Goal: Task Accomplishment & Management: Manage account settings

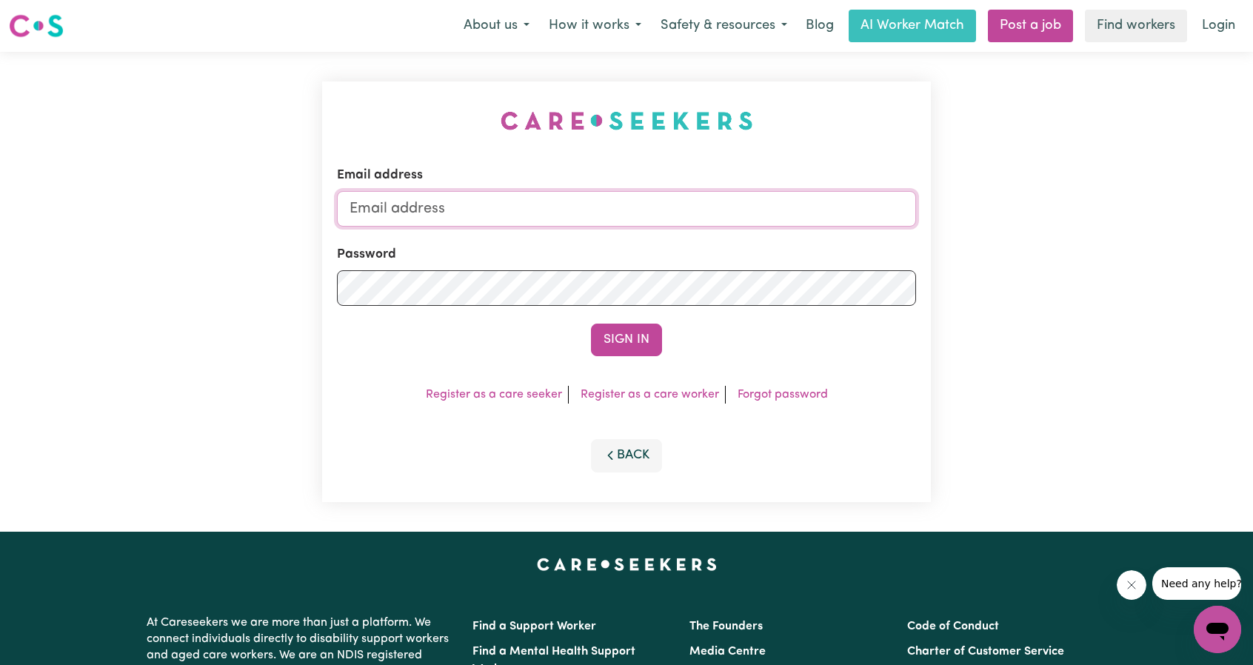
click at [680, 205] on input "Email address" at bounding box center [626, 209] width 579 height 36
drag, startPoint x: 427, startPoint y: 211, endPoint x: 690, endPoint y: 226, distance: 264.1
click at [684, 225] on input "[EMAIL_ADDRESS][PERSON_NAME][DOMAIN_NAME]" at bounding box center [626, 209] width 579 height 36
type input "superuser~edwinalofts@careseekers.com.au"
click at [633, 321] on form "Email address superuser~edwinalofts@careseekers.com.au Password Sign In" at bounding box center [626, 261] width 579 height 190
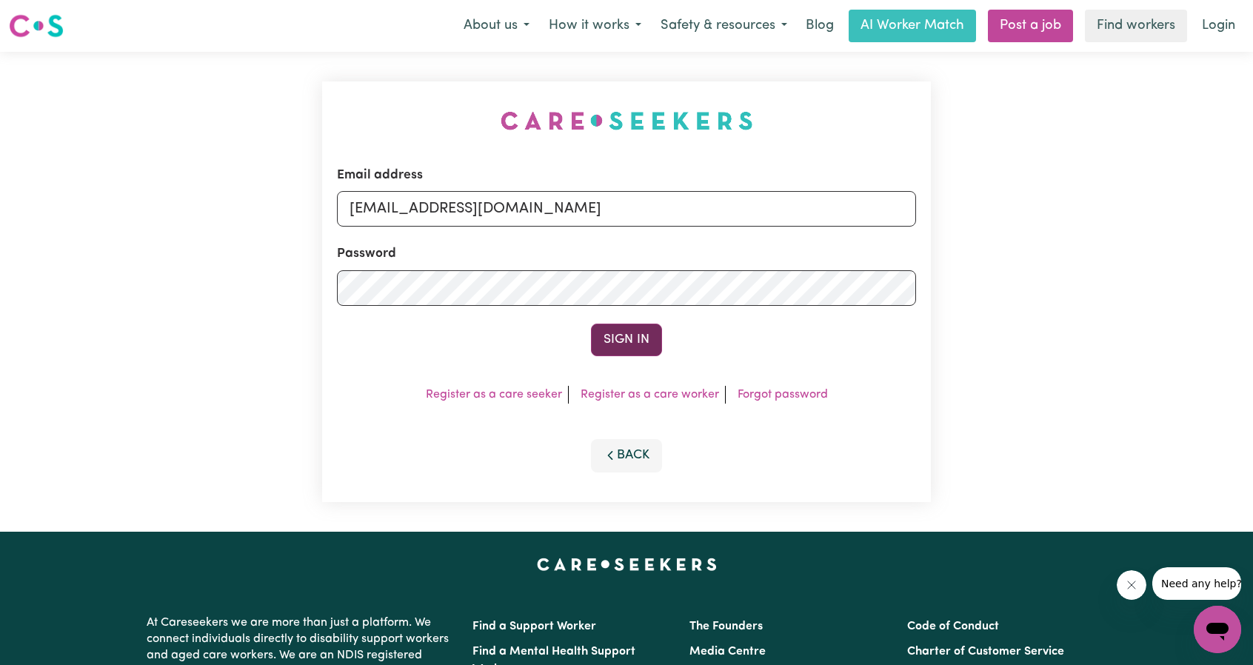
click at [638, 347] on button "Sign In" at bounding box center [626, 340] width 71 height 33
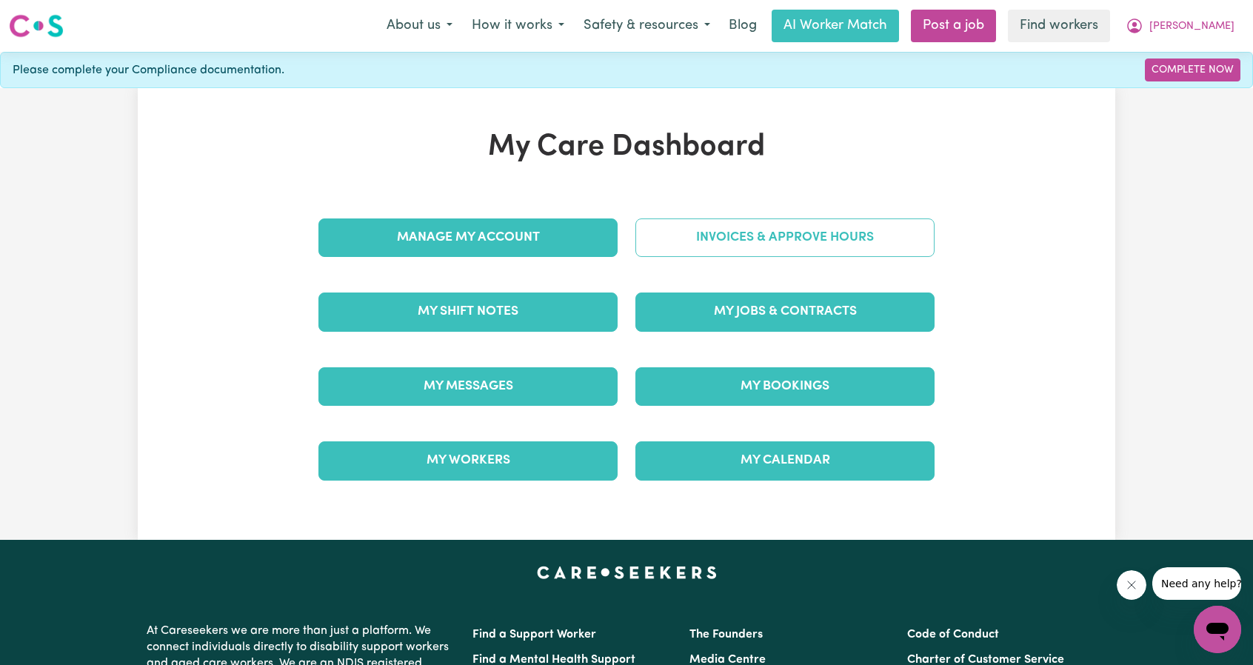
click at [821, 241] on link "Invoices & Approve Hours" at bounding box center [785, 237] width 299 height 39
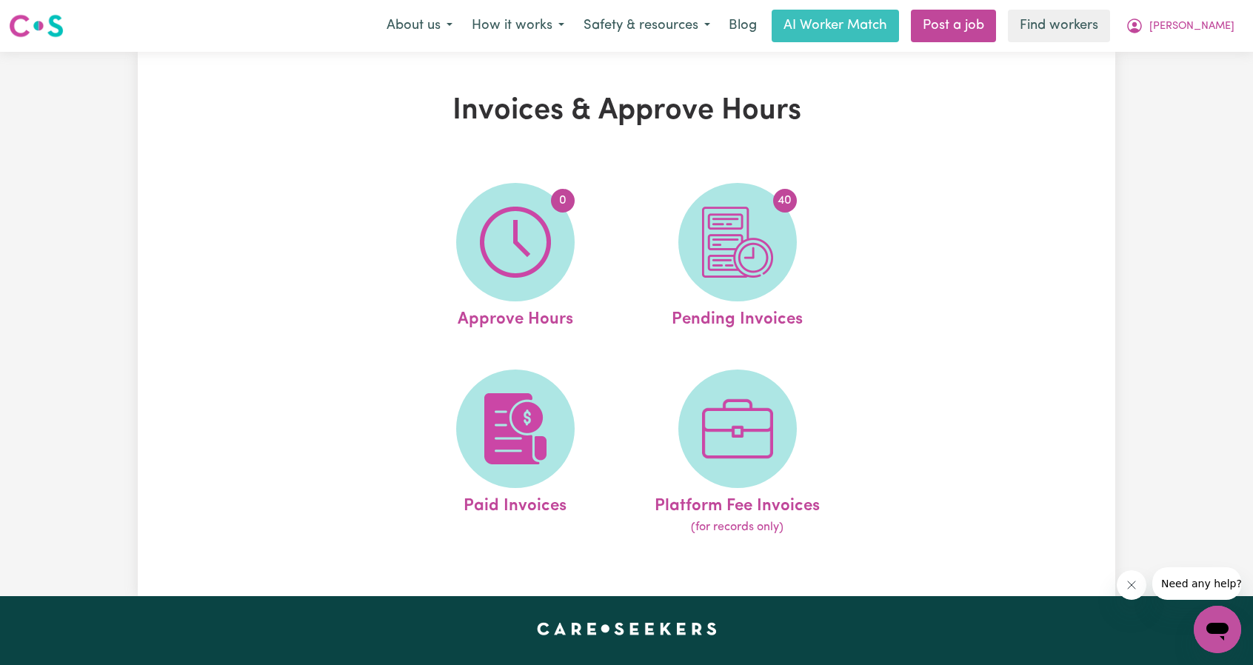
click at [1070, 230] on div "Invoices & Approve Hours 0 Approve Hours 40 Pending Invoices Paid Invoices Plat…" at bounding box center [627, 323] width 978 height 461
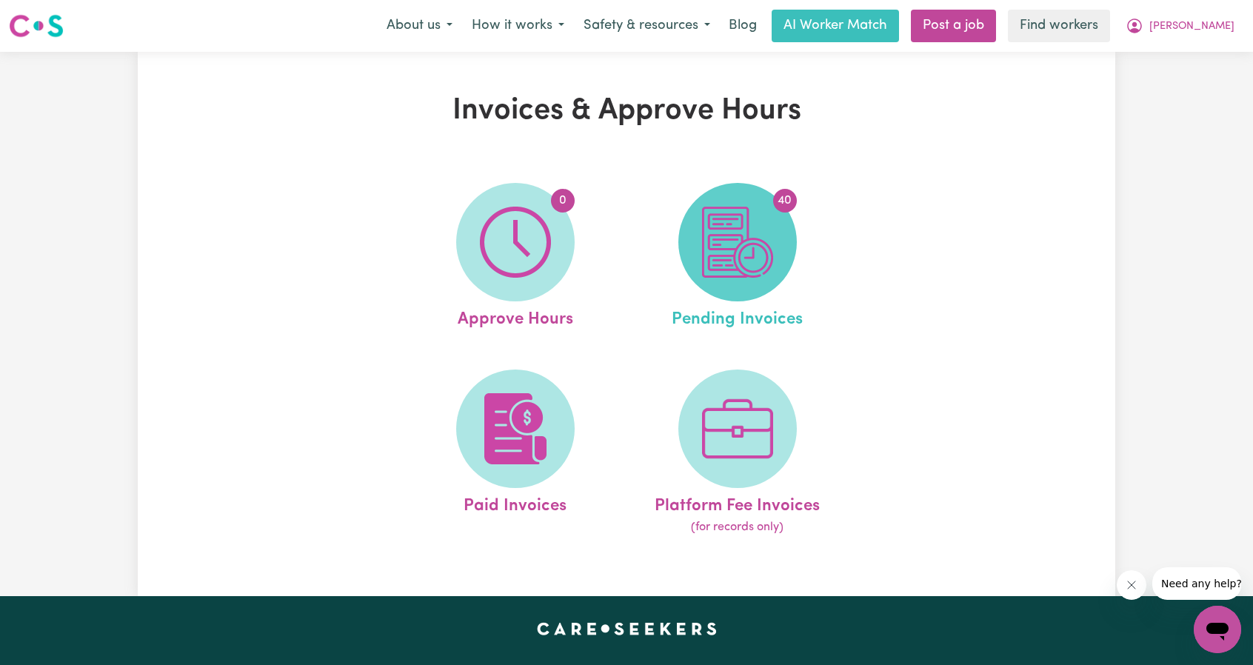
click at [791, 230] on span "40" at bounding box center [737, 242] width 119 height 119
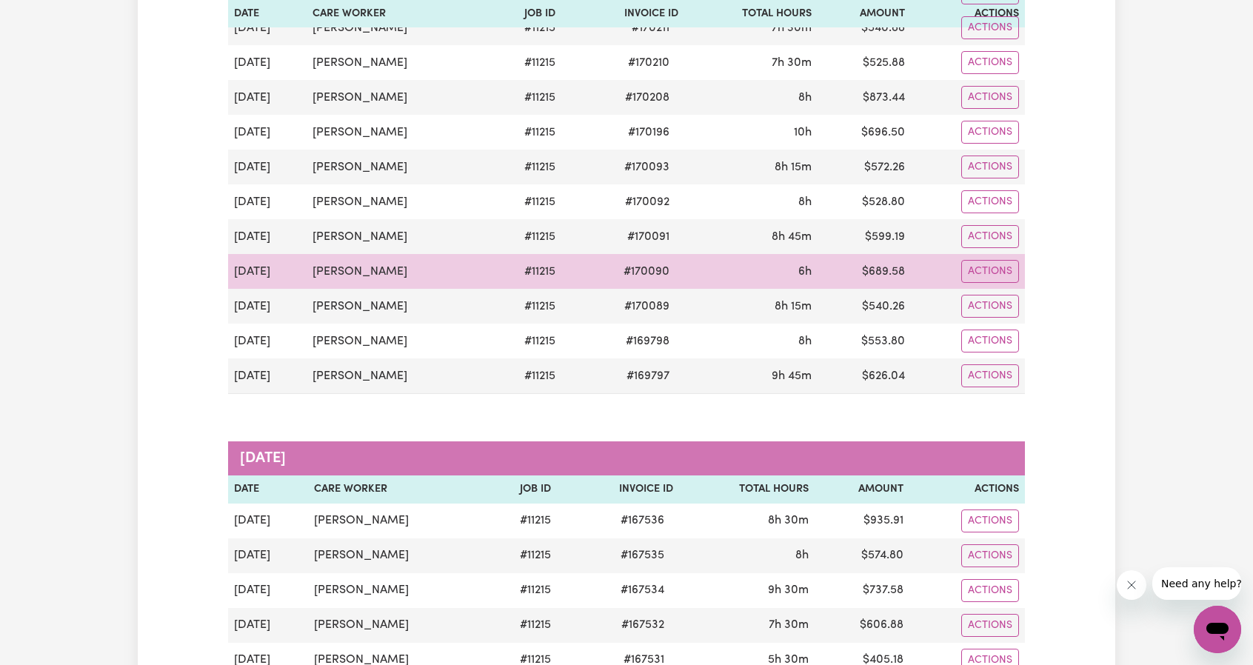
scroll to position [1037, 0]
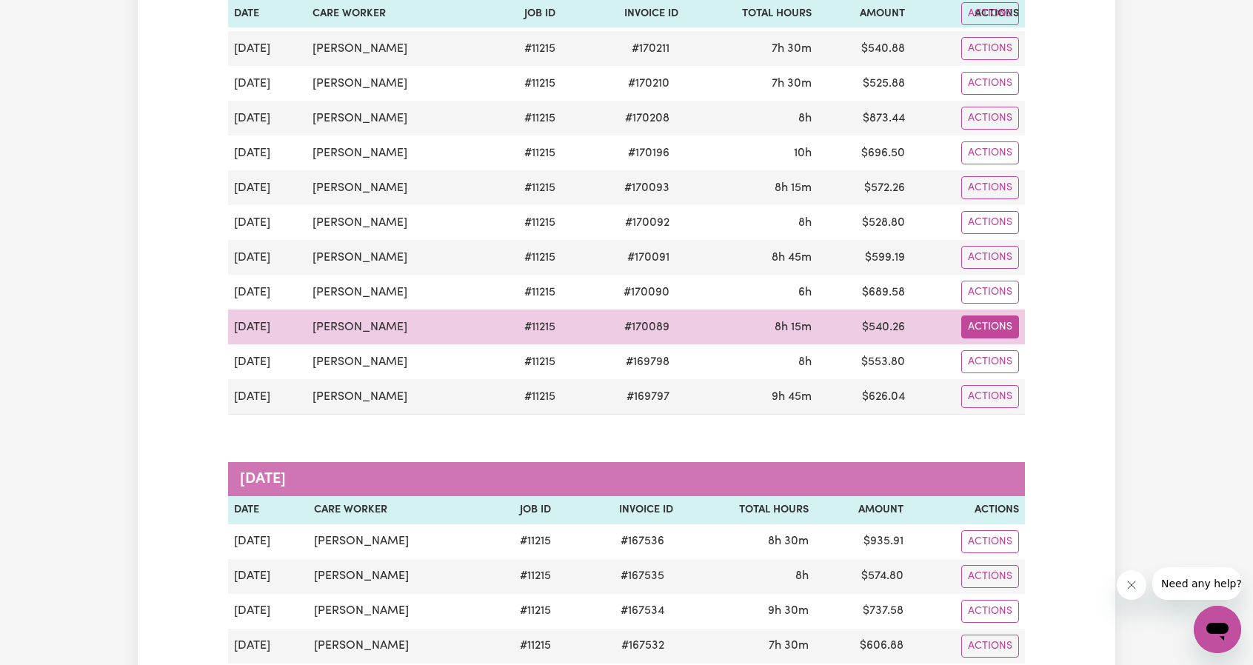
click at [1013, 347] on link "Download Invoice" at bounding box center [1032, 362] width 136 height 30
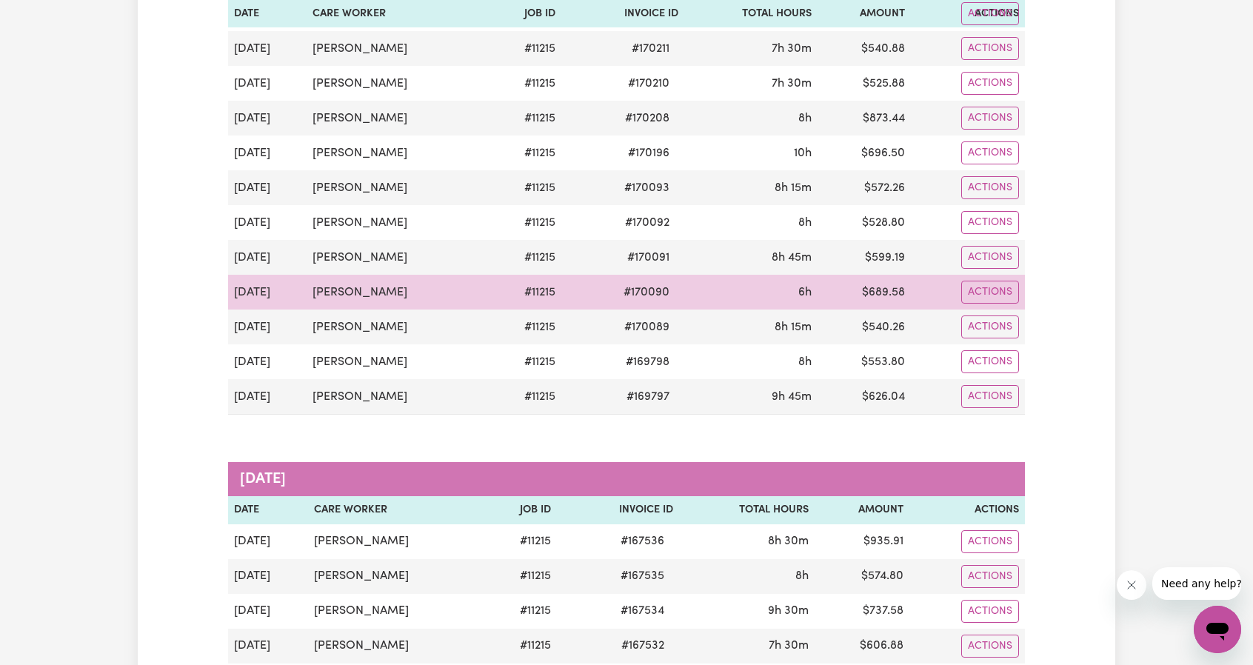
click at [990, 292] on td "Actions" at bounding box center [968, 292] width 114 height 35
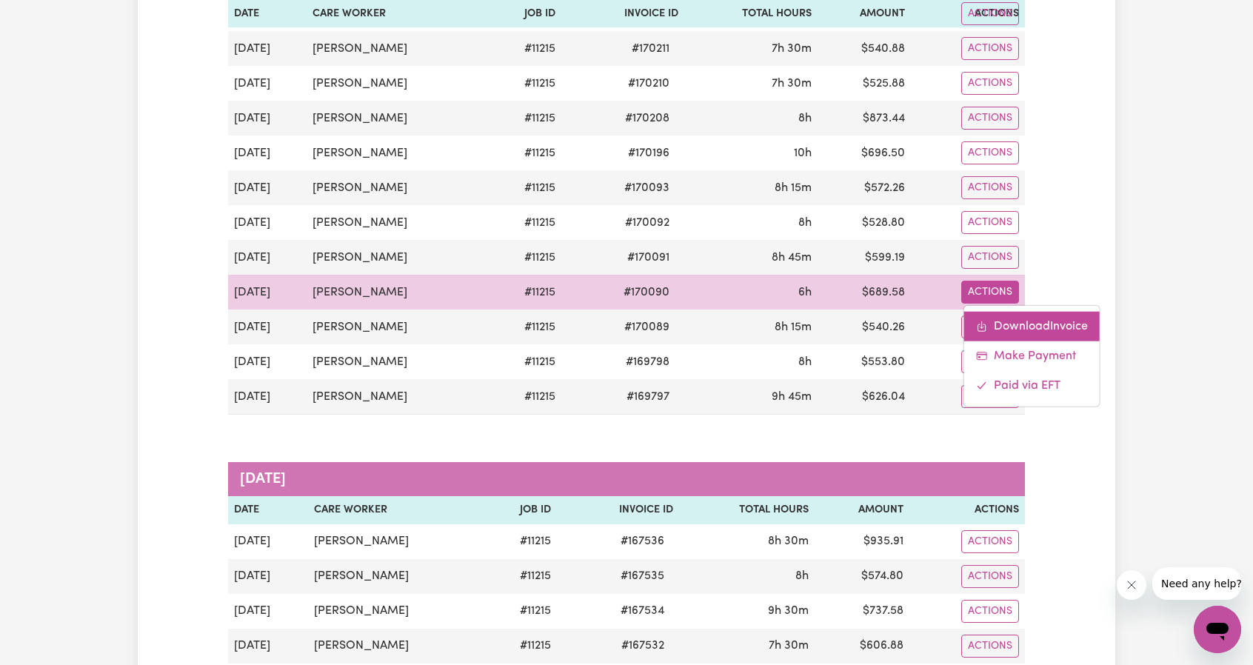
click at [996, 312] on link "Download Invoice" at bounding box center [1032, 327] width 136 height 30
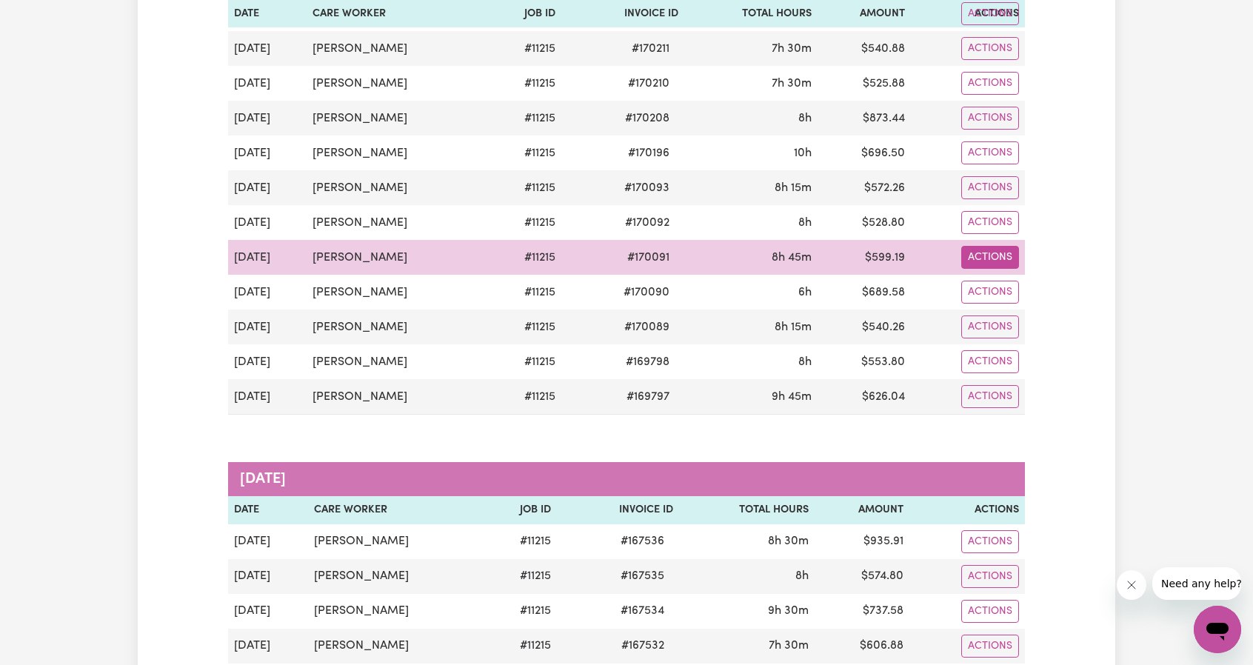
click at [1000, 277] on link "Download Invoice" at bounding box center [1032, 292] width 136 height 30
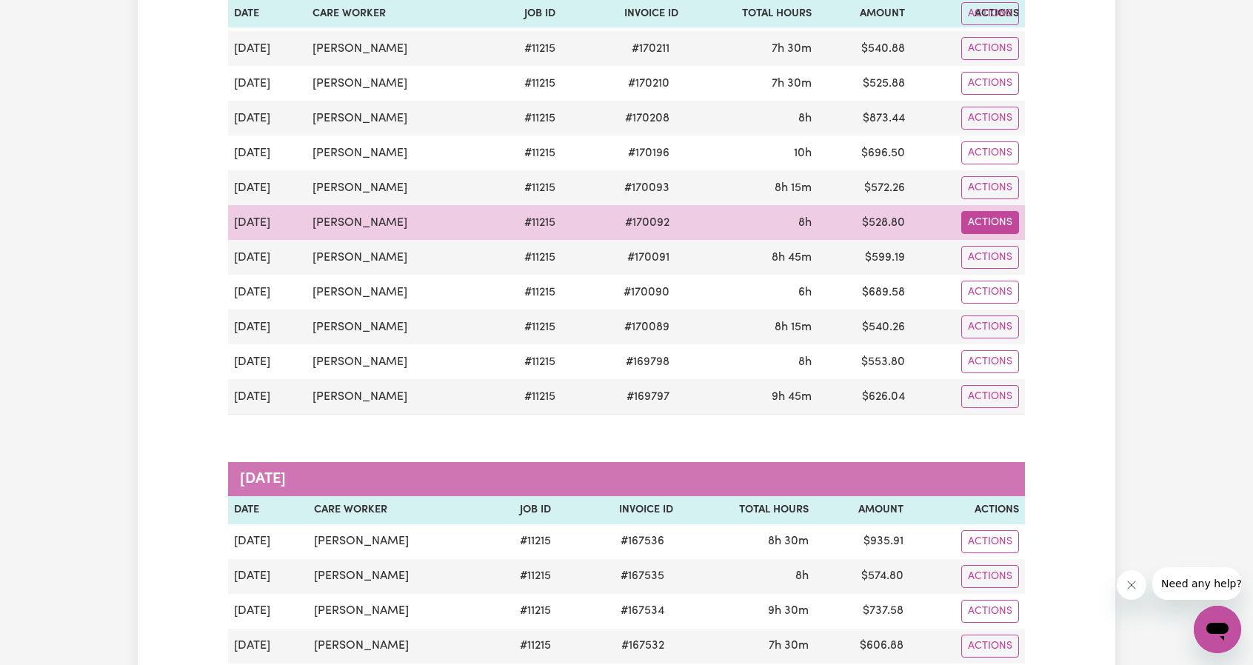
click at [985, 242] on link "Download Invoice" at bounding box center [1032, 257] width 136 height 30
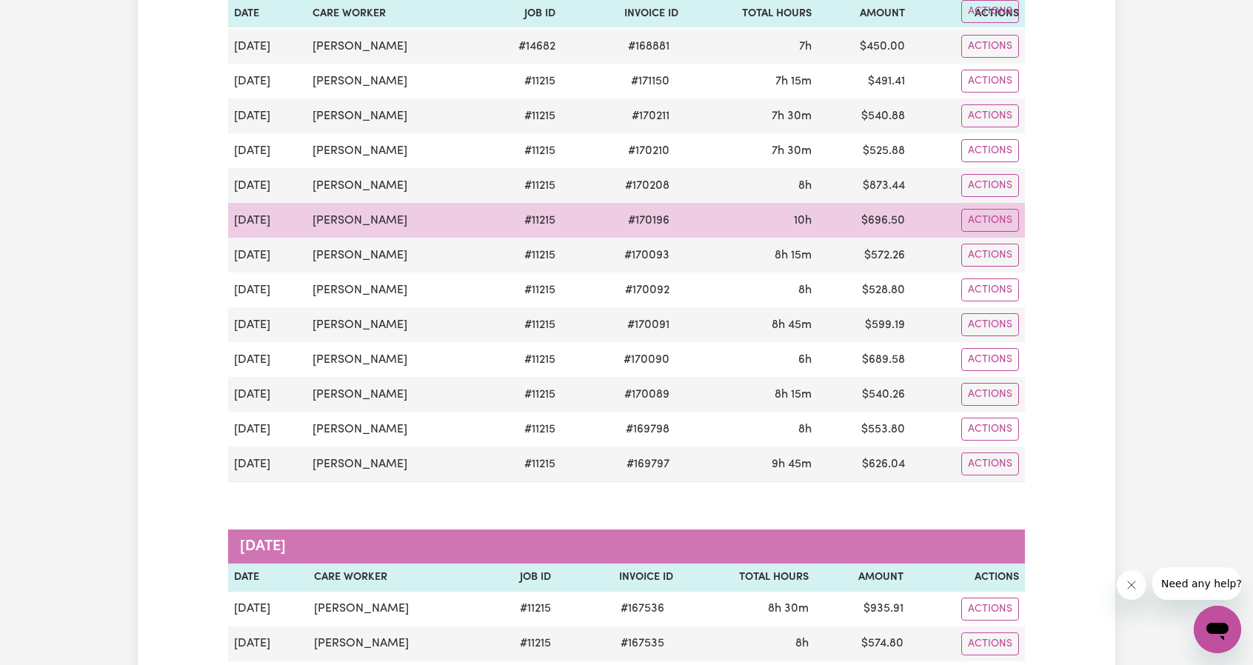
scroll to position [963, 0]
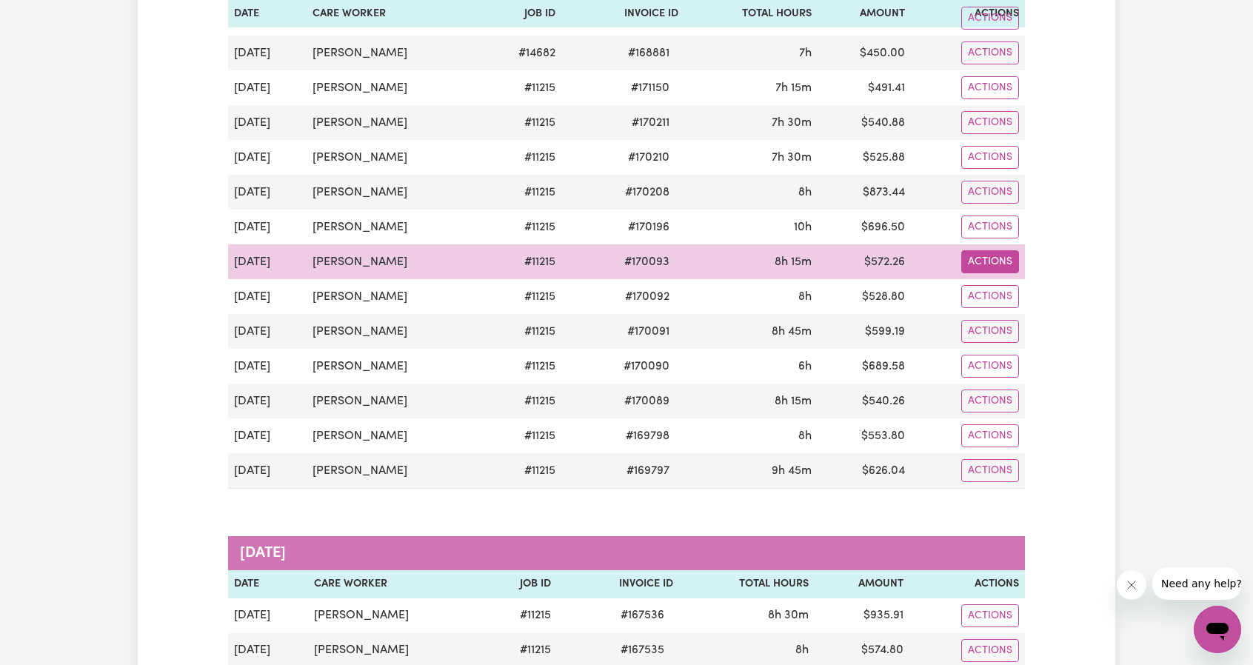
click at [992, 281] on link "Download Invoice" at bounding box center [1032, 296] width 136 height 30
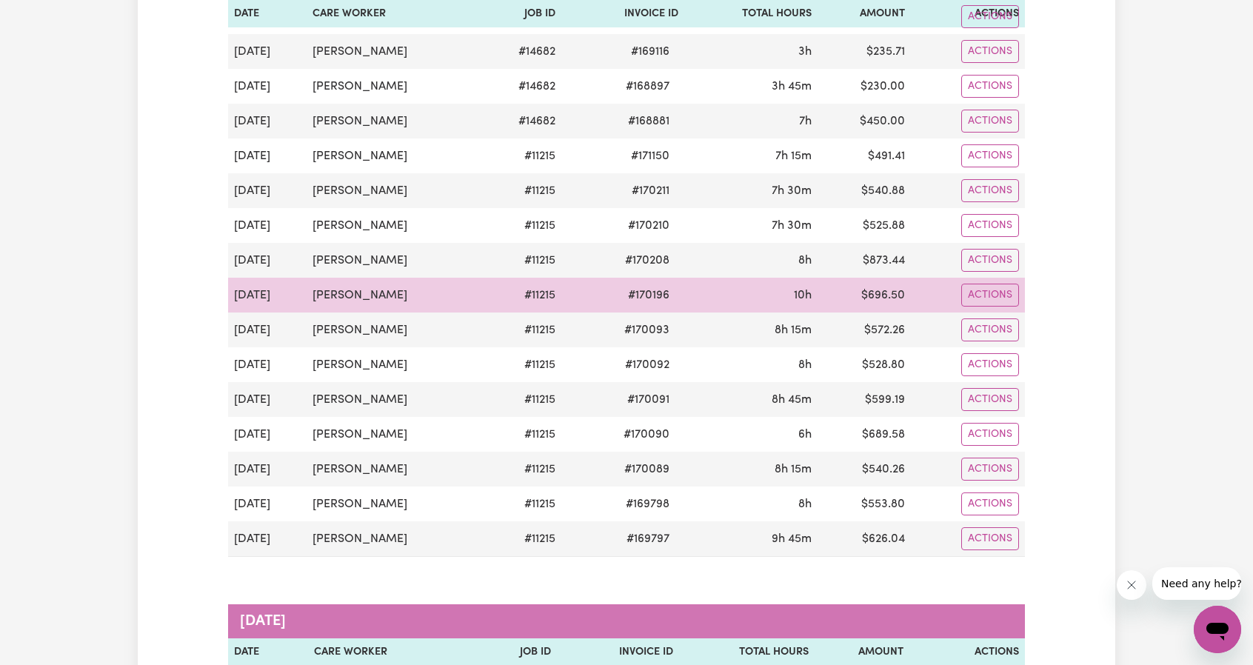
scroll to position [889, 0]
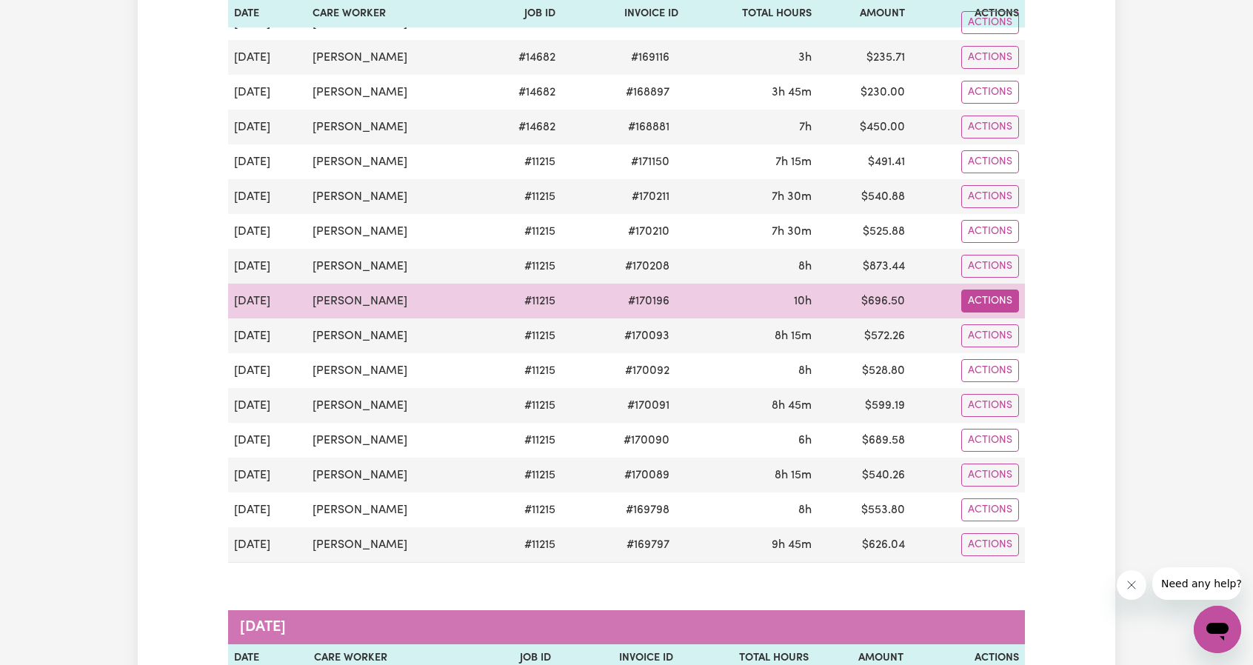
click at [1017, 321] on link "Download Invoice" at bounding box center [1032, 336] width 136 height 30
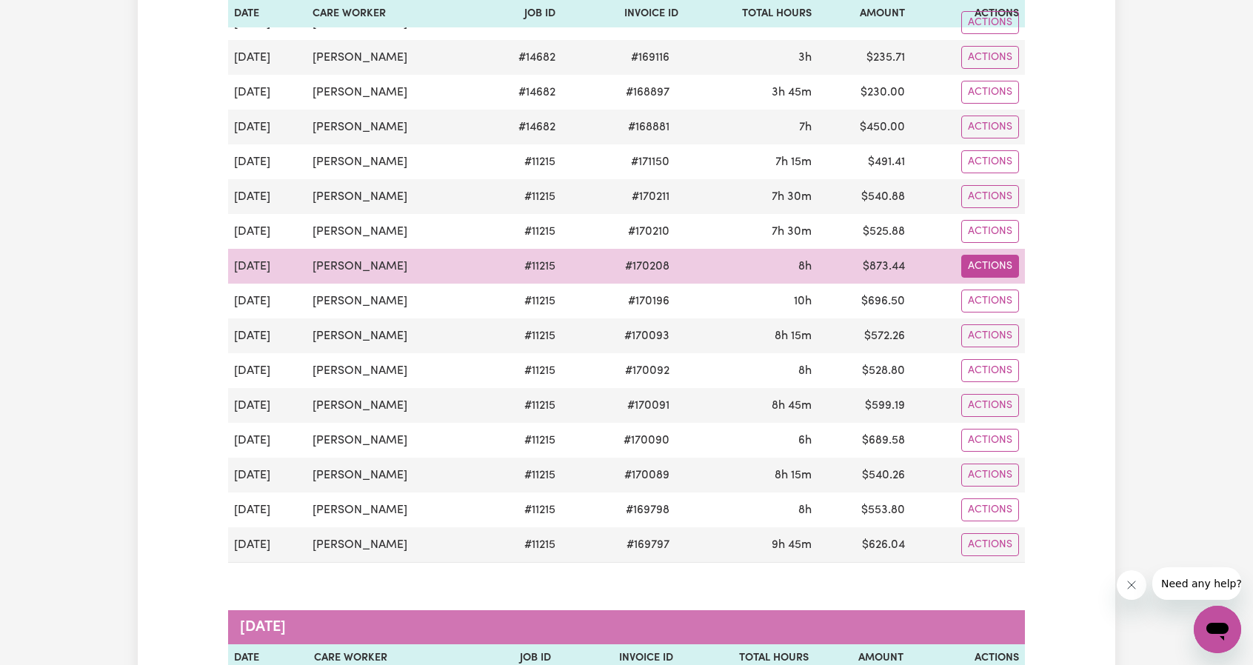
click at [998, 286] on link "Download Invoice" at bounding box center [1032, 301] width 136 height 30
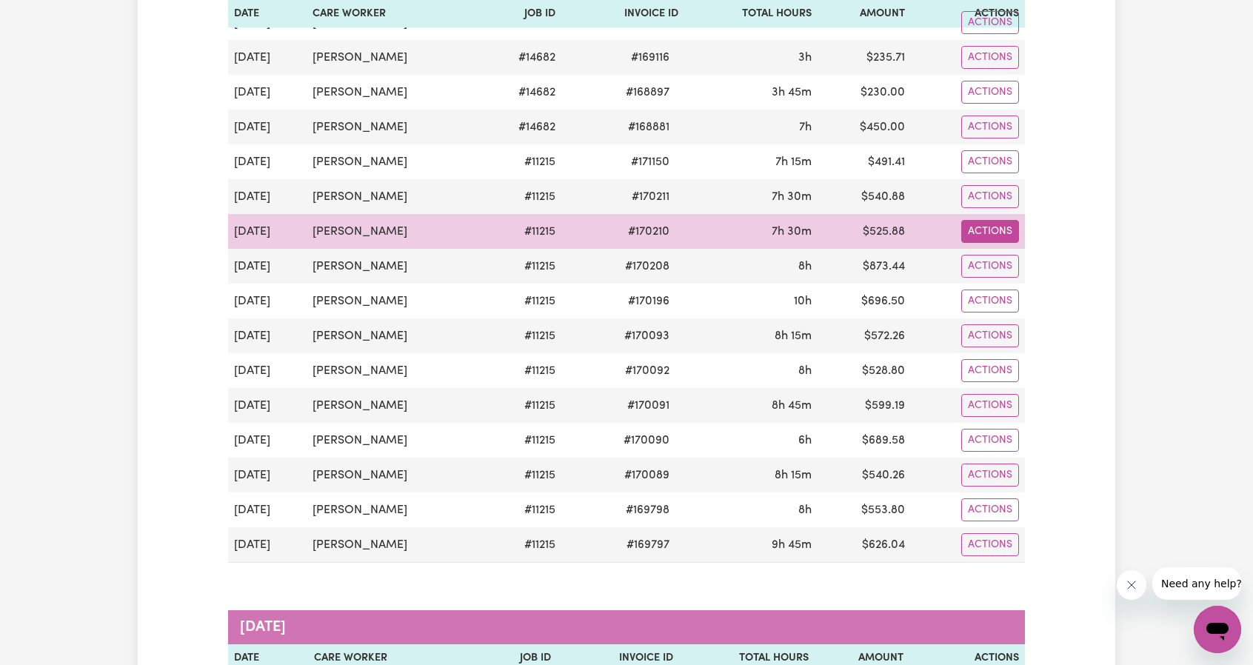
click at [981, 251] on link "Download Invoice" at bounding box center [1032, 266] width 136 height 30
click at [813, 231] on td "7h 30m" at bounding box center [750, 231] width 133 height 35
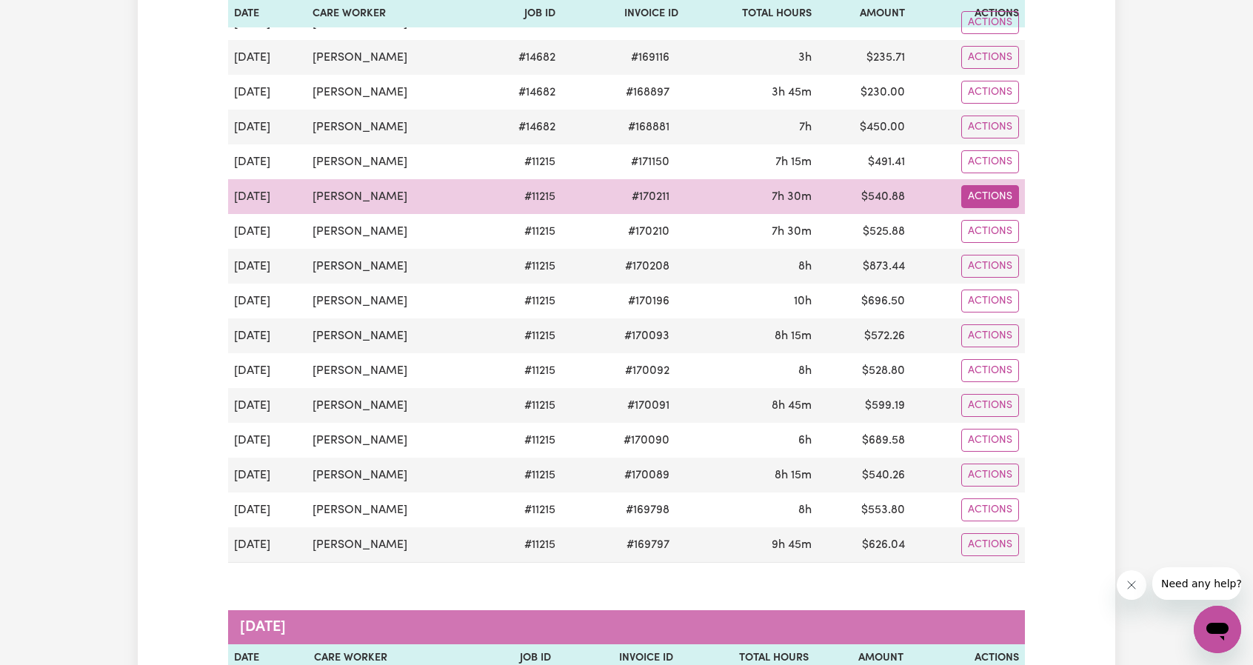
click at [1012, 216] on link "Download Invoice" at bounding box center [1032, 231] width 136 height 30
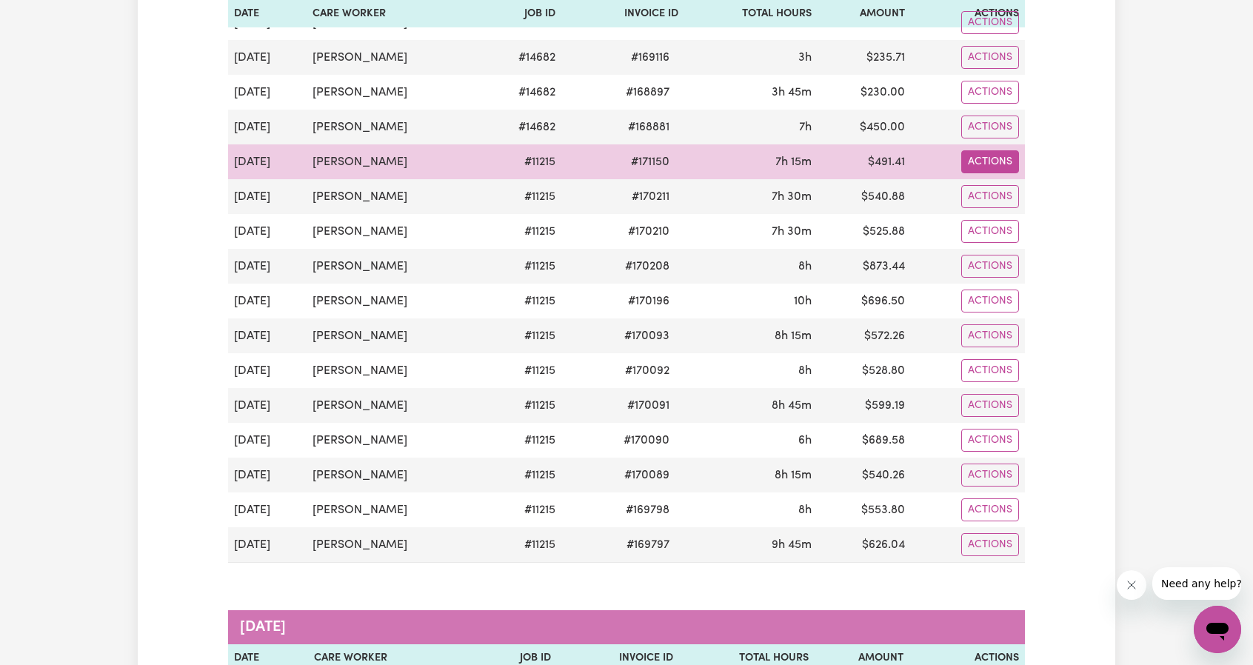
click at [1001, 186] on link "Download Invoice" at bounding box center [1032, 196] width 136 height 30
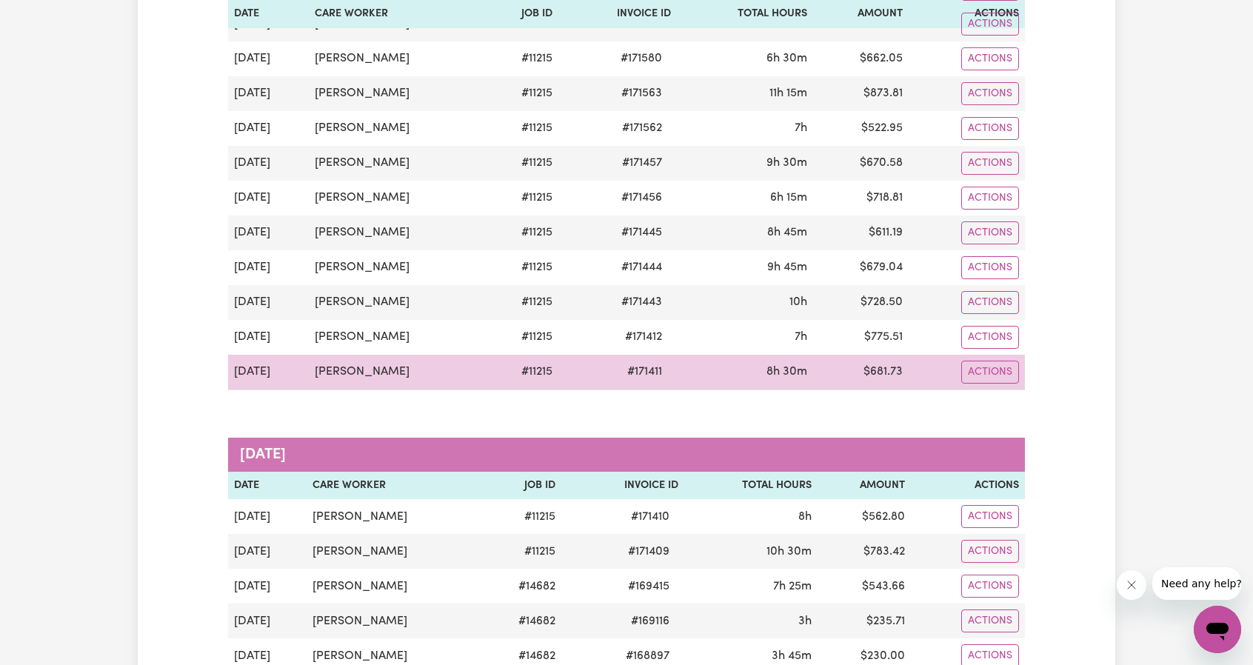
scroll to position [444, 0]
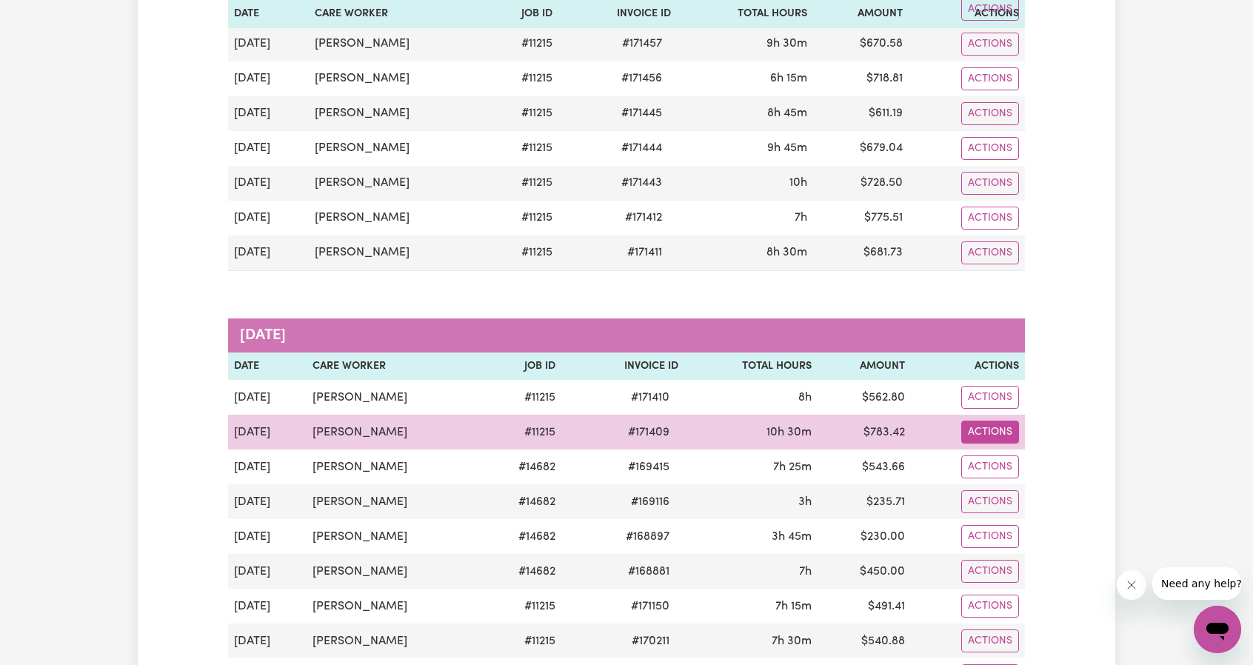
click at [1021, 452] on link "Download Invoice" at bounding box center [1032, 467] width 136 height 30
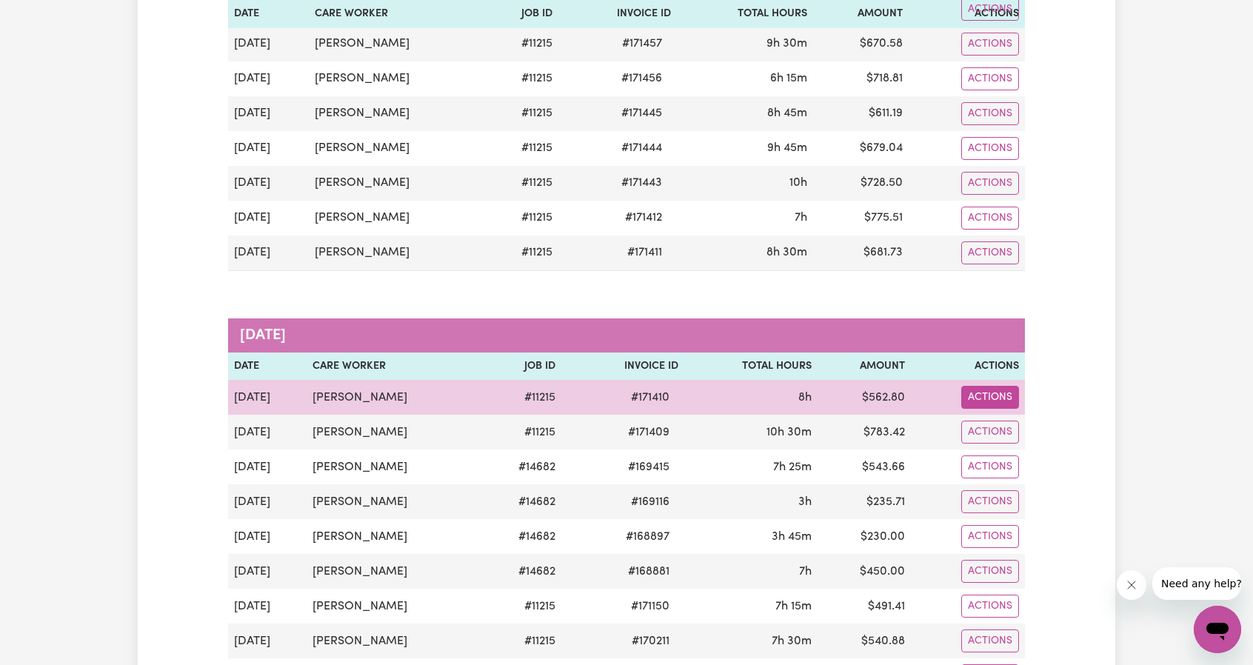
click at [999, 417] on link "Download Invoice" at bounding box center [1032, 432] width 136 height 30
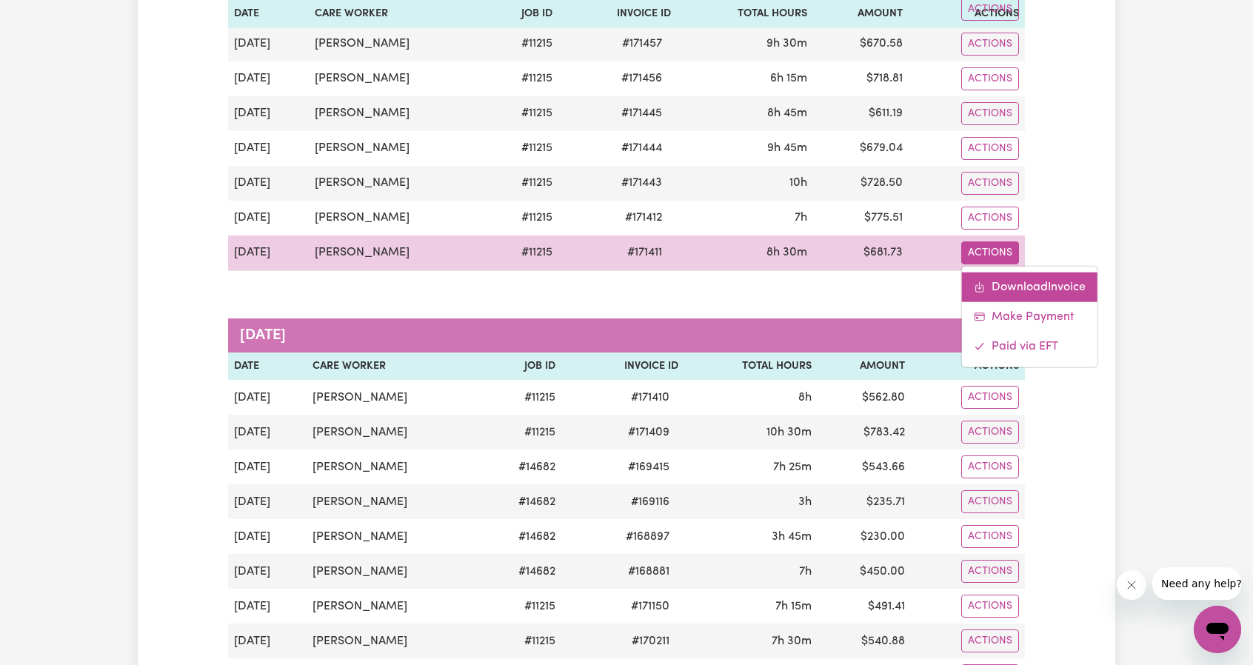
drag, startPoint x: 995, startPoint y: 258, endPoint x: 1009, endPoint y: 284, distance: 29.2
click at [1009, 284] on link "Download Invoice" at bounding box center [1030, 287] width 136 height 30
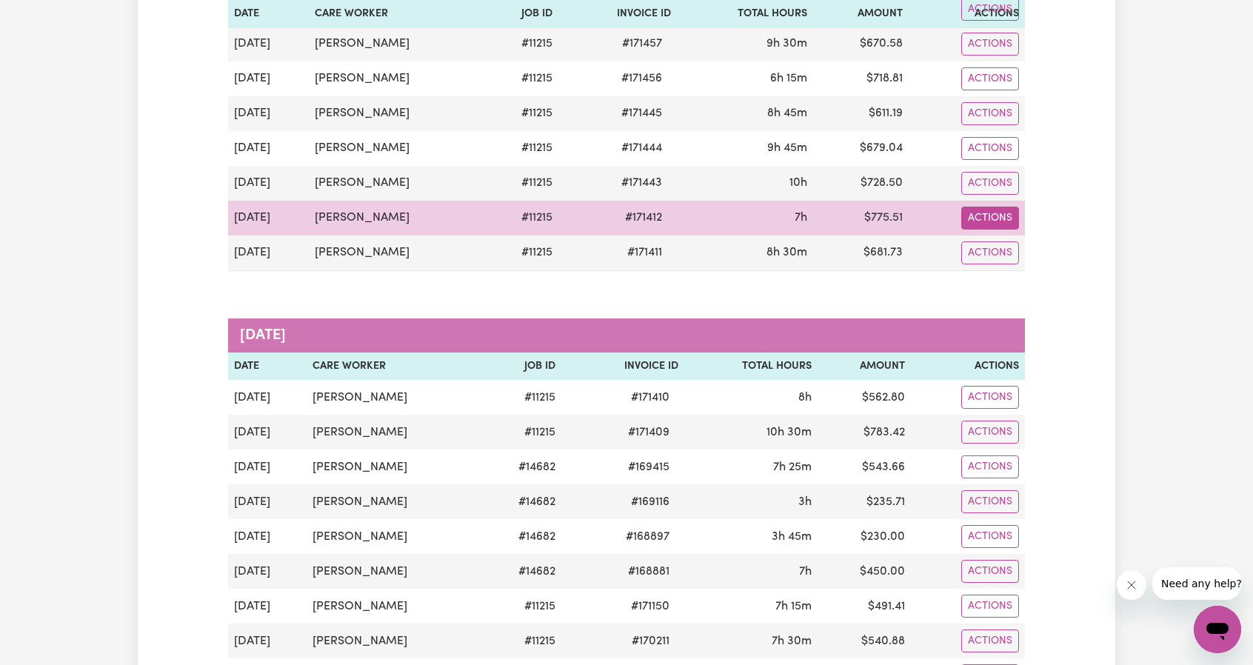
click at [991, 244] on link "Download Invoice" at bounding box center [1030, 252] width 136 height 30
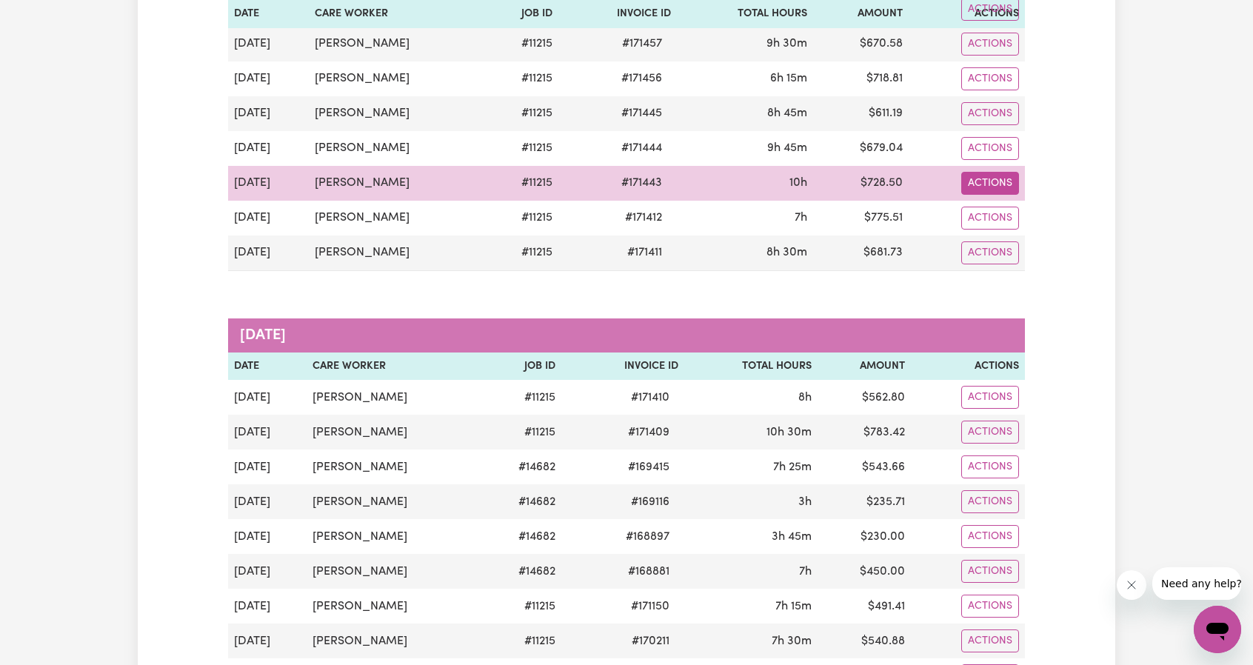
click at [985, 213] on icon "Download invoice #171443" at bounding box center [980, 218] width 12 height 12
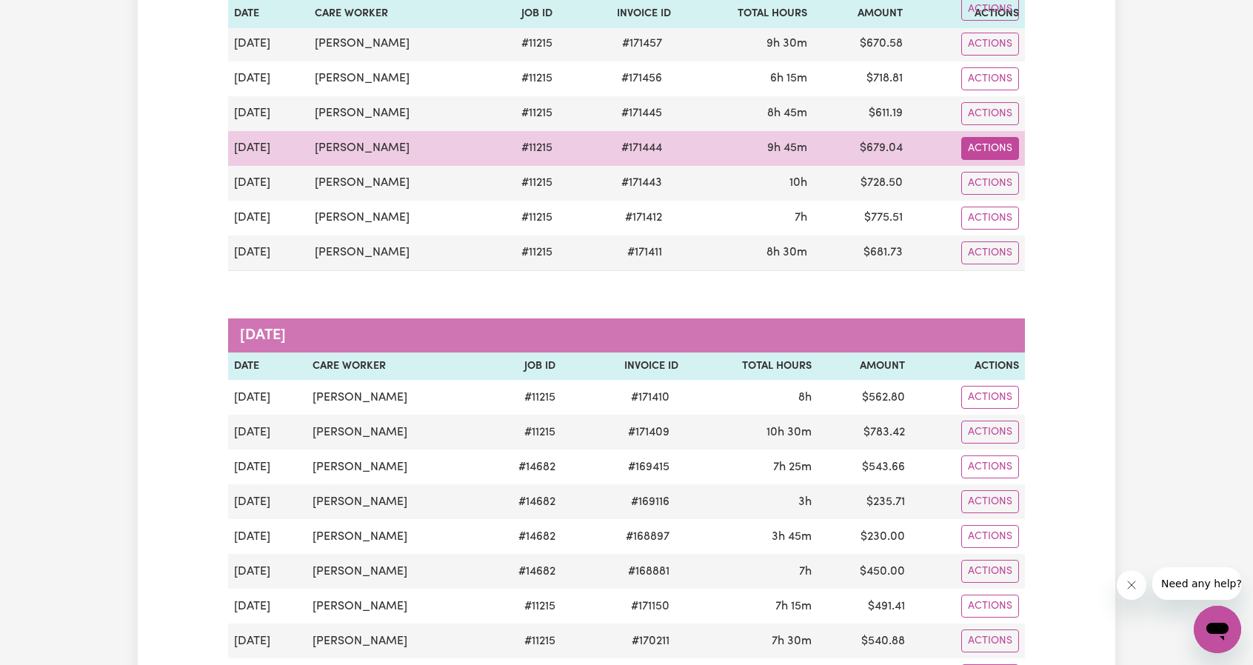
click at [1007, 174] on link "Download Invoice" at bounding box center [1030, 182] width 136 height 30
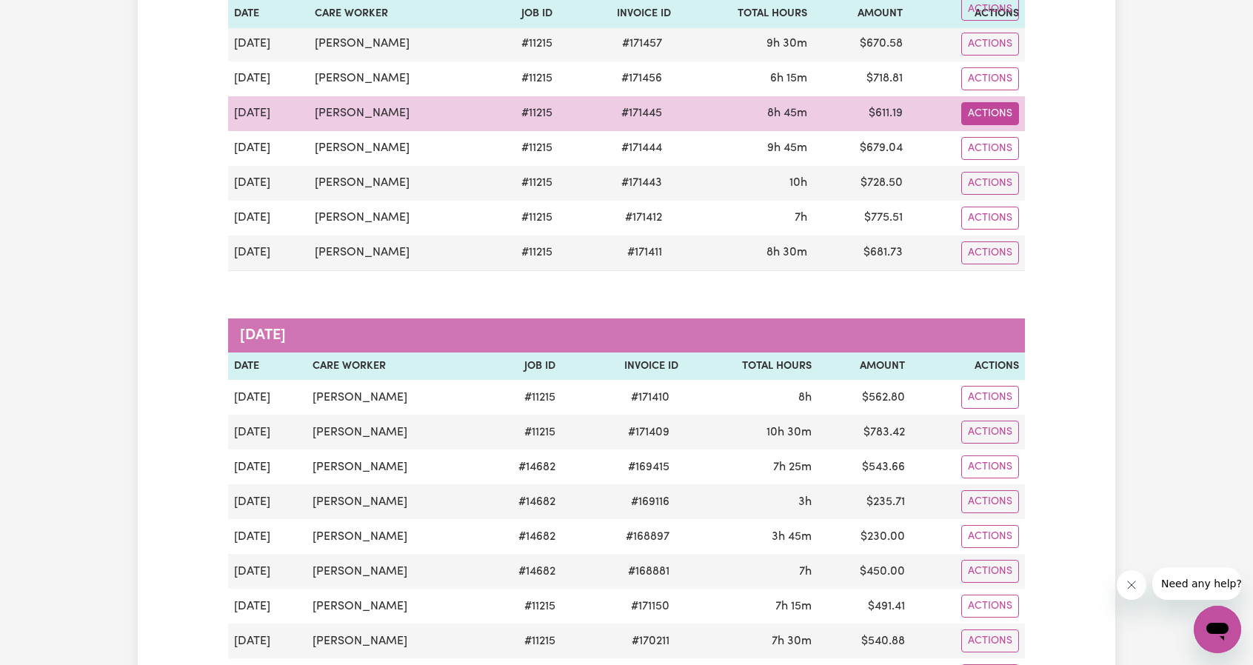
click at [991, 141] on link "Download Invoice" at bounding box center [1030, 148] width 136 height 30
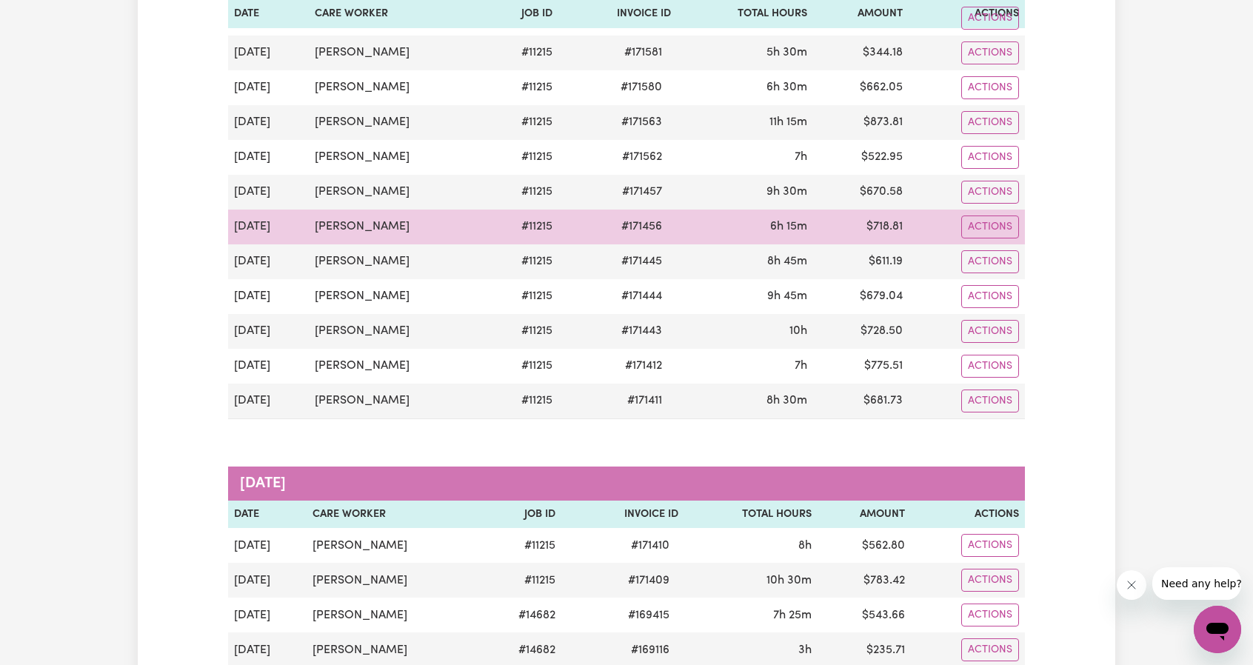
scroll to position [222, 0]
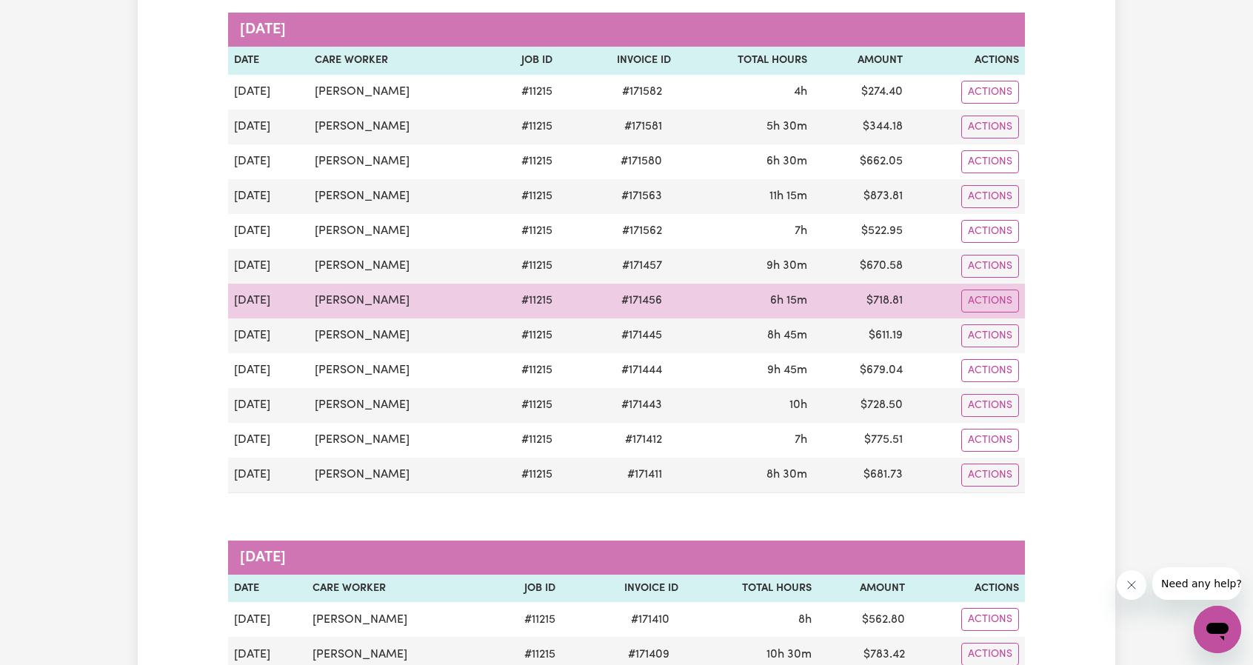
click at [778, 287] on td "6h 15m" at bounding box center [745, 301] width 136 height 35
click at [967, 104] on button "Actions" at bounding box center [990, 92] width 58 height 23
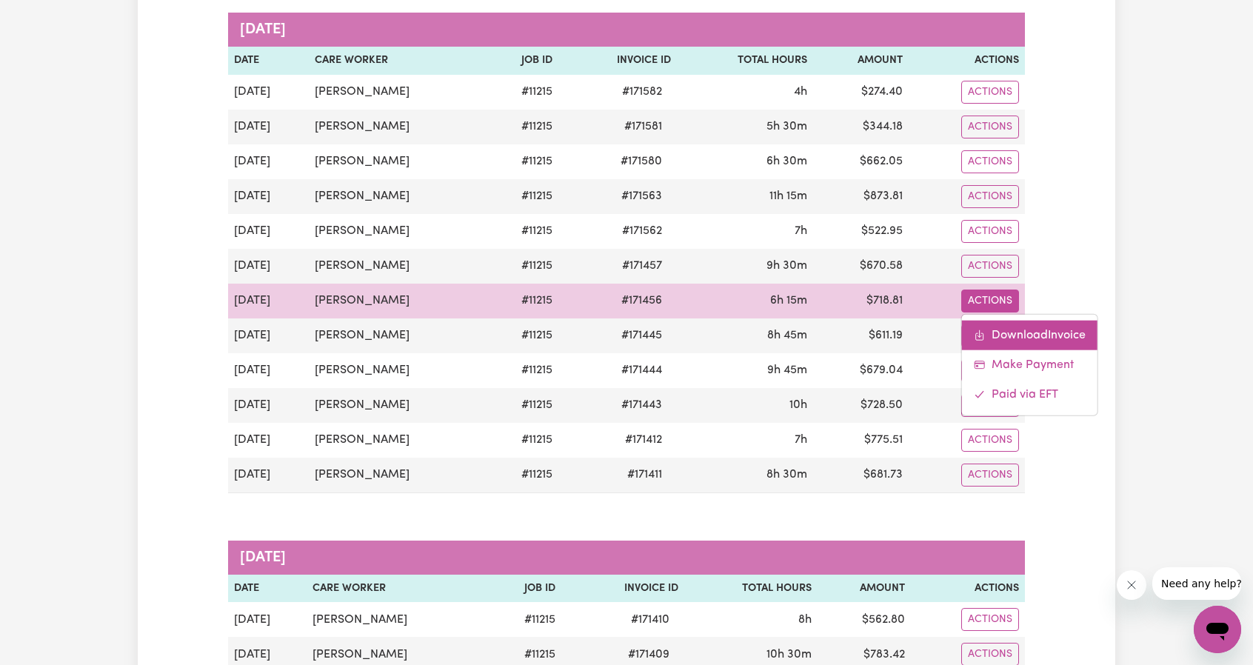
click at [991, 321] on link "Download Invoice" at bounding box center [1030, 335] width 136 height 30
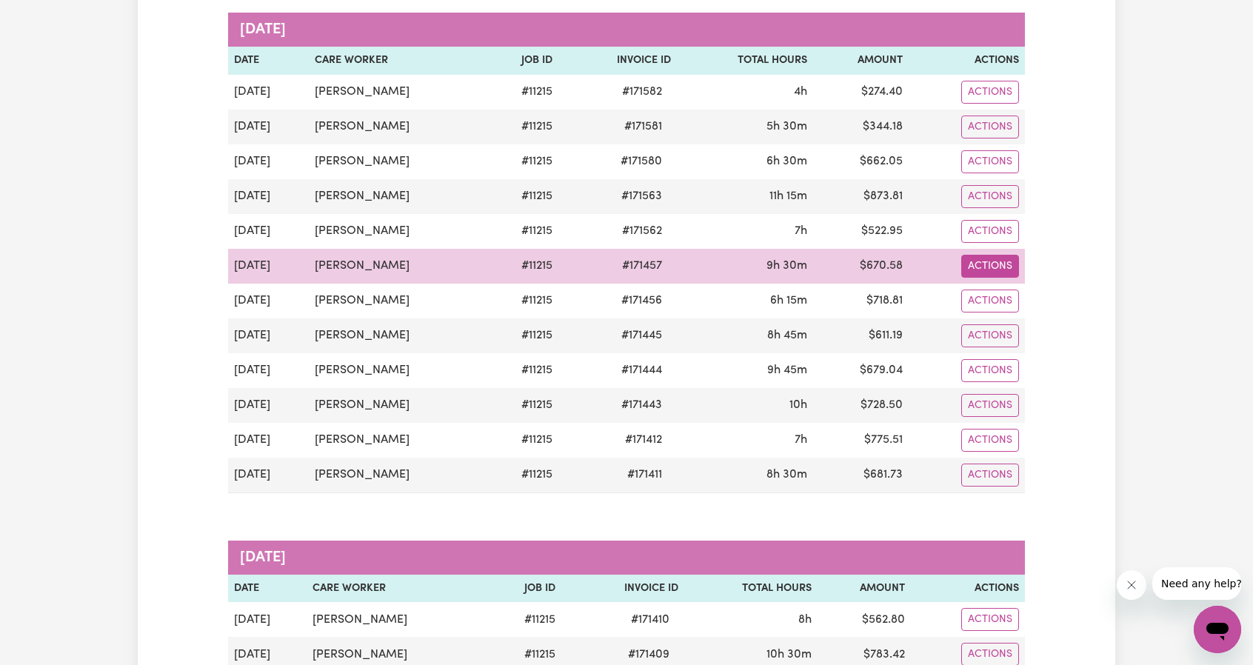
click at [986, 104] on button "Actions" at bounding box center [990, 92] width 58 height 23
click at [1002, 293] on link "Download Invoice" at bounding box center [1030, 300] width 136 height 30
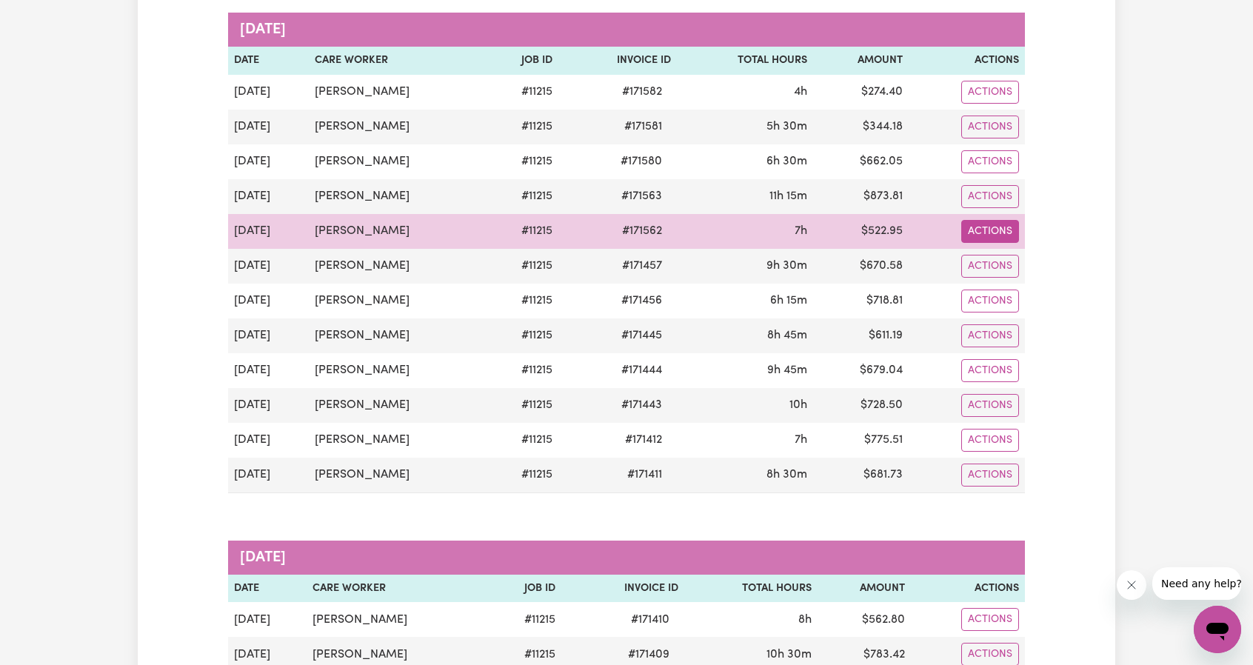
click at [988, 104] on button "Actions" at bounding box center [990, 92] width 58 height 23
click at [990, 258] on link "Download Invoice" at bounding box center [1030, 265] width 136 height 30
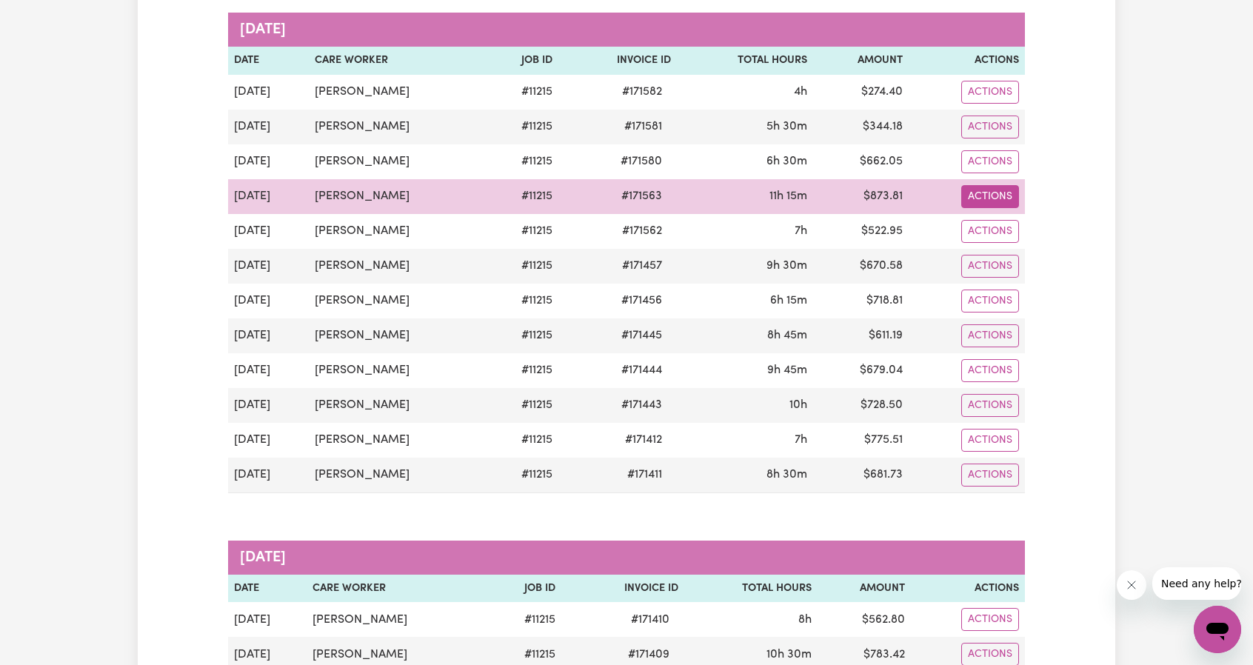
click at [991, 104] on button "Actions" at bounding box center [990, 92] width 58 height 23
click at [997, 222] on link "Download Invoice" at bounding box center [1030, 231] width 136 height 30
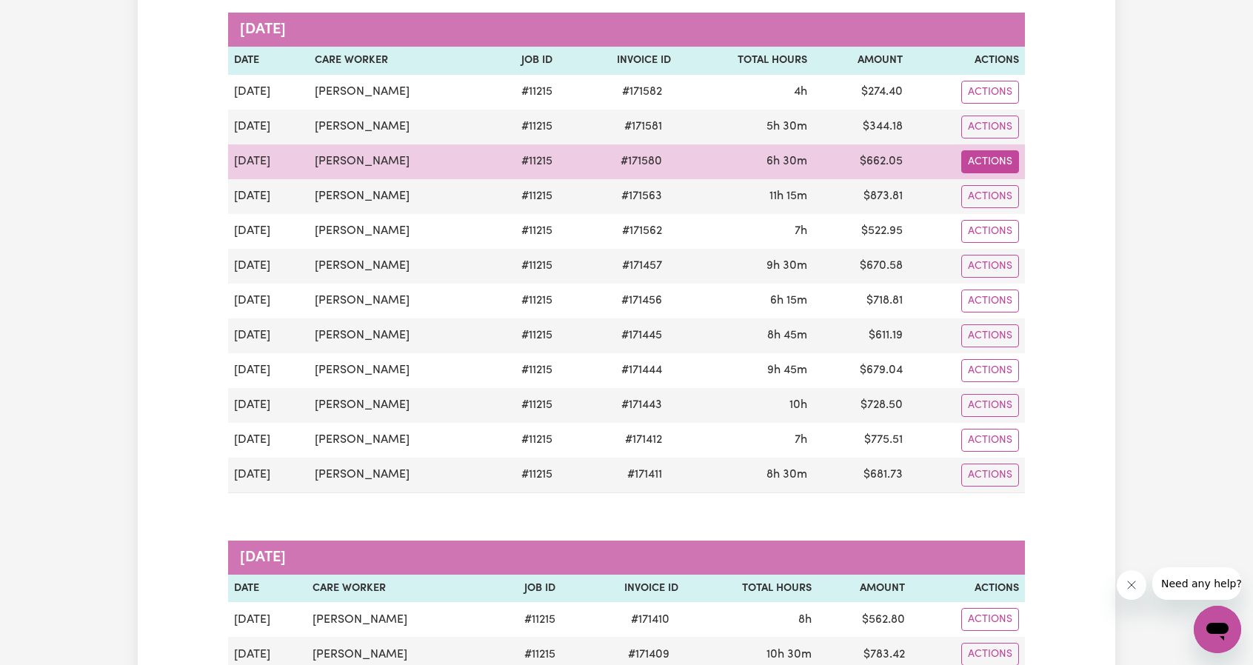
click at [1015, 104] on button "Actions" at bounding box center [990, 92] width 58 height 23
click at [1005, 184] on link "Download Invoice" at bounding box center [1030, 196] width 136 height 30
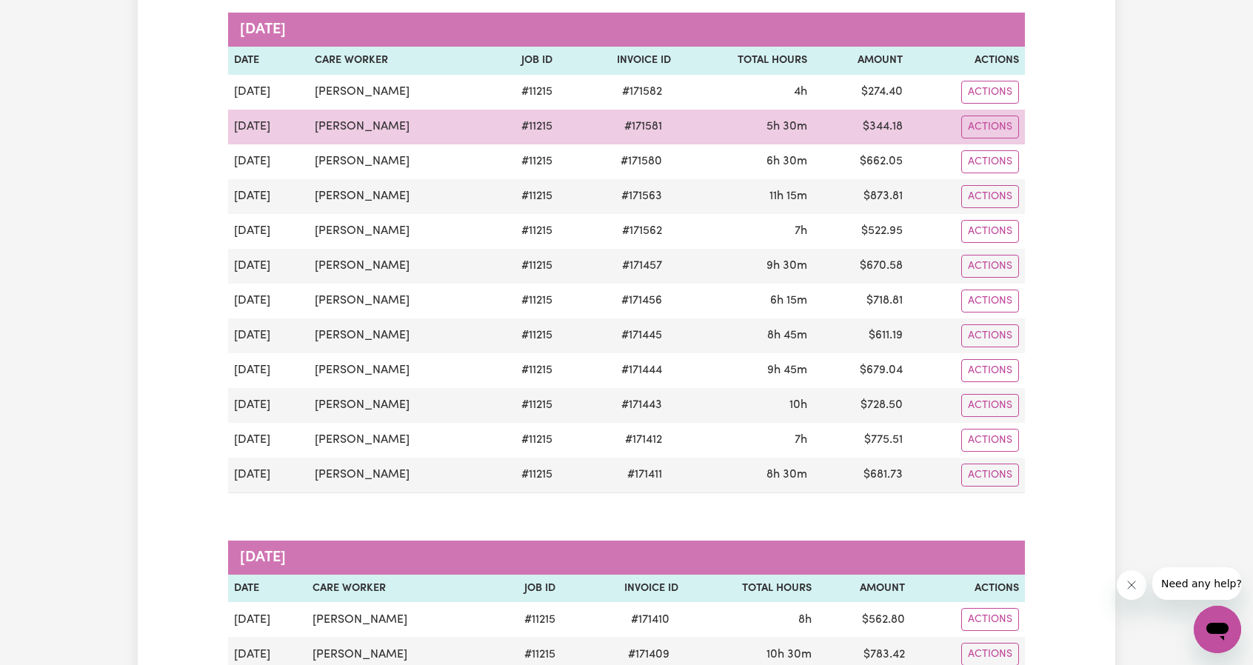
click at [833, 130] on td "$ 344.18" at bounding box center [861, 127] width 96 height 35
click at [1001, 104] on button "Actions" at bounding box center [990, 92] width 58 height 23
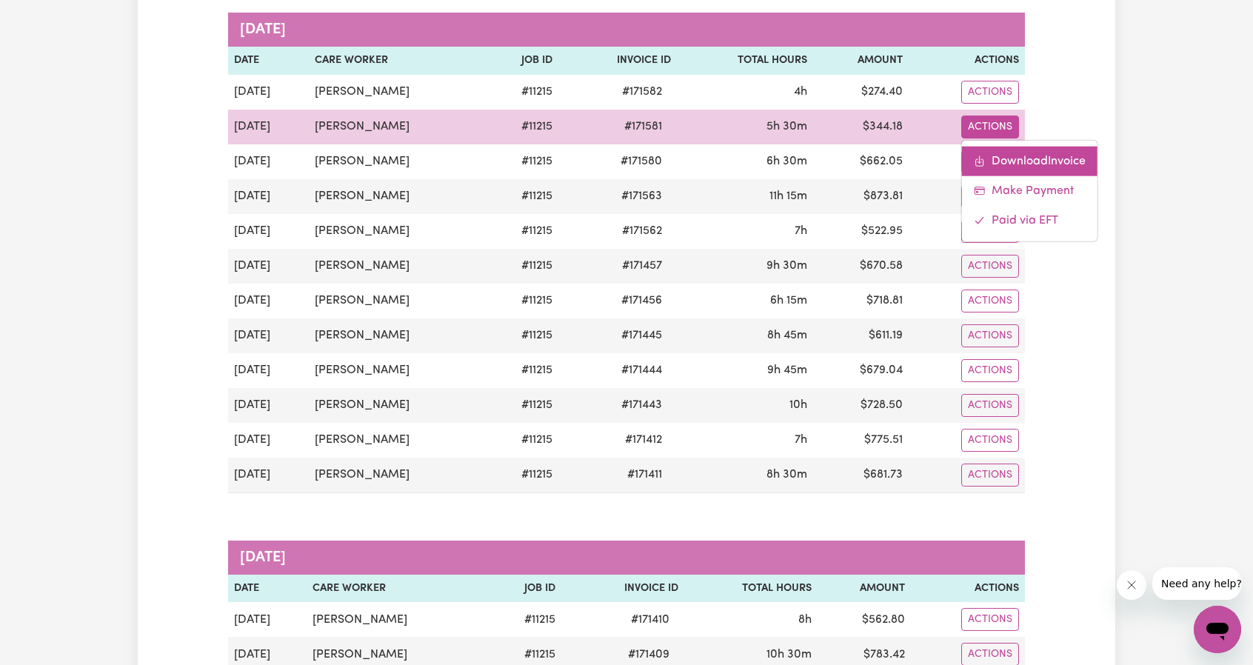
click at [1012, 153] on link "Download Invoice" at bounding box center [1030, 161] width 136 height 30
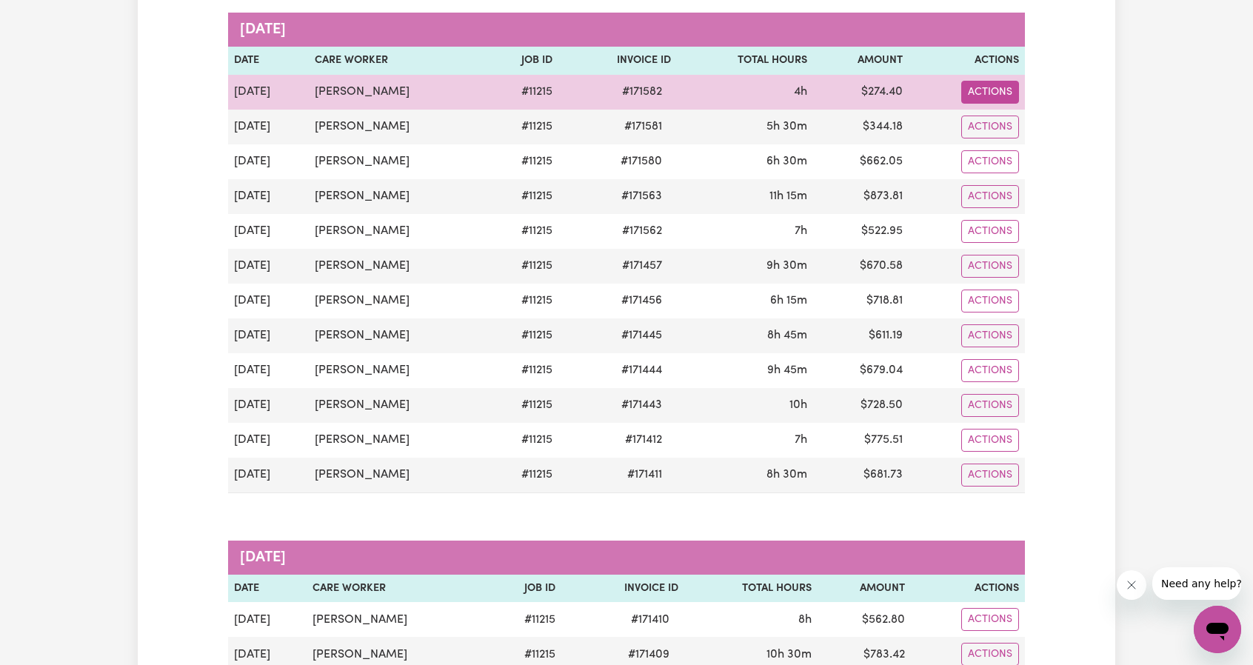
click at [981, 93] on button "Actions" at bounding box center [990, 92] width 58 height 23
click at [979, 123] on icon "Download invoice #171582" at bounding box center [980, 127] width 12 height 12
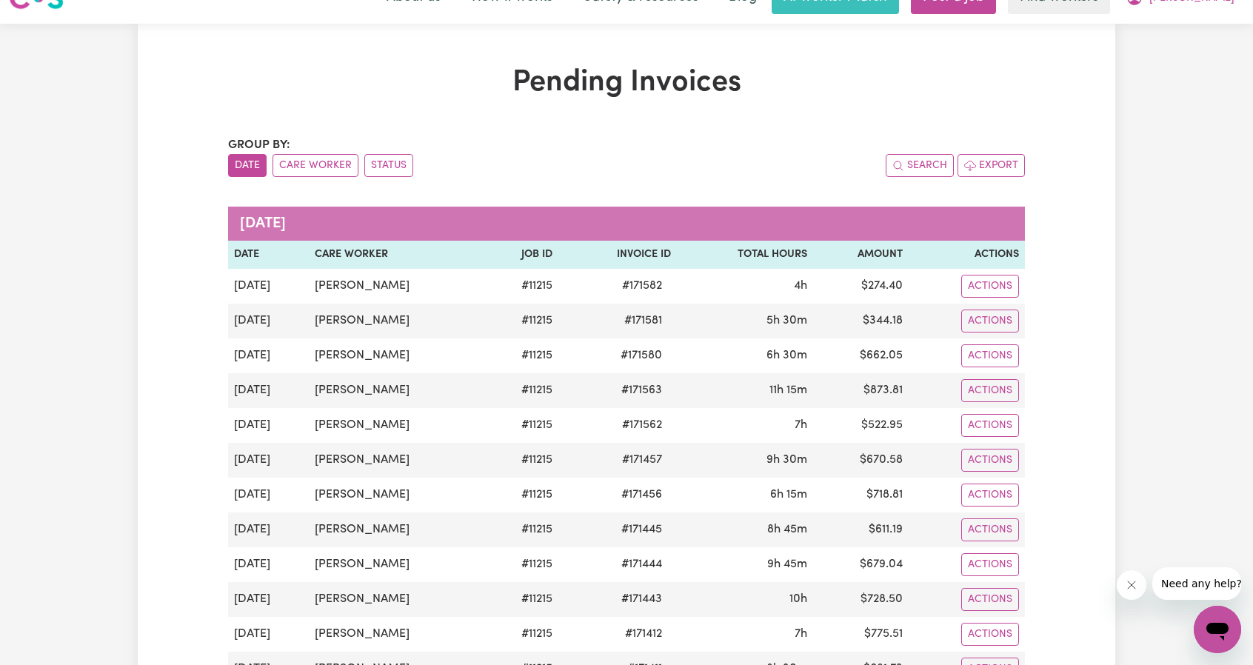
scroll to position [0, 0]
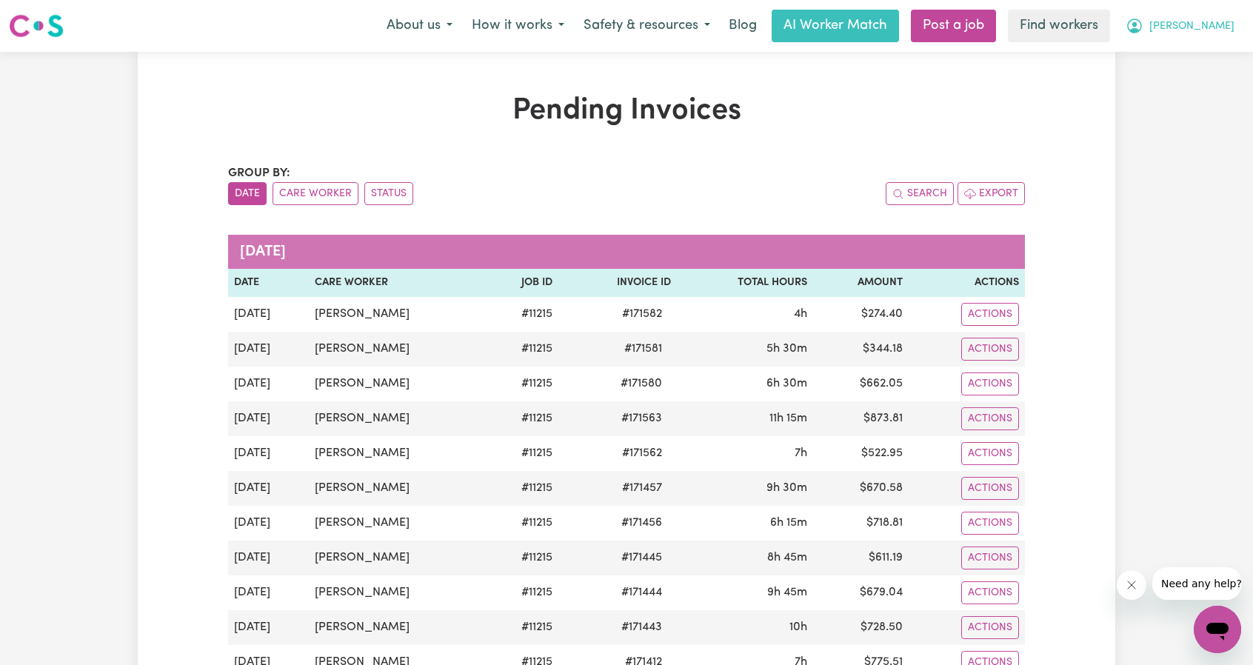
click at [1191, 36] on button "[PERSON_NAME]" at bounding box center [1180, 25] width 128 height 31
click at [1190, 47] on link "My Dashboard" at bounding box center [1185, 58] width 117 height 28
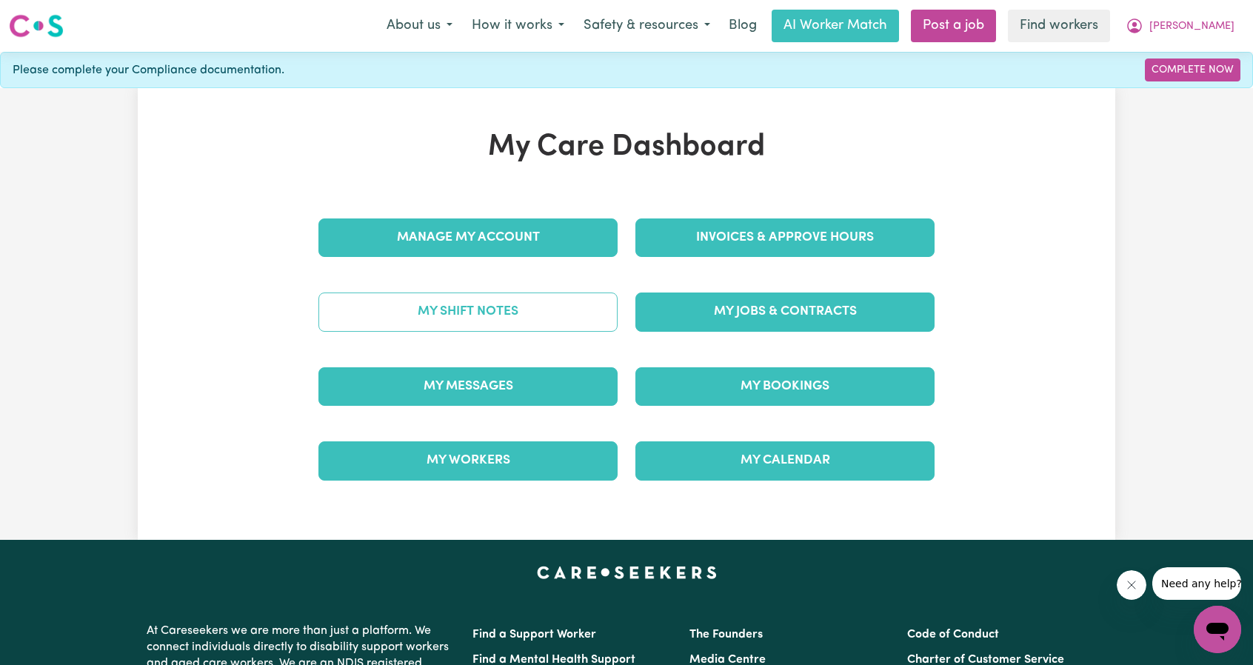
click at [532, 305] on link "My Shift Notes" at bounding box center [467, 312] width 299 height 39
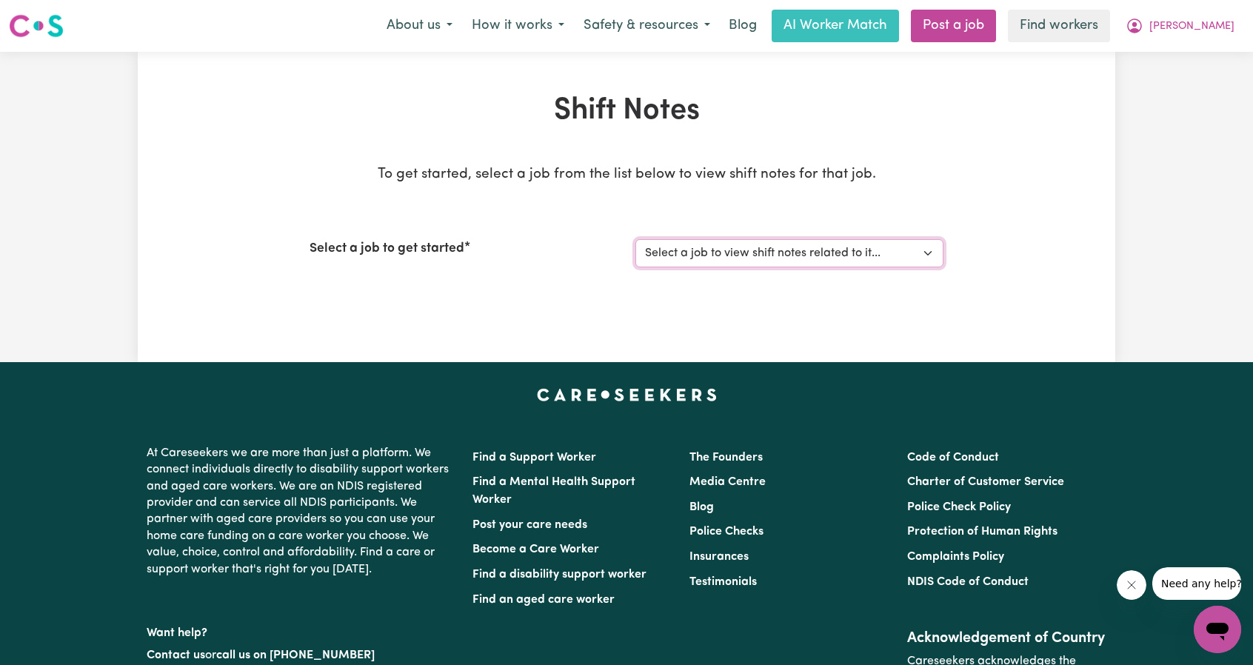
click at [701, 251] on select "Select a job to view shift notes related to it... Support Worker Needed ONE OFF…" at bounding box center [790, 253] width 308 height 28
click at [636, 239] on select "Select a job to view shift notes related to it... Support Worker Needed ONE OFF…" at bounding box center [790, 253] width 308 height 28
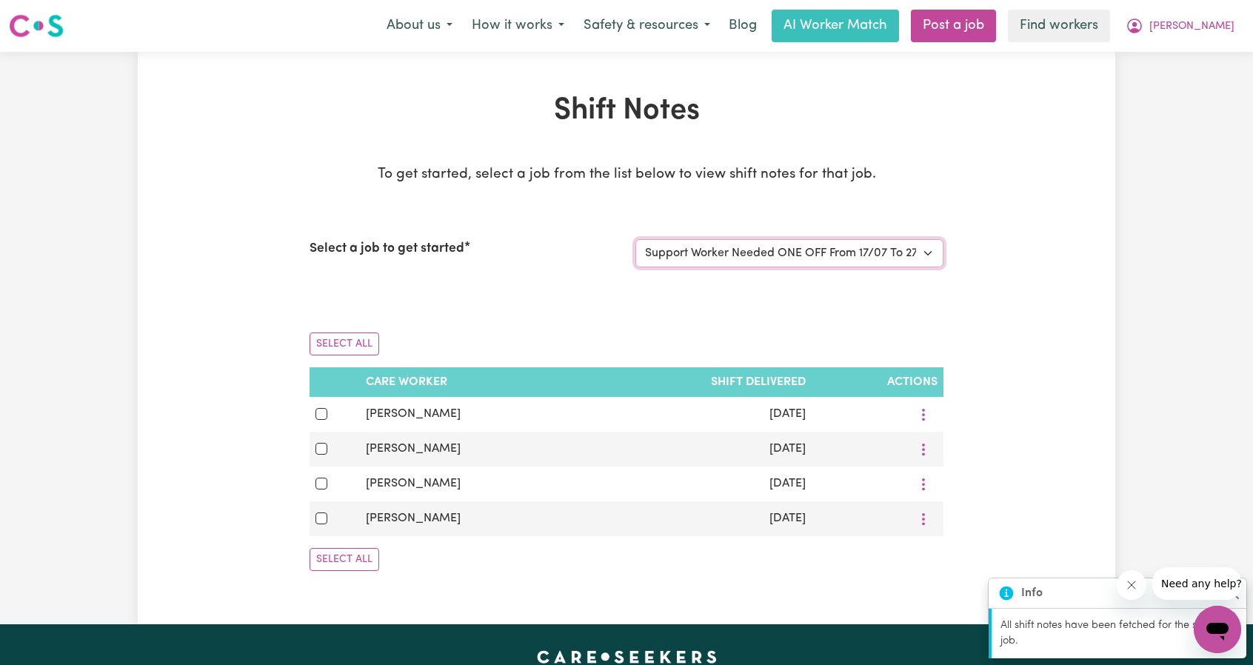
click at [764, 263] on select "Select a job to view shift notes related to it... Support Worker Needed ONE OFF…" at bounding box center [790, 253] width 308 height 28
select select "11215"
click at [636, 239] on select "Select a job to view shift notes related to it... Support Worker Needed ONE OFF…" at bounding box center [790, 253] width 308 height 28
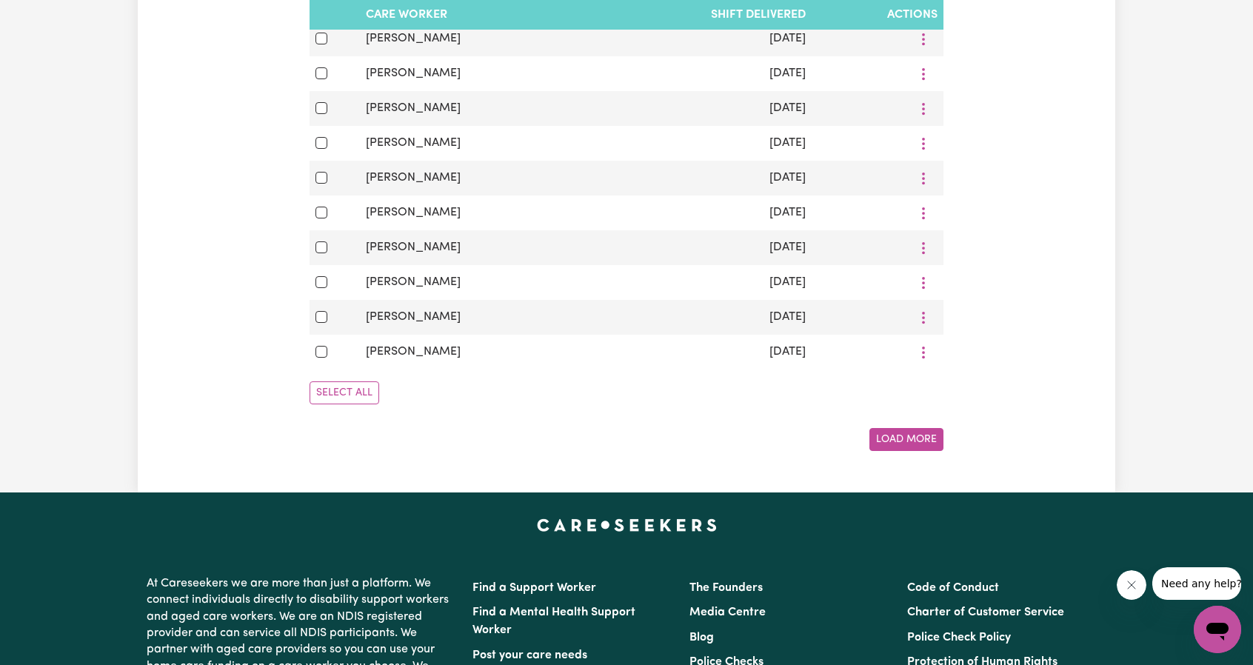
scroll to position [889, 0]
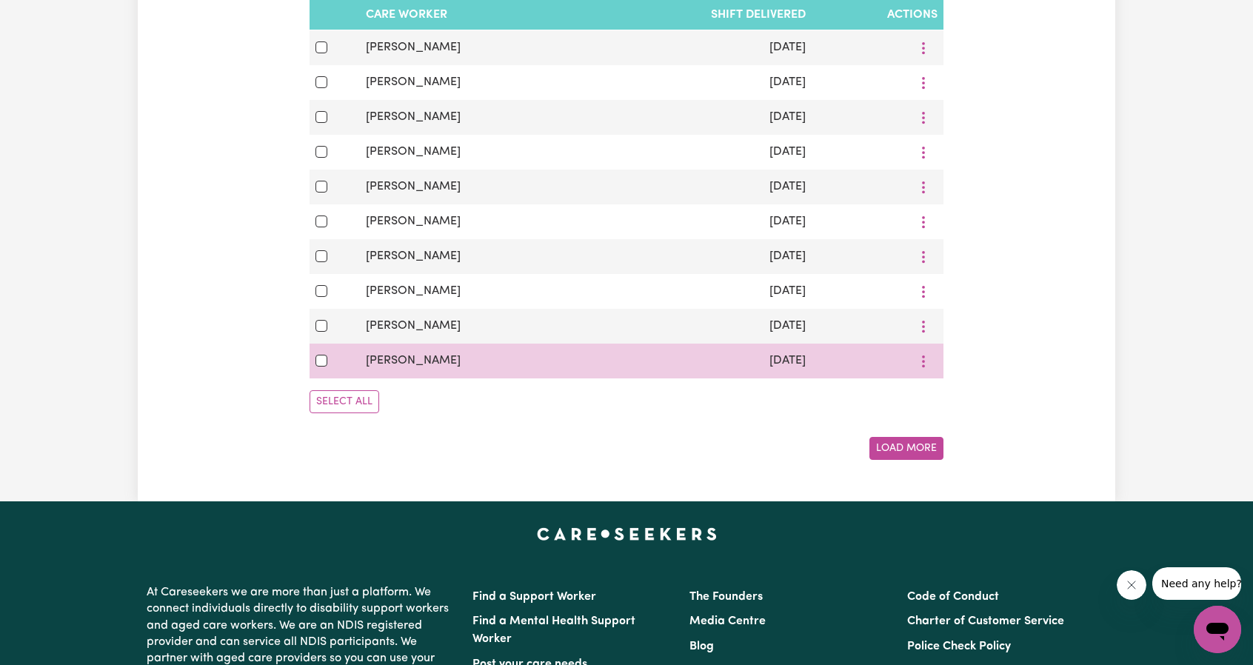
click at [313, 362] on td at bounding box center [335, 361] width 50 height 35
click at [318, 360] on div at bounding box center [335, 361] width 39 height 18
click at [327, 361] on div at bounding box center [335, 361] width 39 height 18
click at [324, 365] on input "checkbox" at bounding box center [322, 361] width 12 height 12
checkbox input "true"
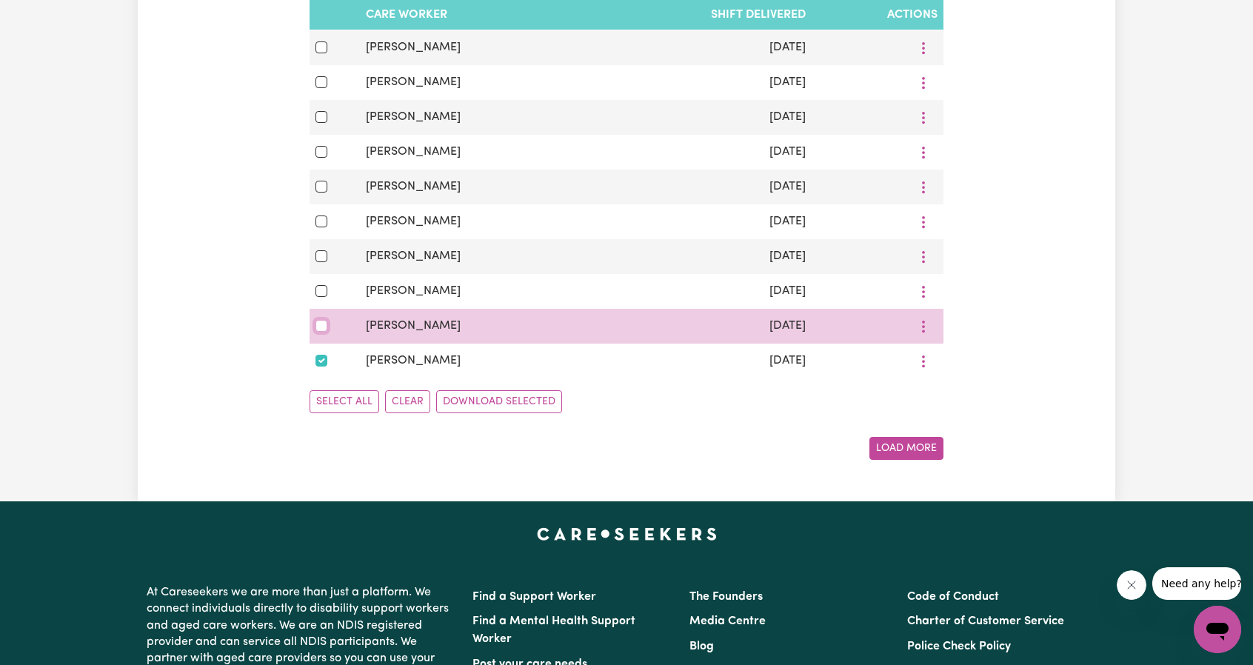
click at [321, 327] on input "checkbox" at bounding box center [322, 326] width 12 height 12
checkbox input "true"
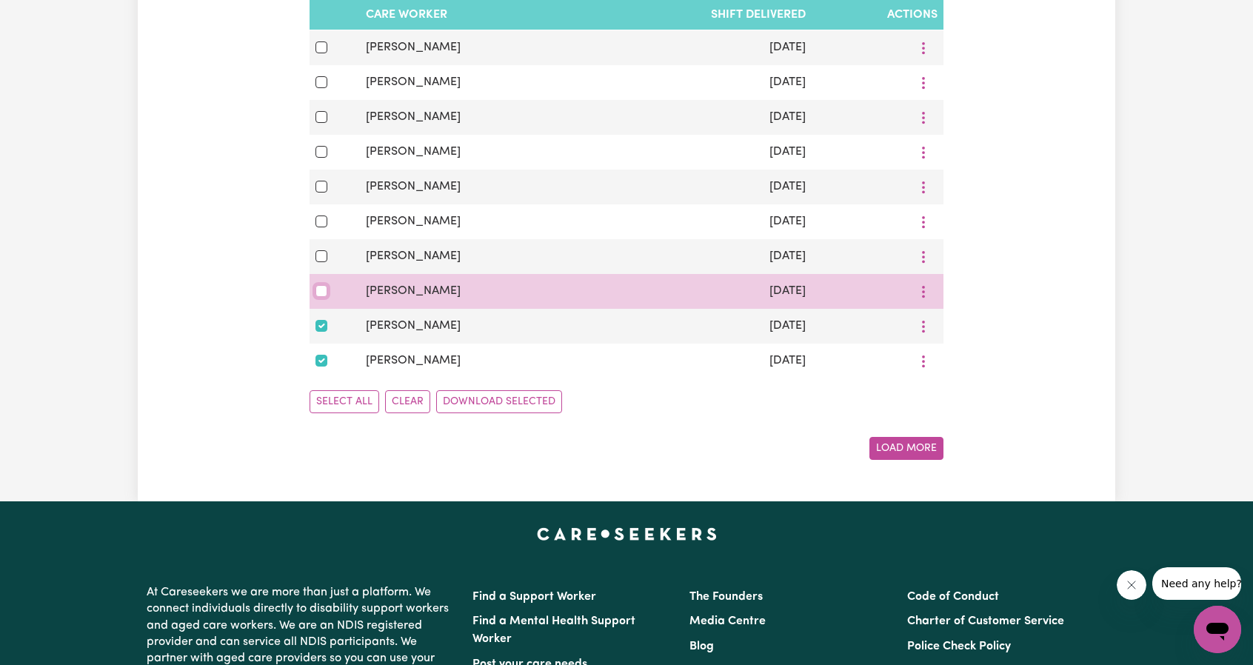
click at [317, 295] on input "checkbox" at bounding box center [322, 291] width 12 height 12
checkbox input "true"
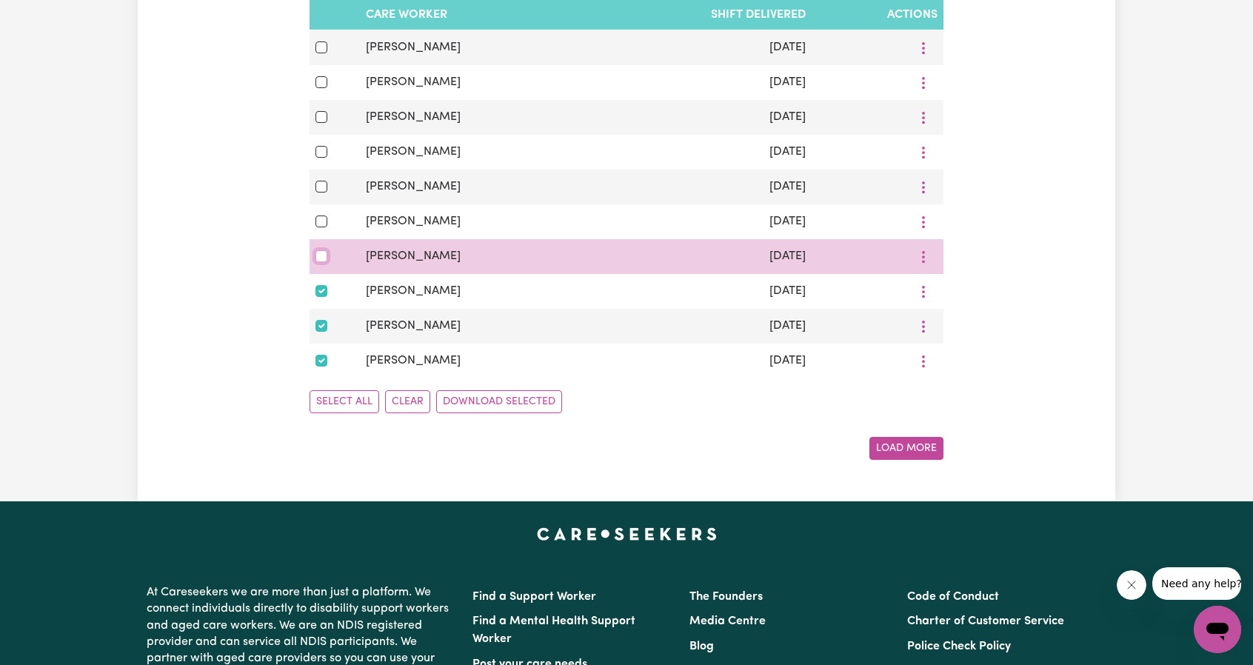
click at [323, 262] on input "checkbox" at bounding box center [322, 256] width 12 height 12
checkbox input "true"
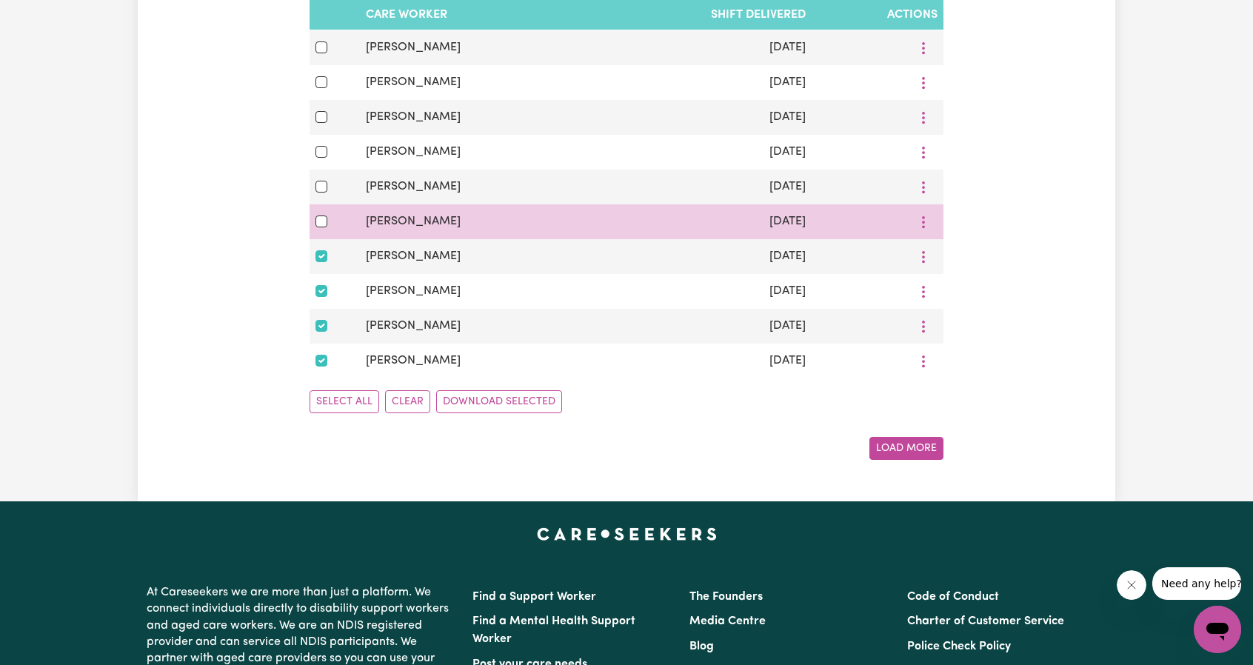
click at [324, 236] on td at bounding box center [335, 221] width 50 height 35
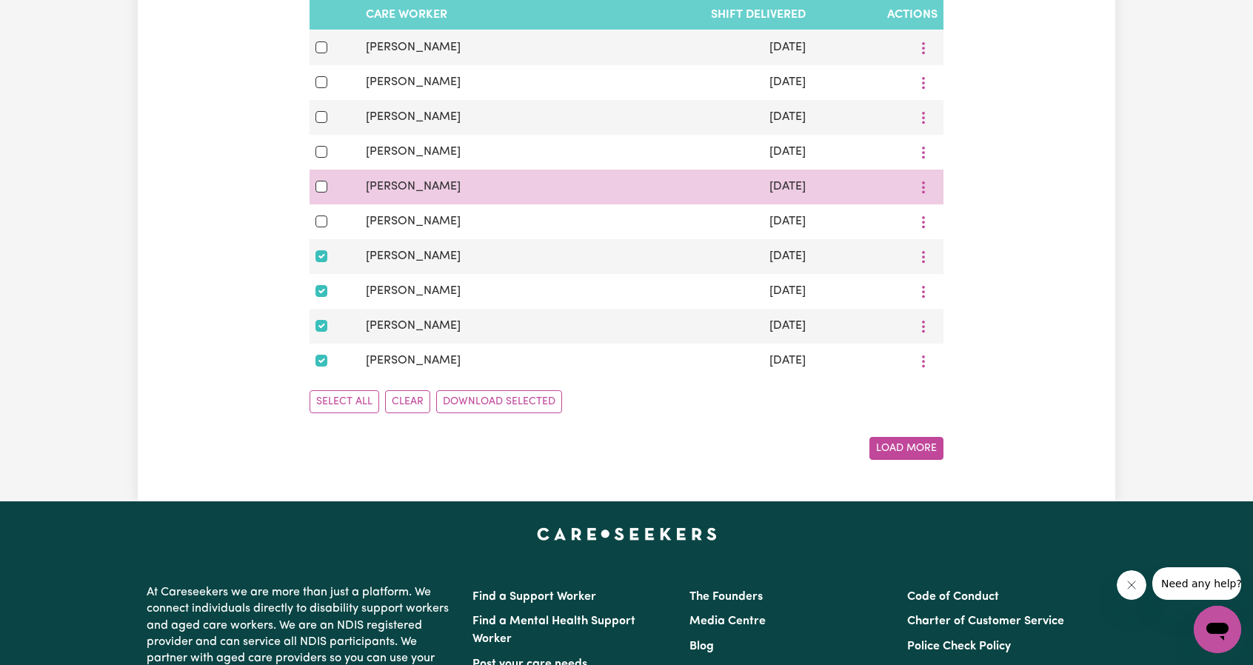
click at [324, 204] on td at bounding box center [335, 187] width 50 height 35
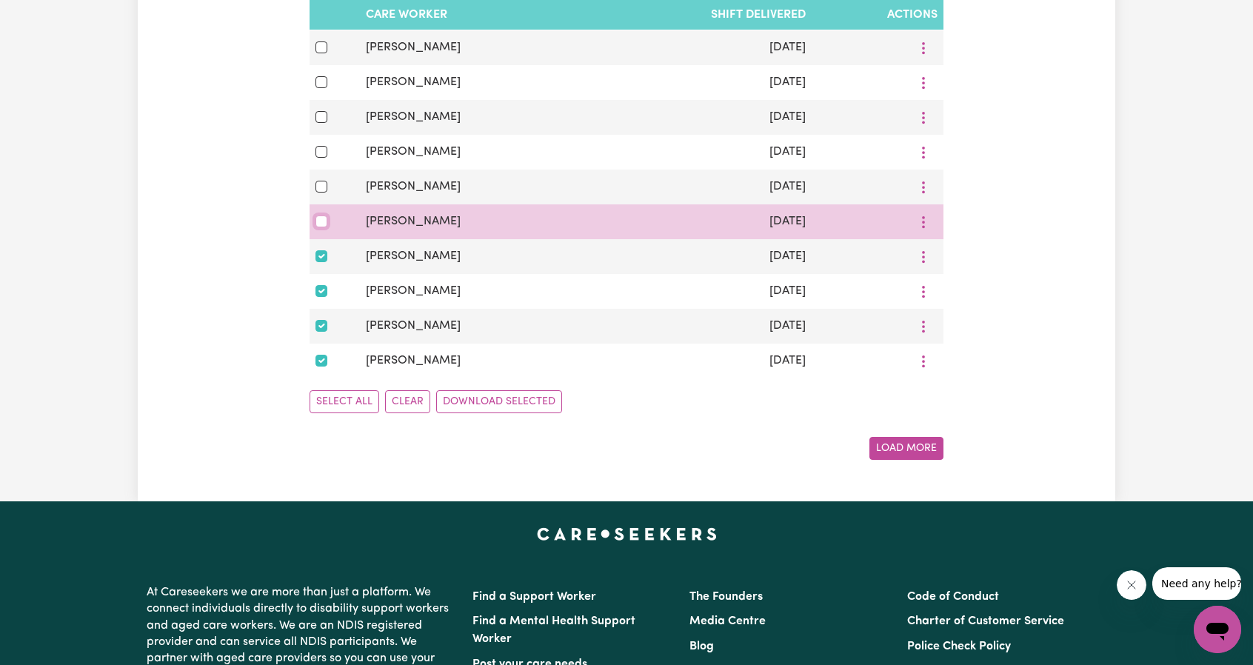
click at [324, 221] on input "checkbox" at bounding box center [322, 222] width 12 height 12
checkbox input "true"
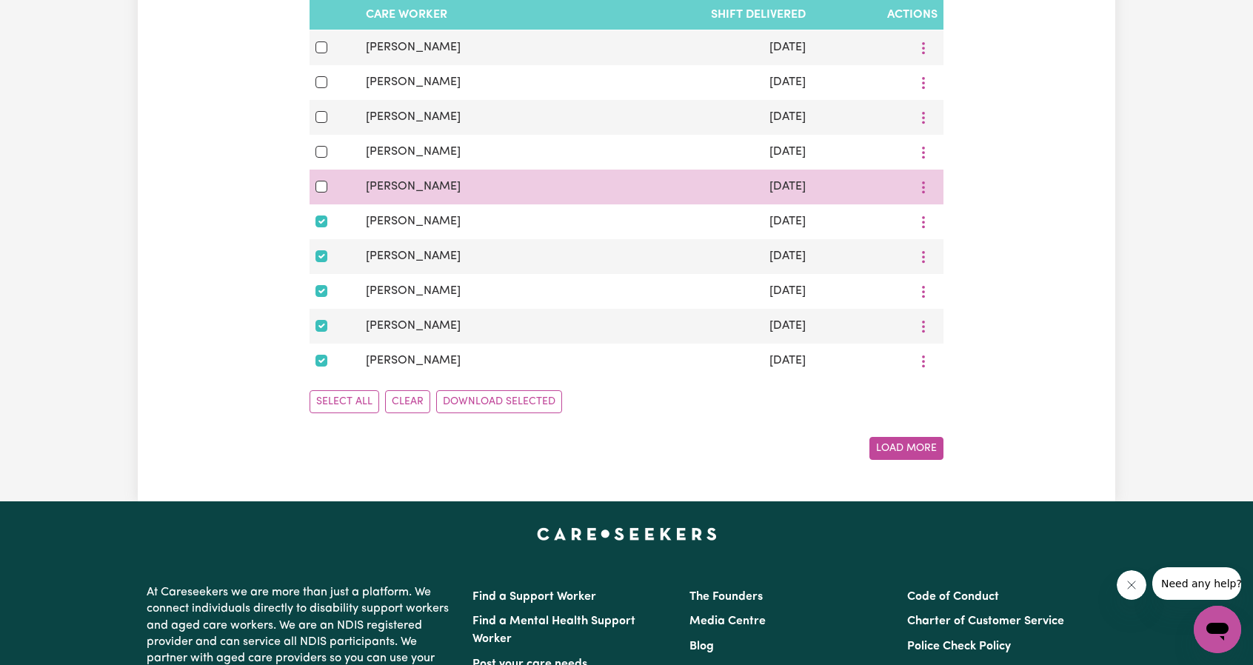
click at [327, 193] on div at bounding box center [335, 187] width 39 height 18
click at [323, 184] on div at bounding box center [335, 187] width 39 height 18
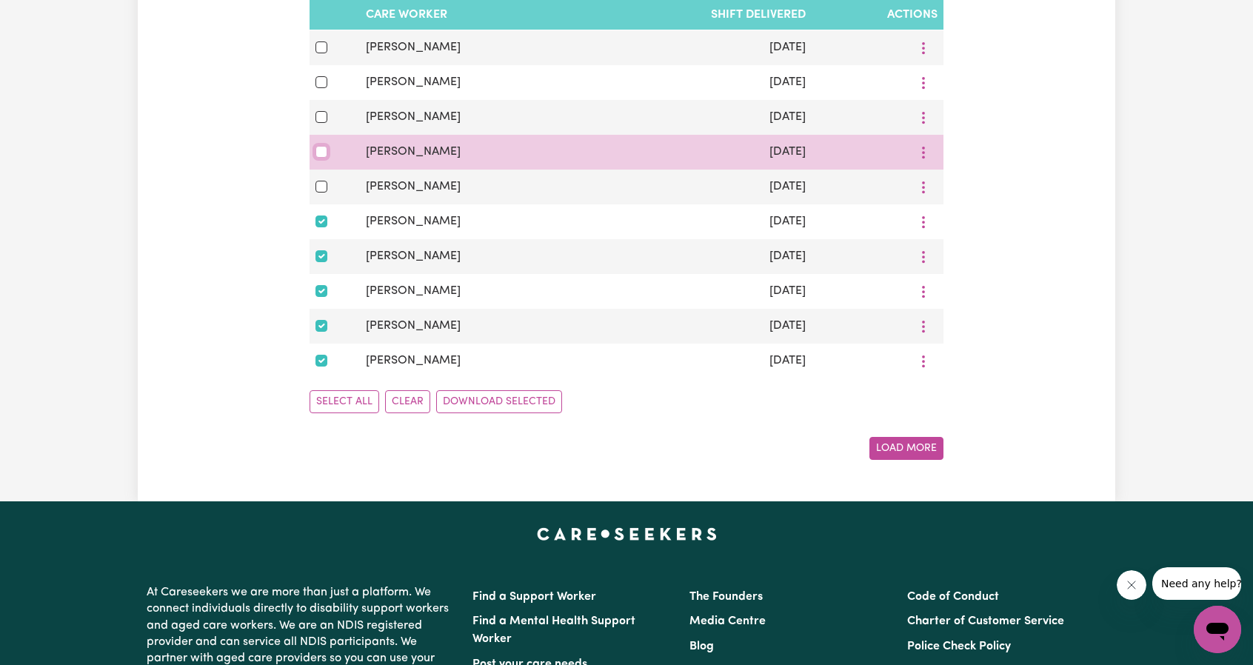
click at [323, 158] on input "checkbox" at bounding box center [322, 152] width 12 height 12
checkbox input "true"
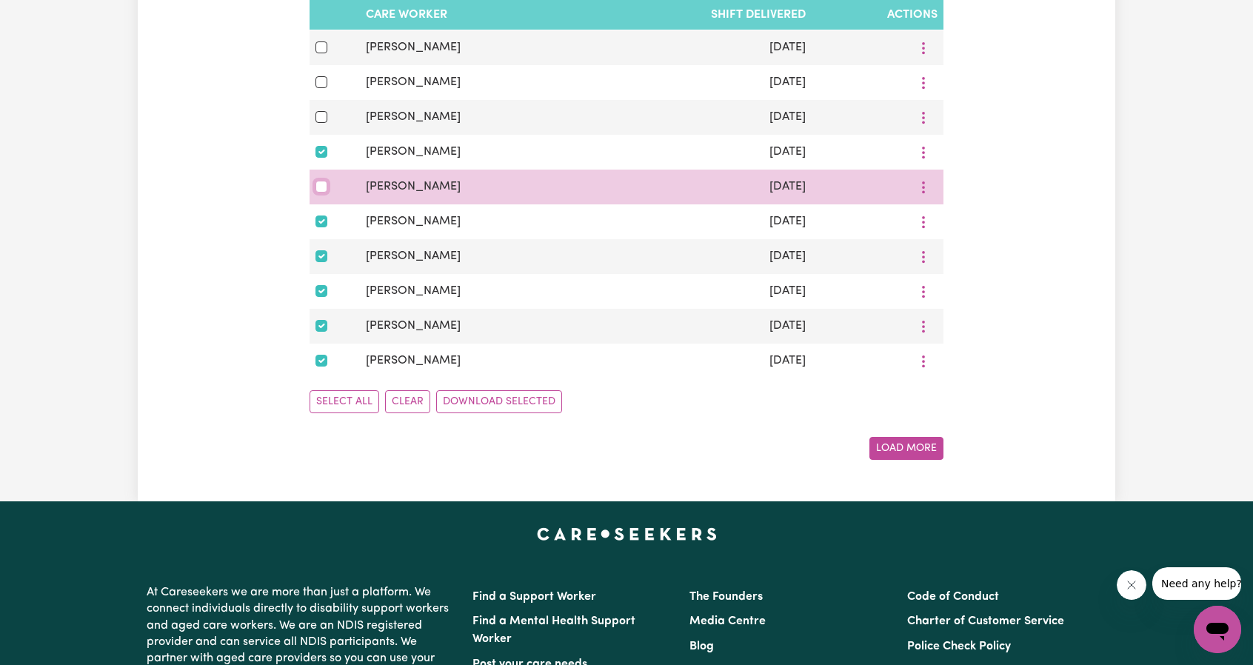
click at [319, 189] on input "checkbox" at bounding box center [322, 187] width 12 height 12
checkbox input "true"
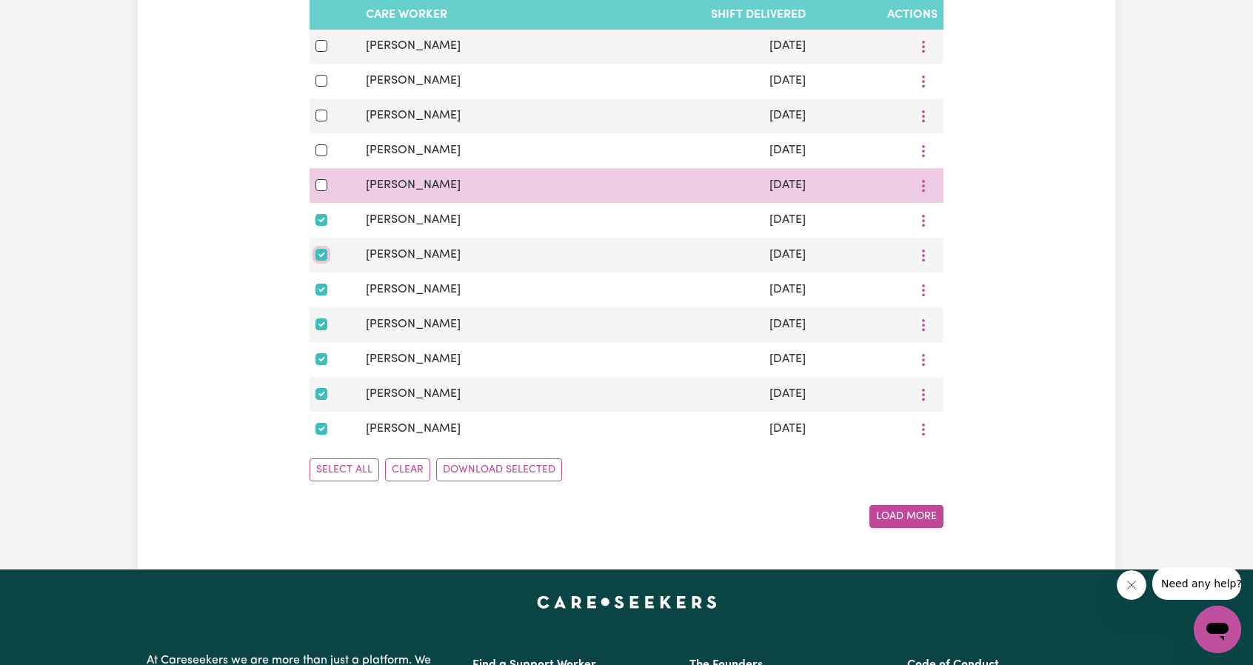
scroll to position [815, 0]
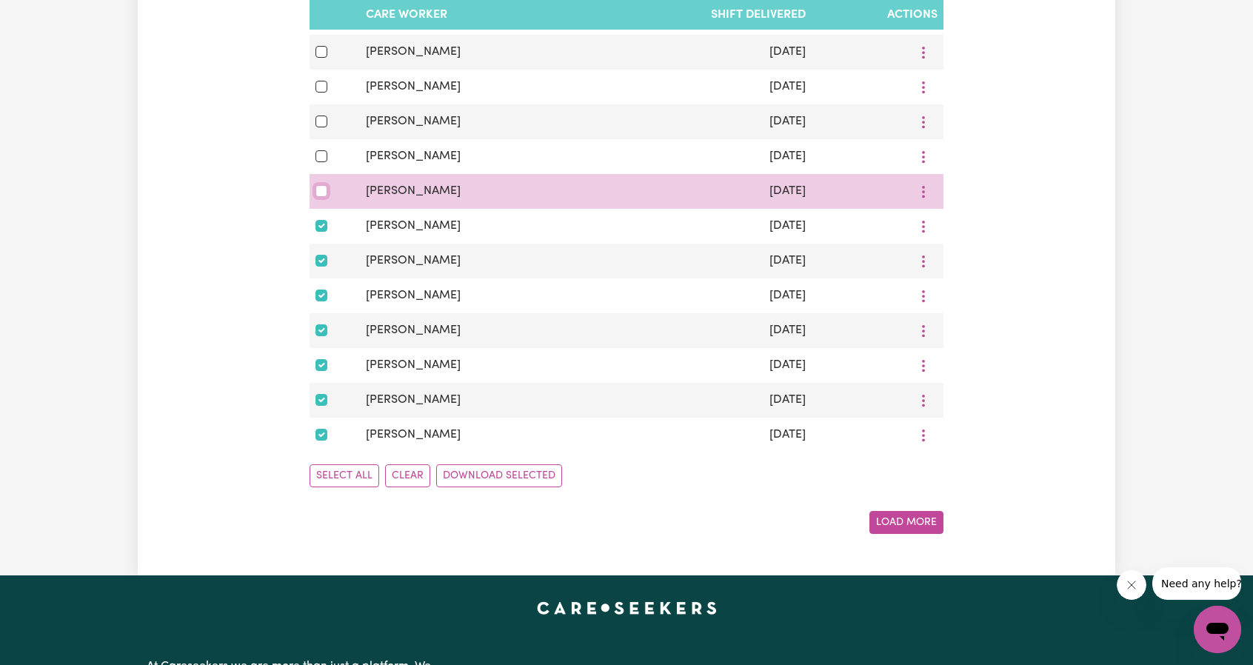
click at [316, 197] on input "checkbox" at bounding box center [322, 191] width 12 height 12
checkbox input "true"
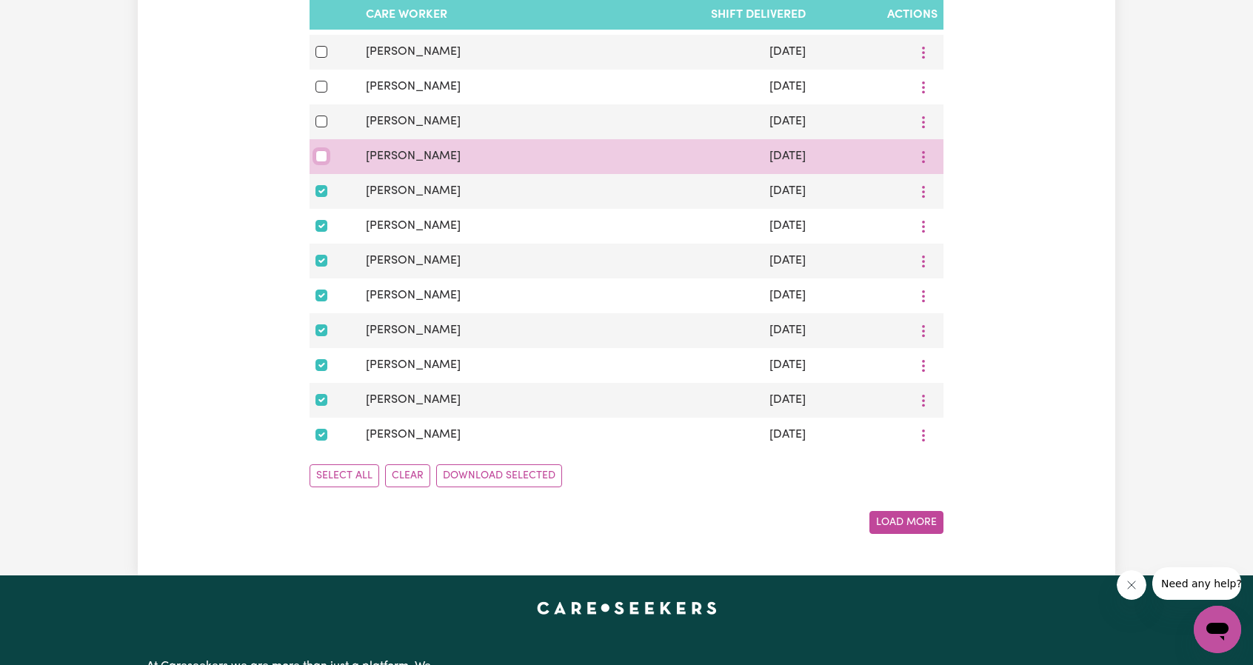
click at [320, 159] on input "checkbox" at bounding box center [322, 156] width 12 height 12
checkbox input "true"
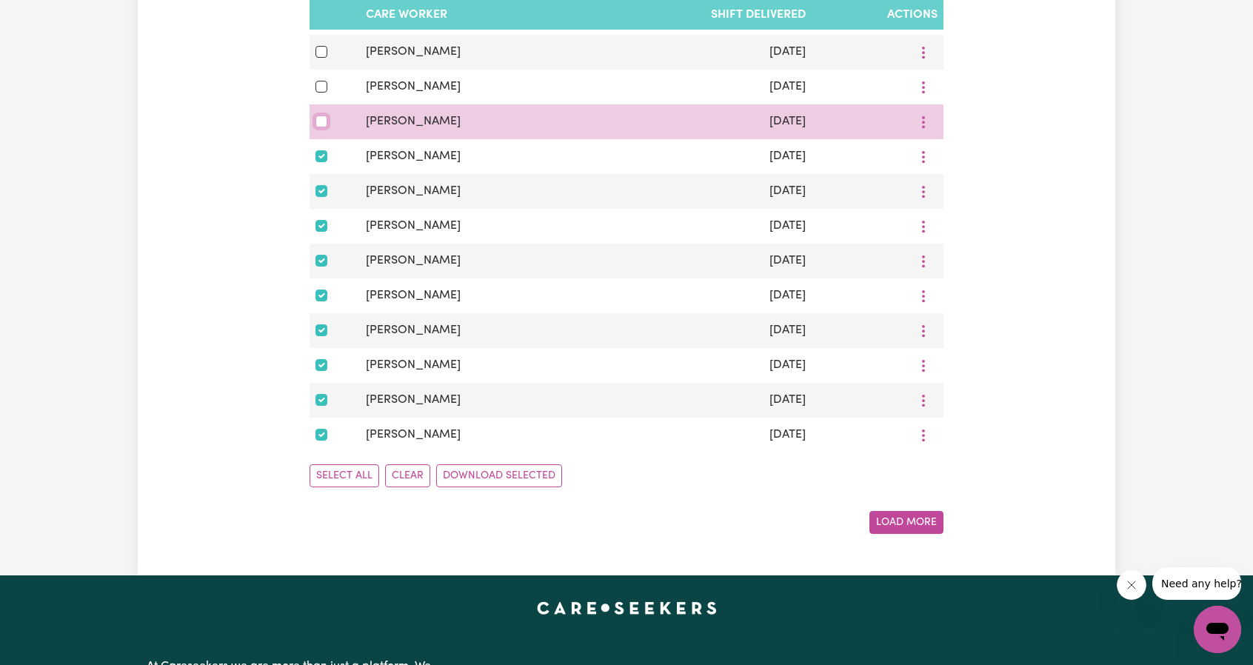
click at [321, 127] on input "checkbox" at bounding box center [322, 122] width 12 height 12
checkbox input "true"
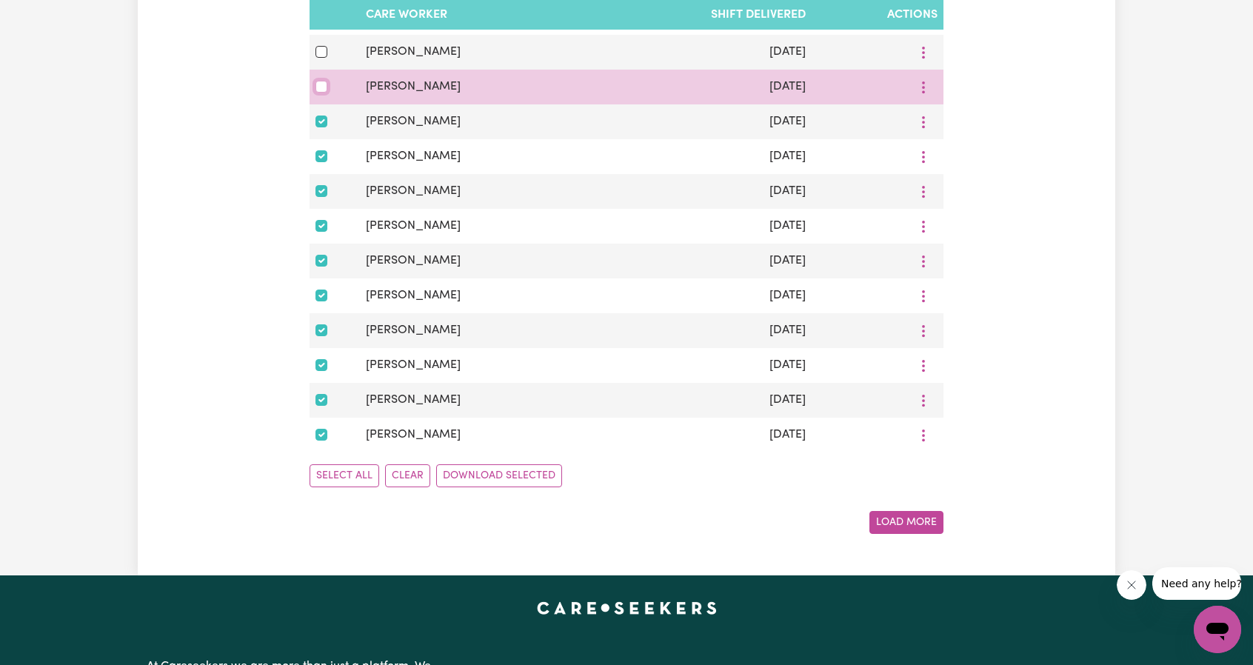
click at [319, 92] on input "checkbox" at bounding box center [322, 87] width 12 height 12
checkbox input "true"
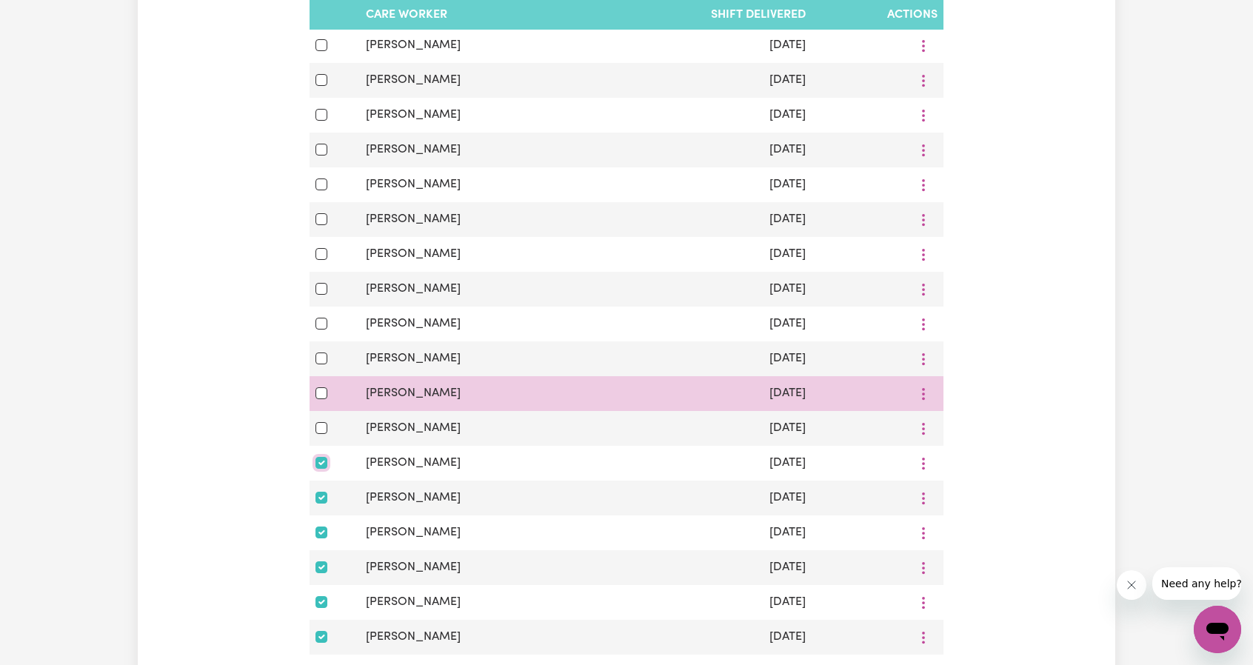
scroll to position [444, 0]
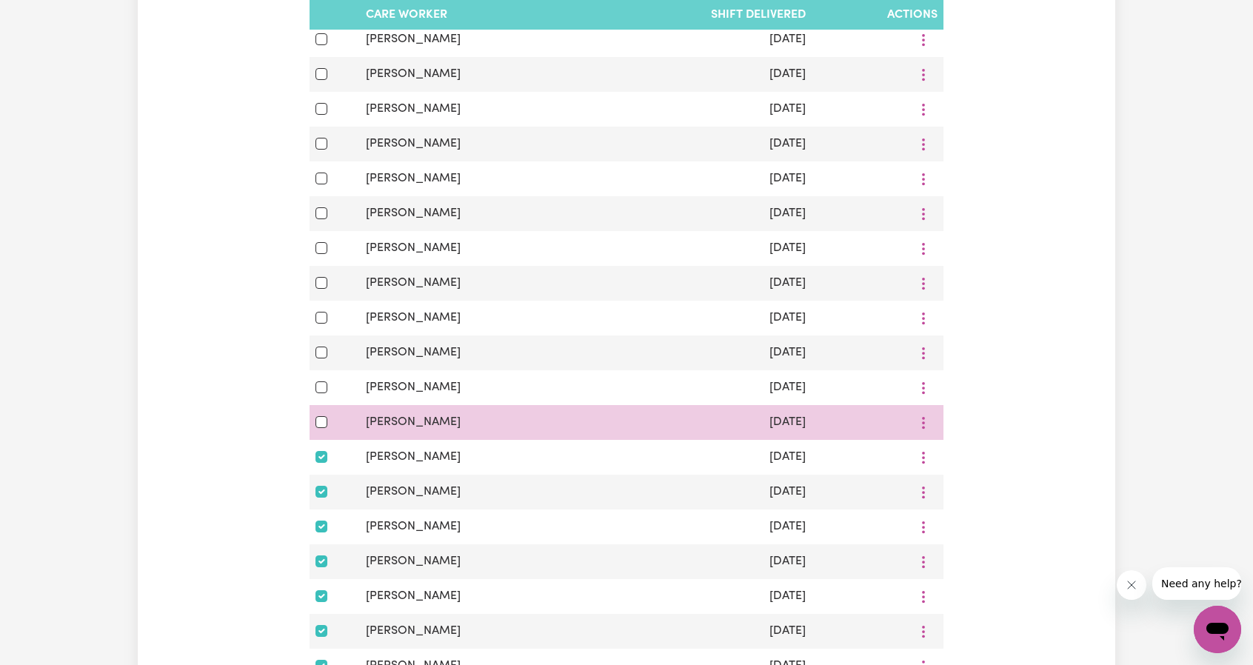
click at [314, 426] on td at bounding box center [335, 422] width 50 height 35
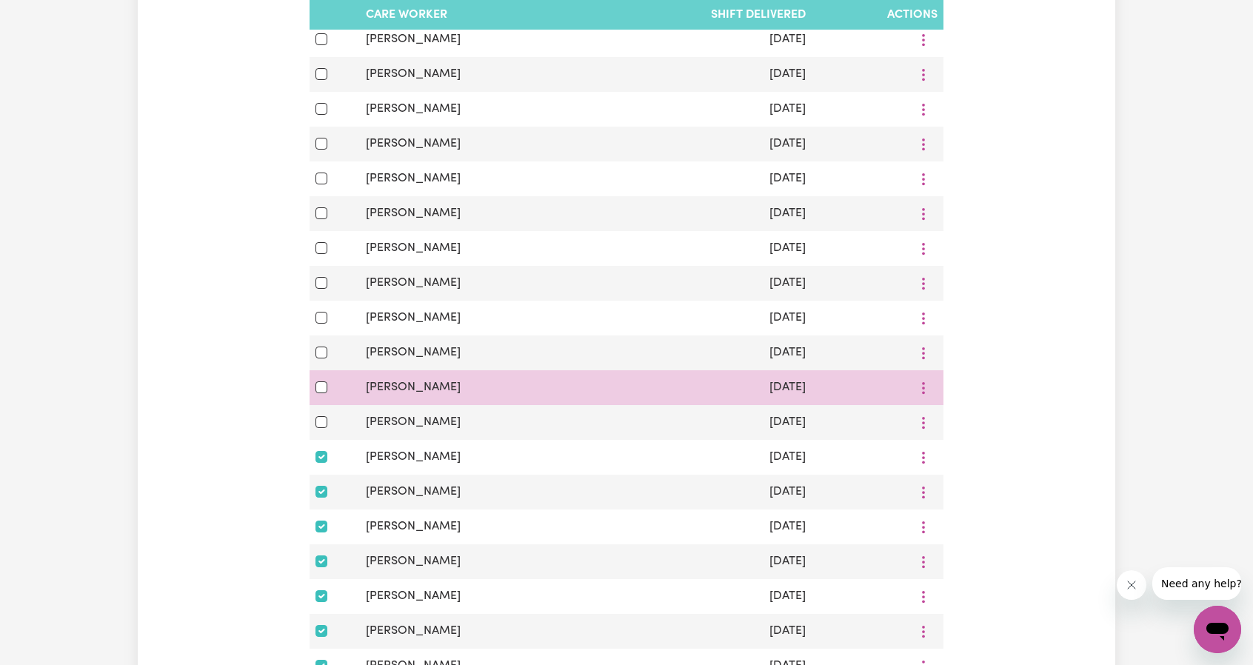
click at [321, 401] on td at bounding box center [335, 387] width 50 height 35
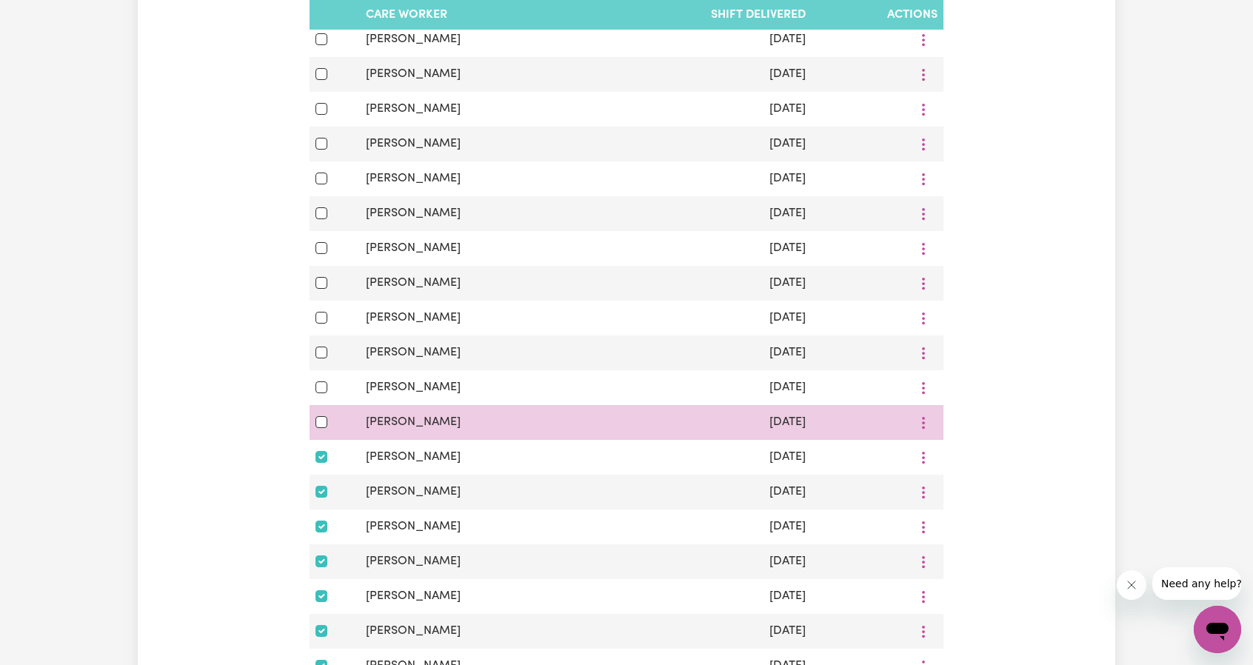
click at [319, 413] on td at bounding box center [335, 422] width 50 height 35
click at [321, 418] on div at bounding box center [335, 422] width 39 height 18
click at [321, 424] on input "checkbox" at bounding box center [322, 422] width 12 height 12
checkbox input "true"
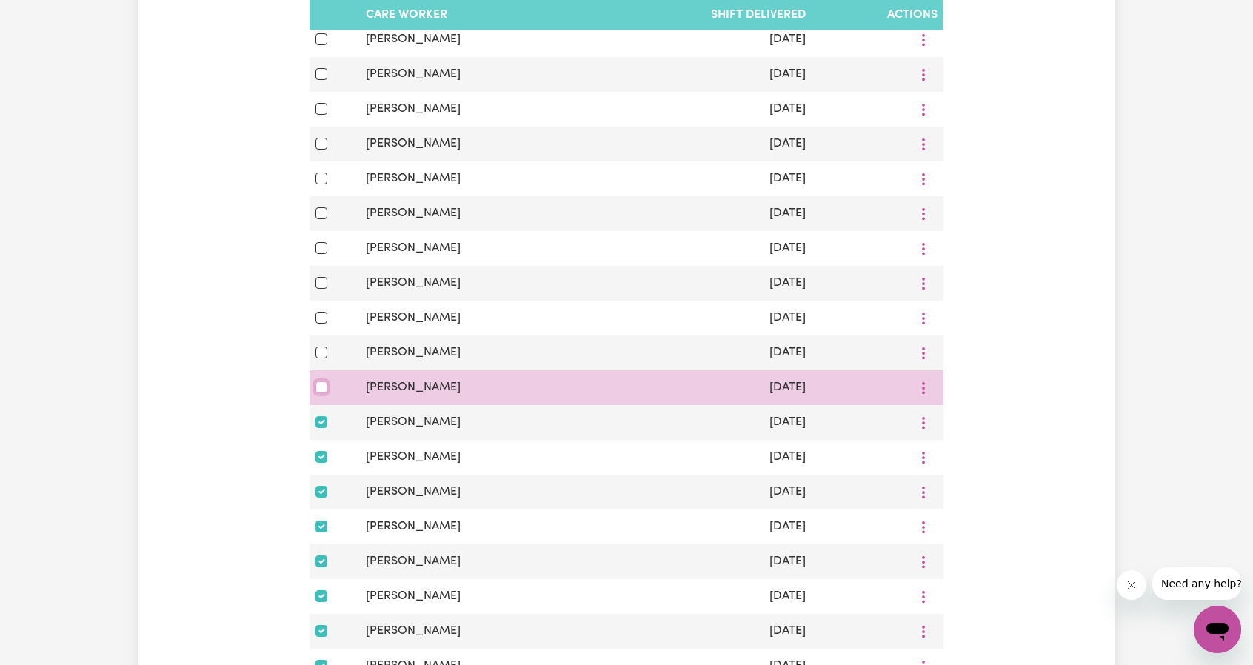
click at [317, 393] on input "checkbox" at bounding box center [322, 387] width 12 height 12
checkbox input "true"
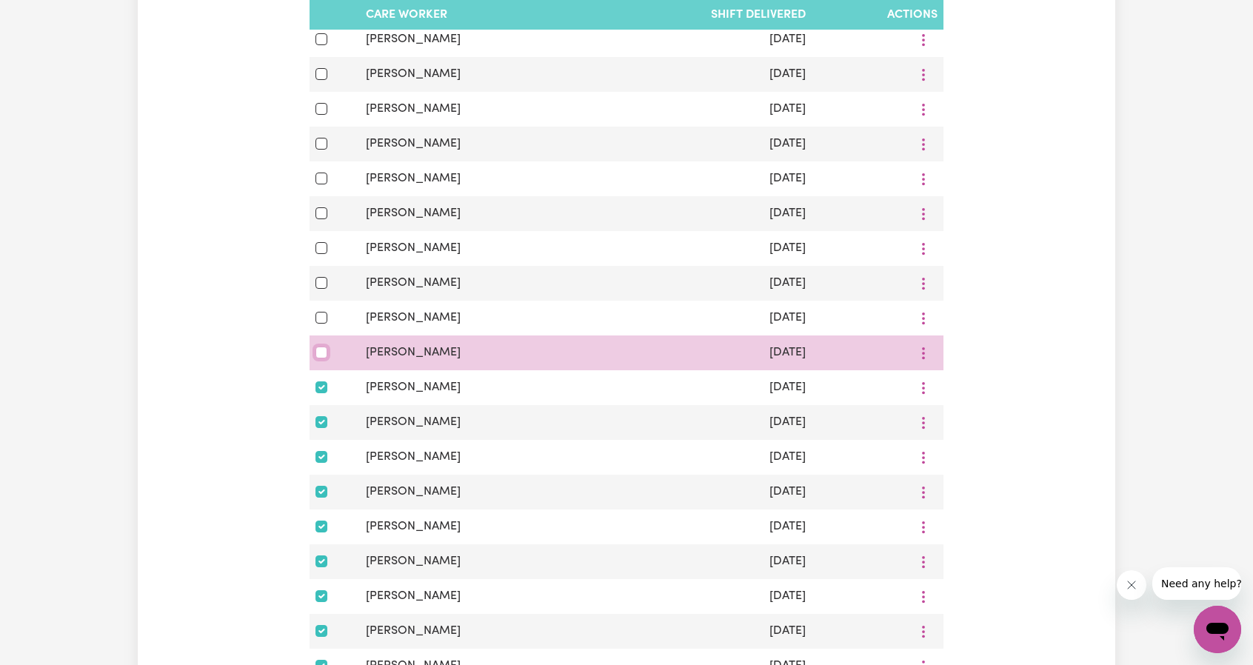
click at [316, 353] on input "checkbox" at bounding box center [322, 353] width 12 height 12
checkbox input "true"
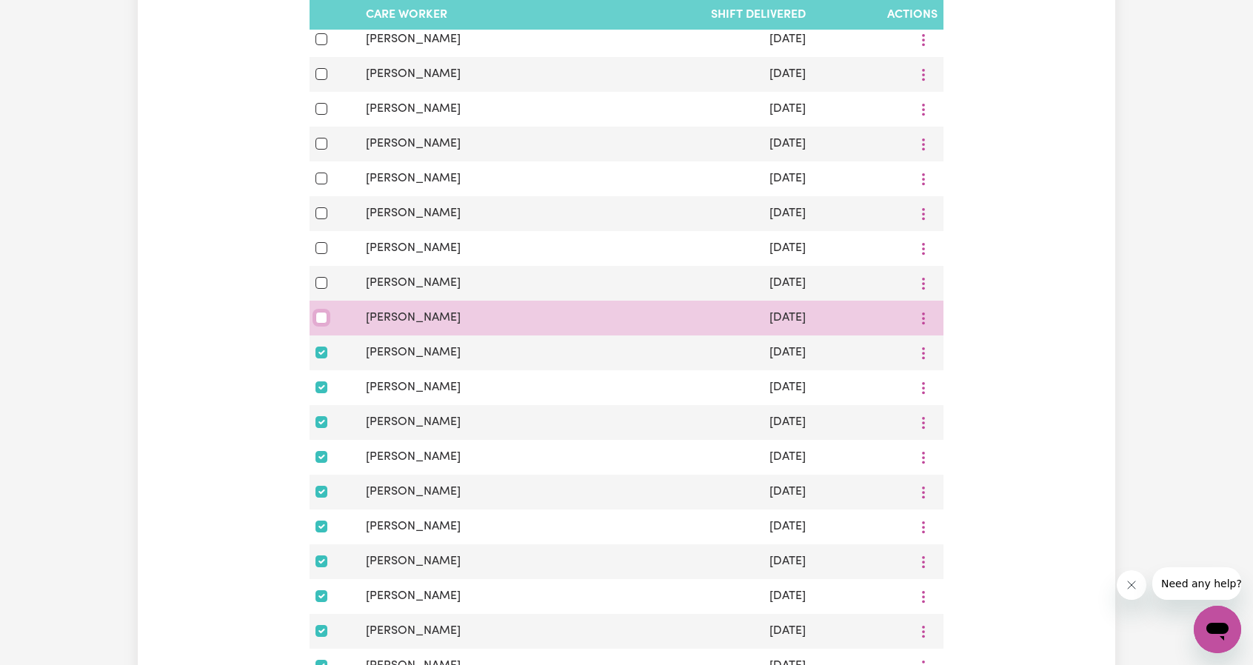
click at [318, 324] on input "checkbox" at bounding box center [322, 318] width 12 height 12
checkbox input "true"
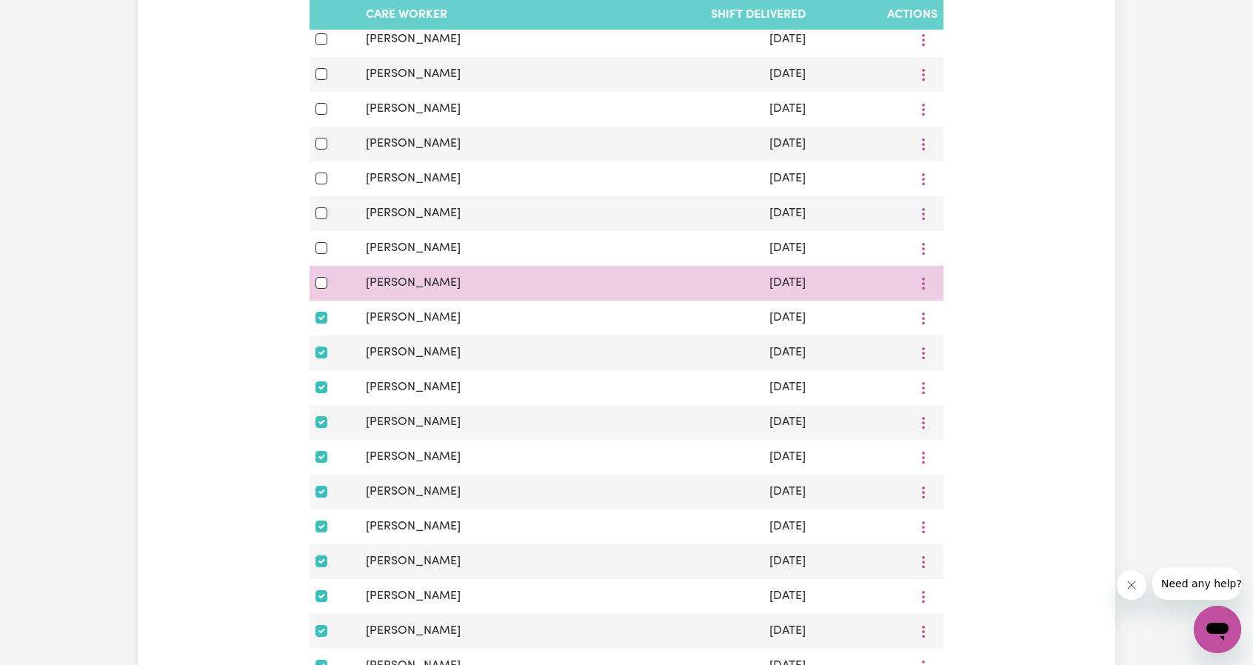
click at [321, 277] on div at bounding box center [335, 283] width 39 height 18
click at [323, 281] on input "checkbox" at bounding box center [322, 283] width 12 height 12
checkbox input "true"
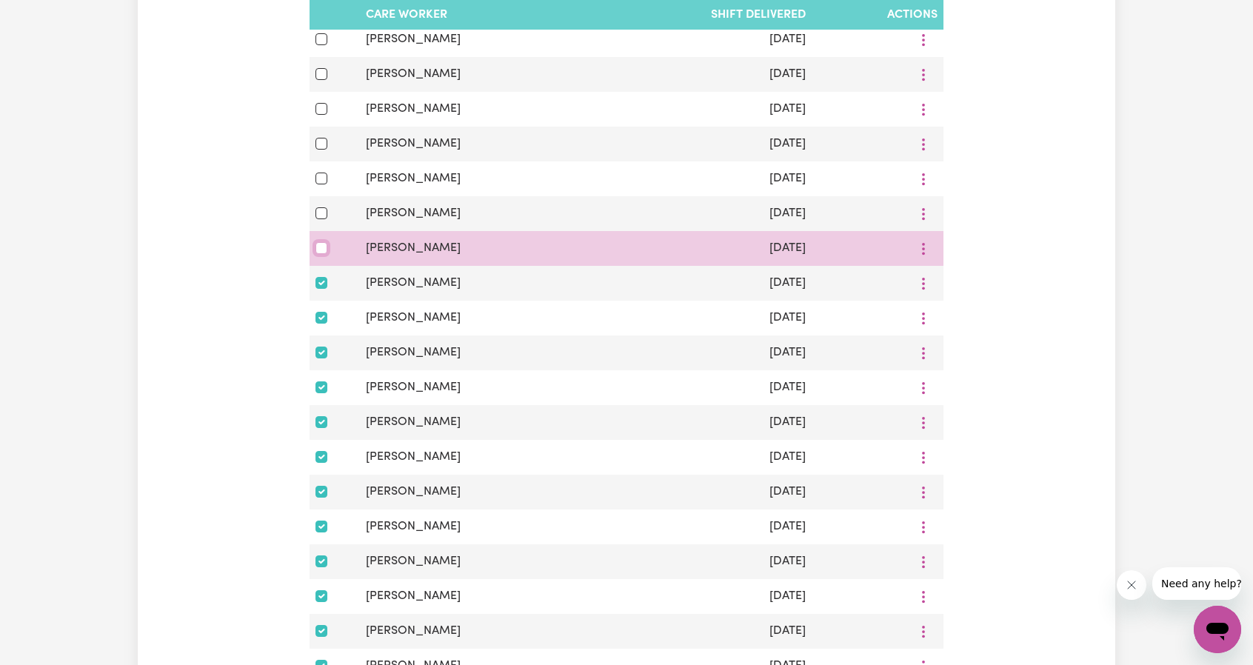
click at [324, 254] on input "checkbox" at bounding box center [322, 248] width 12 height 12
checkbox input "true"
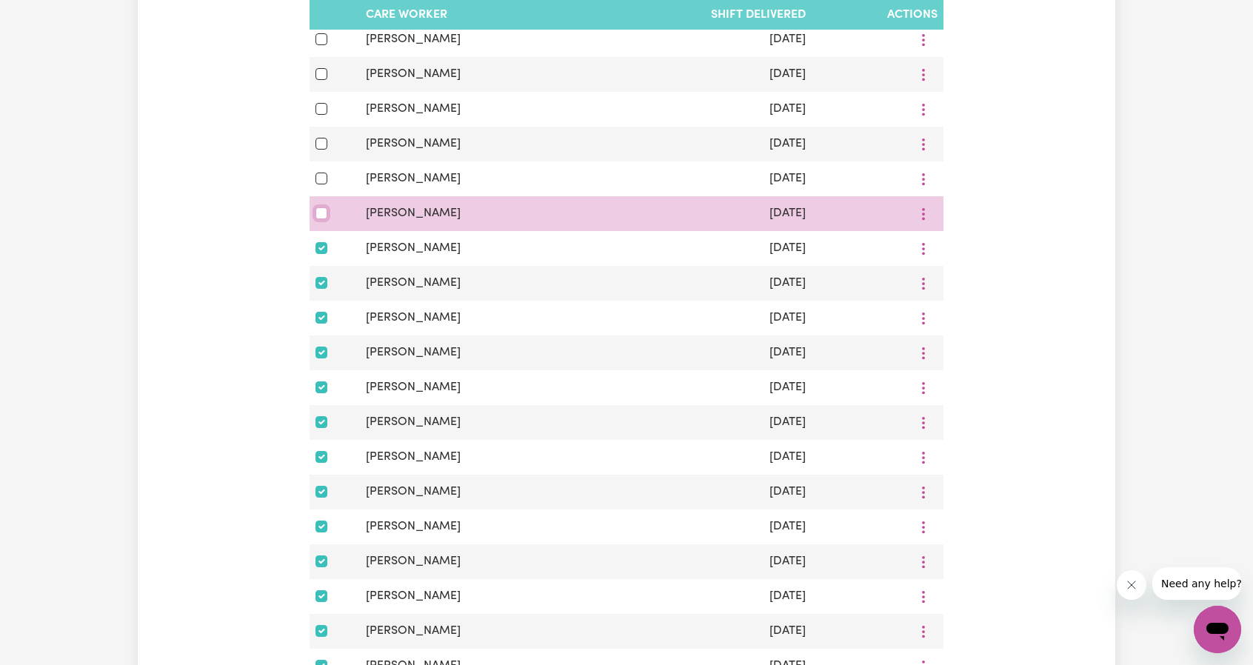
click at [321, 213] on input "checkbox" at bounding box center [322, 213] width 12 height 12
checkbox input "true"
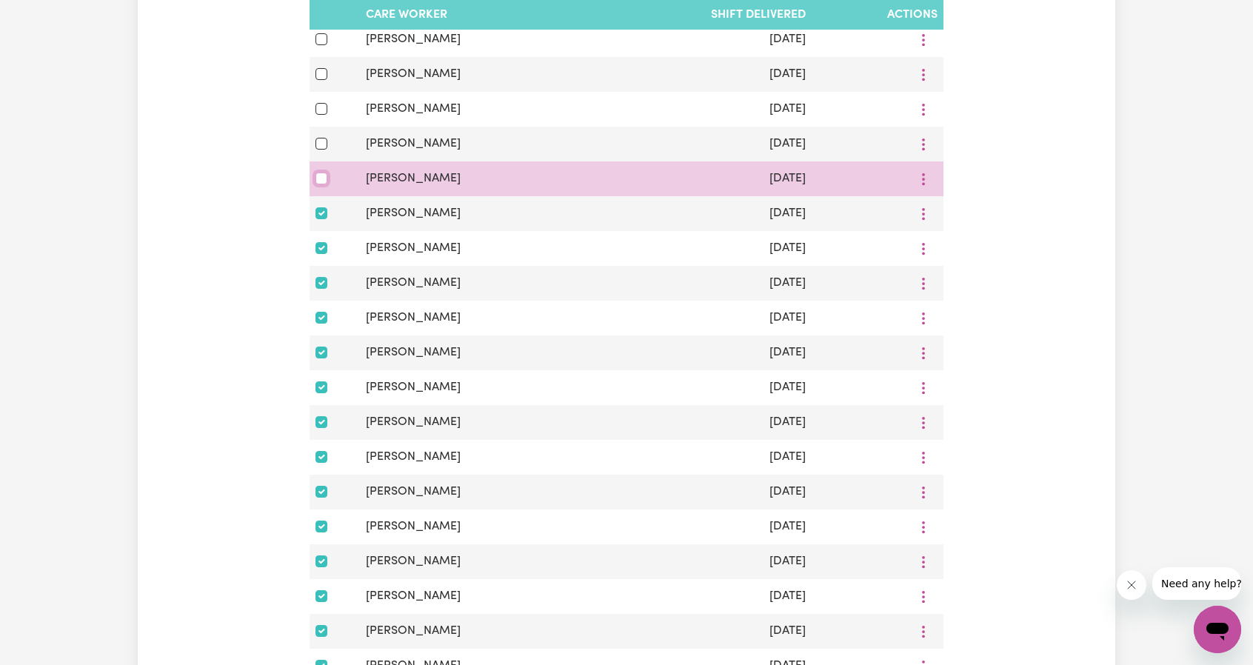
click at [322, 176] on input "checkbox" at bounding box center [322, 179] width 12 height 12
checkbox input "true"
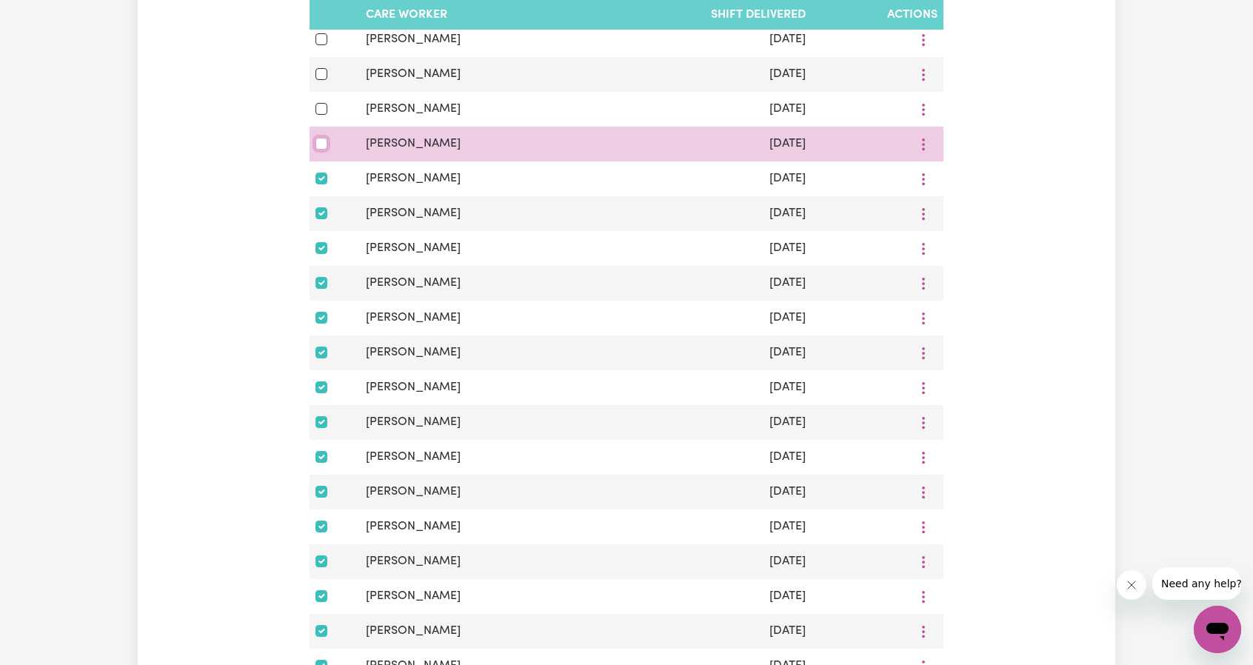
drag, startPoint x: 317, startPoint y: 147, endPoint x: 322, endPoint y: 137, distance: 10.9
click at [317, 146] on input "checkbox" at bounding box center [322, 144] width 12 height 12
checkbox input "true"
drag, startPoint x: 320, startPoint y: 114, endPoint x: 322, endPoint y: 130, distance: 16.4
click at [320, 113] on input "checkbox" at bounding box center [322, 109] width 12 height 12
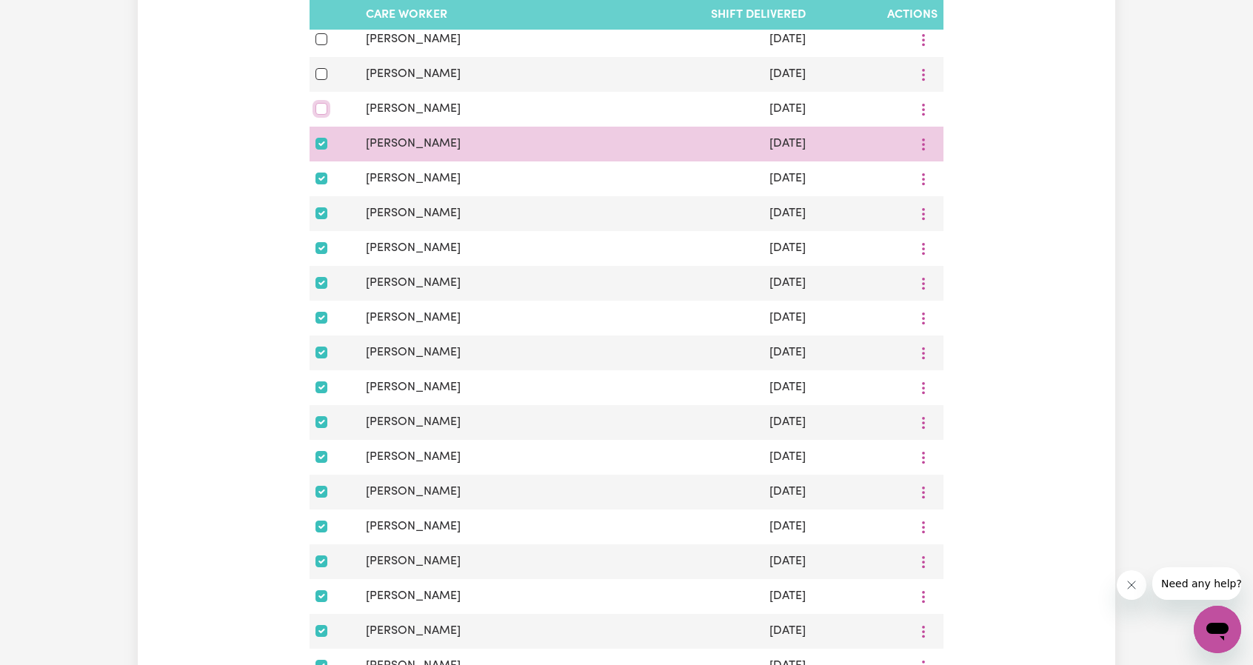
checkbox input "true"
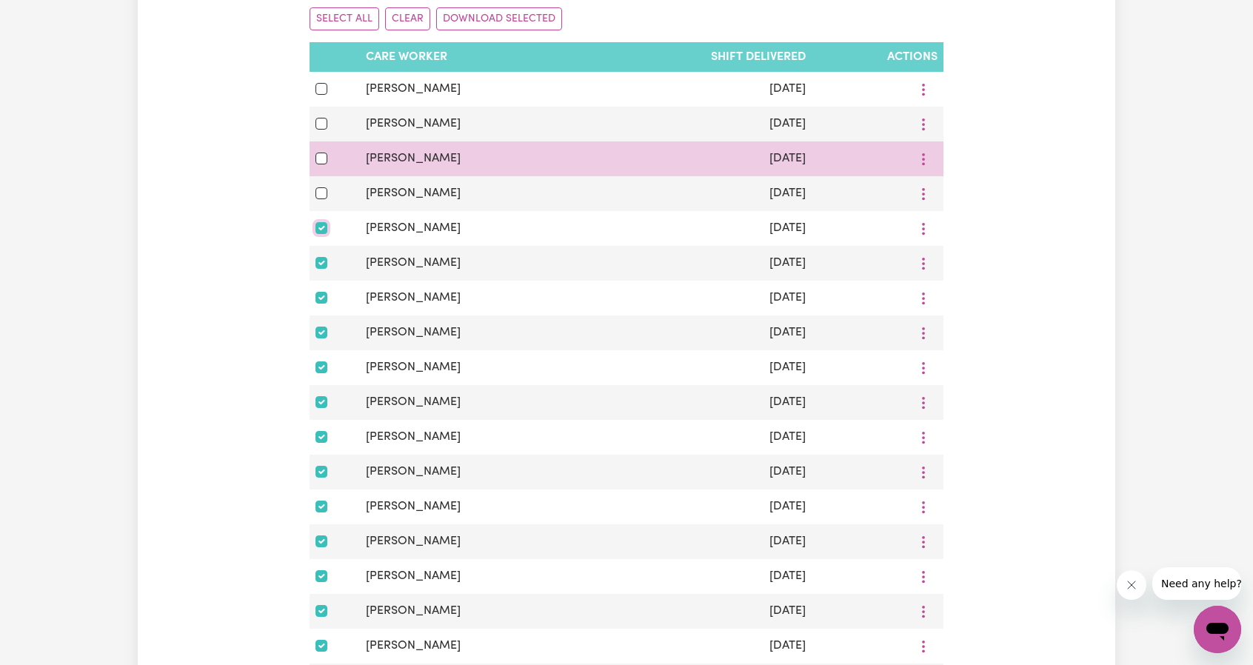
scroll to position [296, 0]
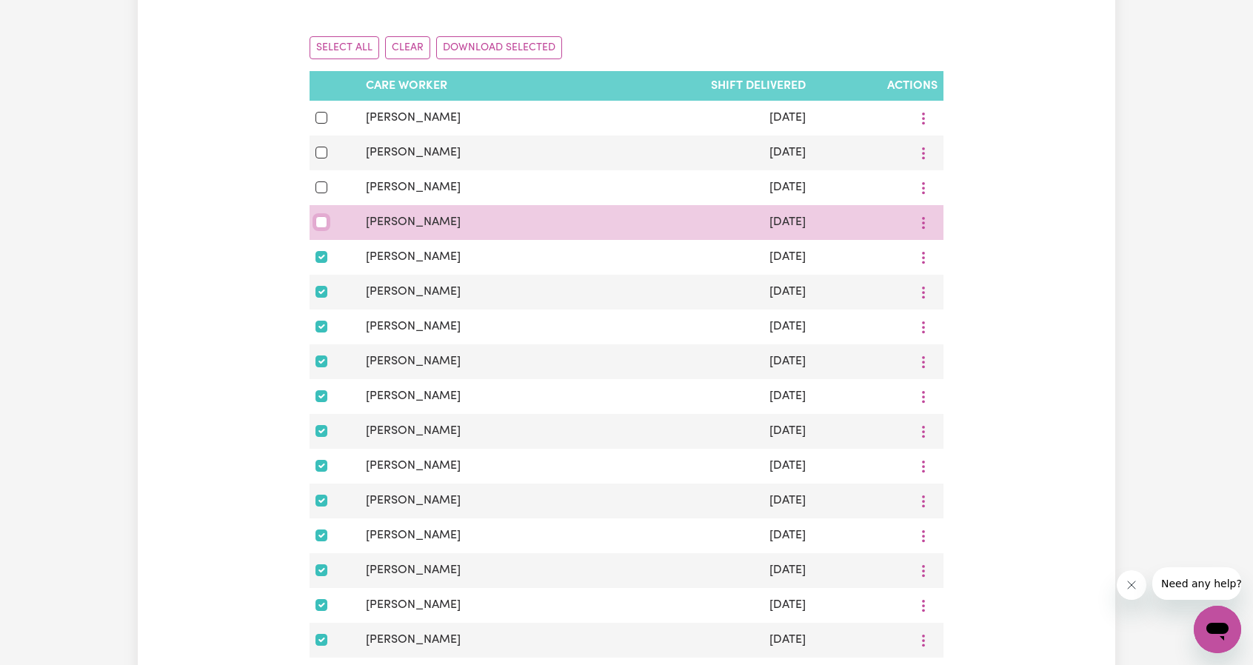
click at [319, 221] on input "checkbox" at bounding box center [322, 222] width 12 height 12
checkbox input "true"
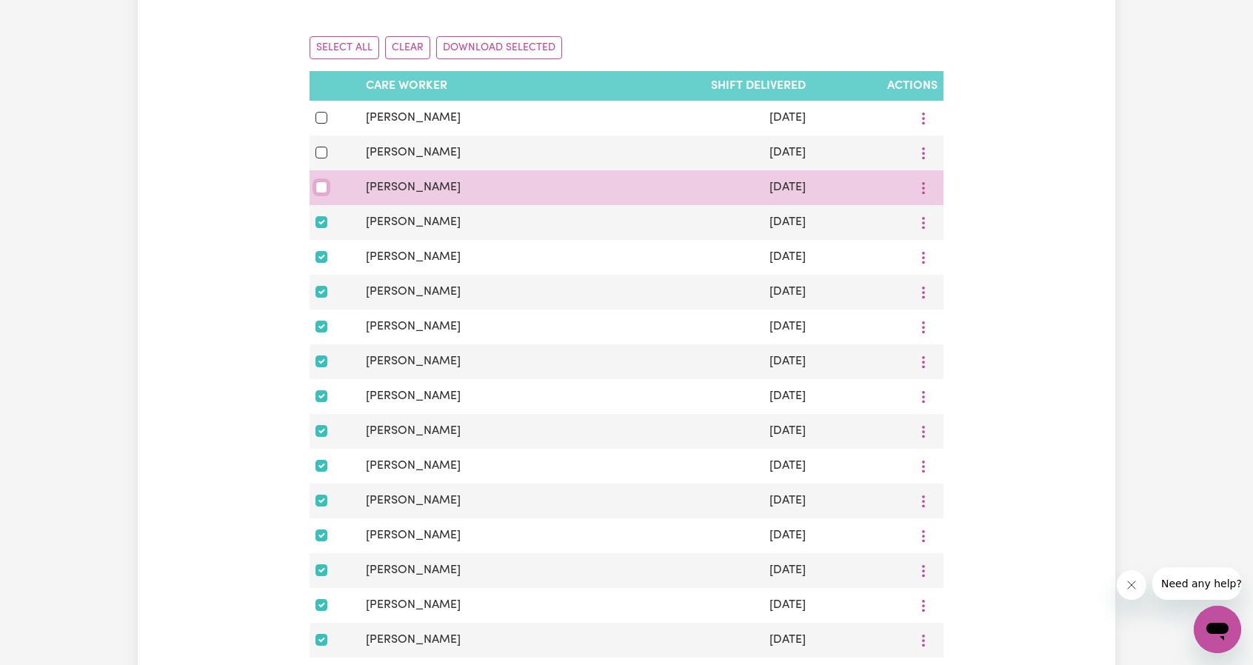
click at [321, 193] on input "checkbox" at bounding box center [322, 187] width 12 height 12
checkbox input "true"
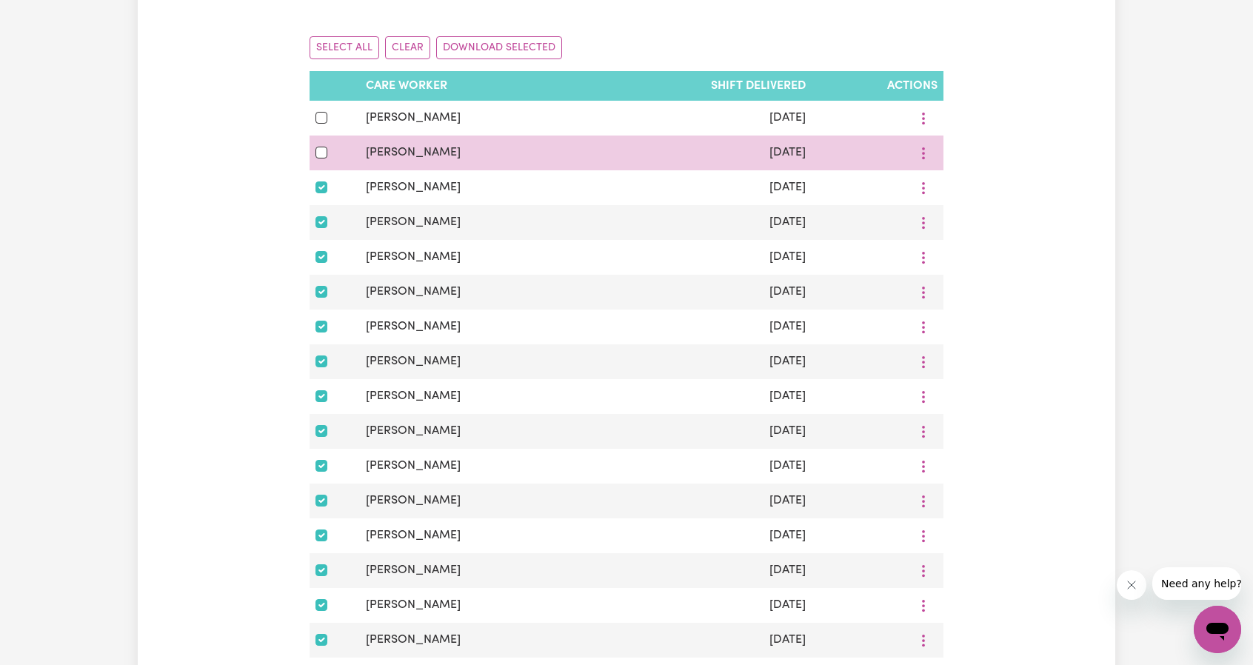
click at [322, 161] on td at bounding box center [335, 153] width 50 height 35
drag, startPoint x: 322, startPoint y: 156, endPoint x: 322, endPoint y: 147, distance: 9.6
click at [322, 156] on input "checkbox" at bounding box center [322, 153] width 12 height 12
checkbox input "true"
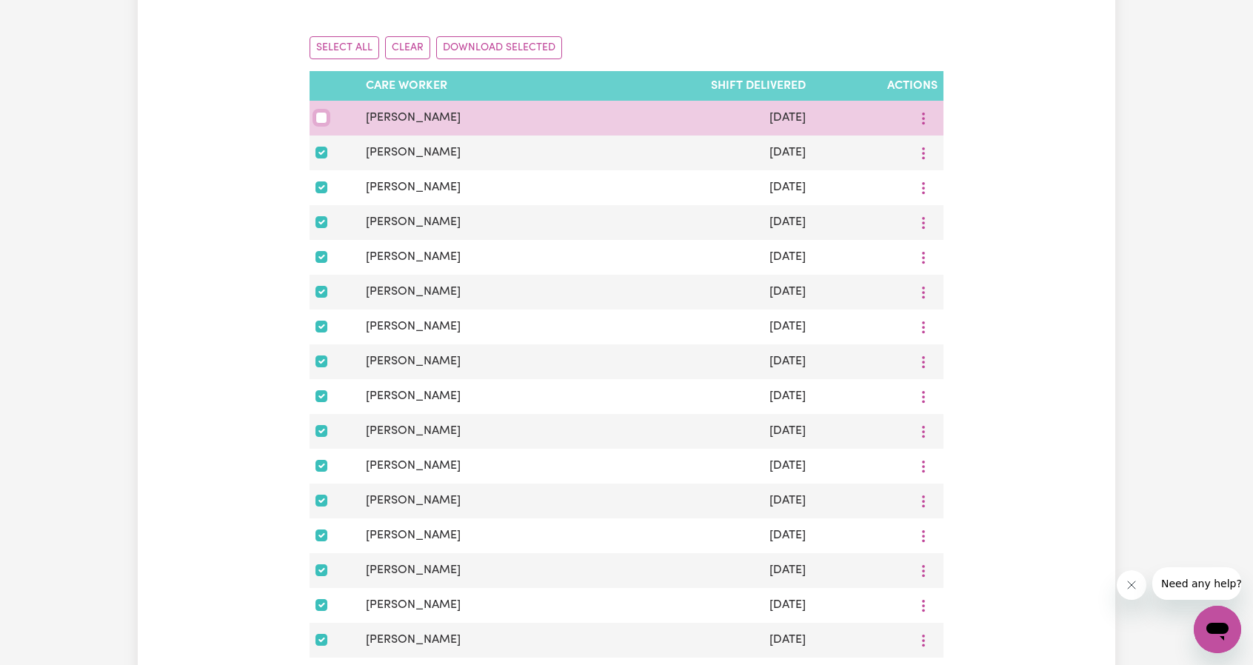
click at [317, 116] on input "checkbox" at bounding box center [322, 118] width 12 height 12
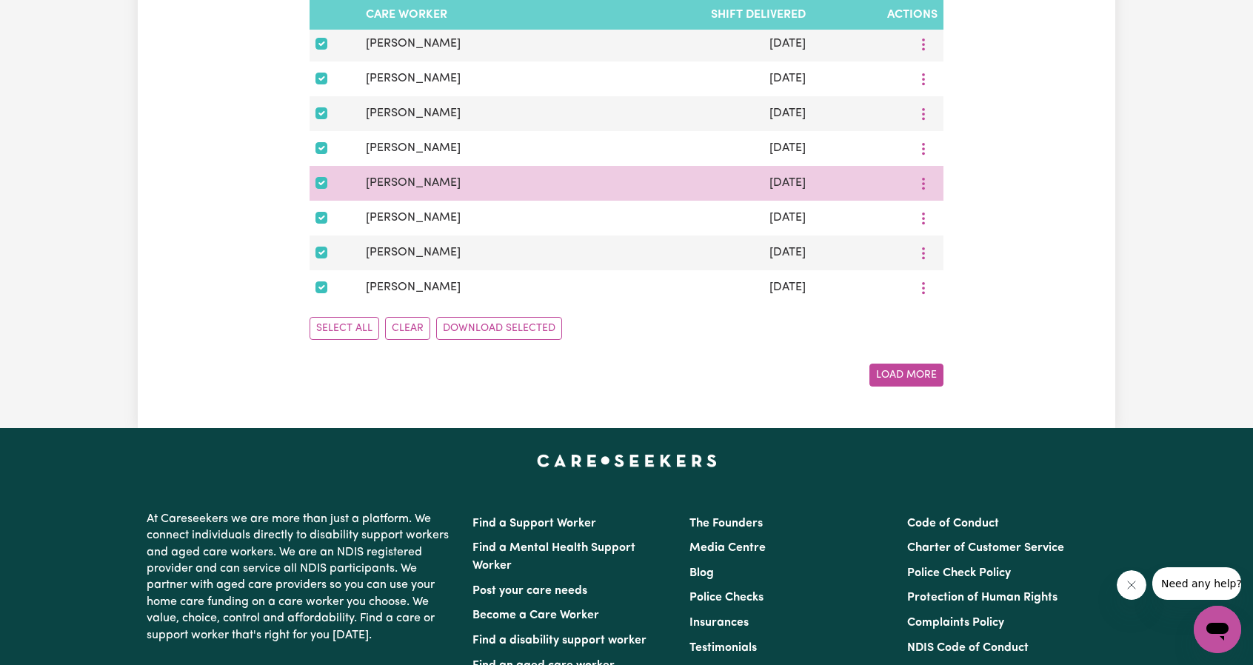
scroll to position [963, 0]
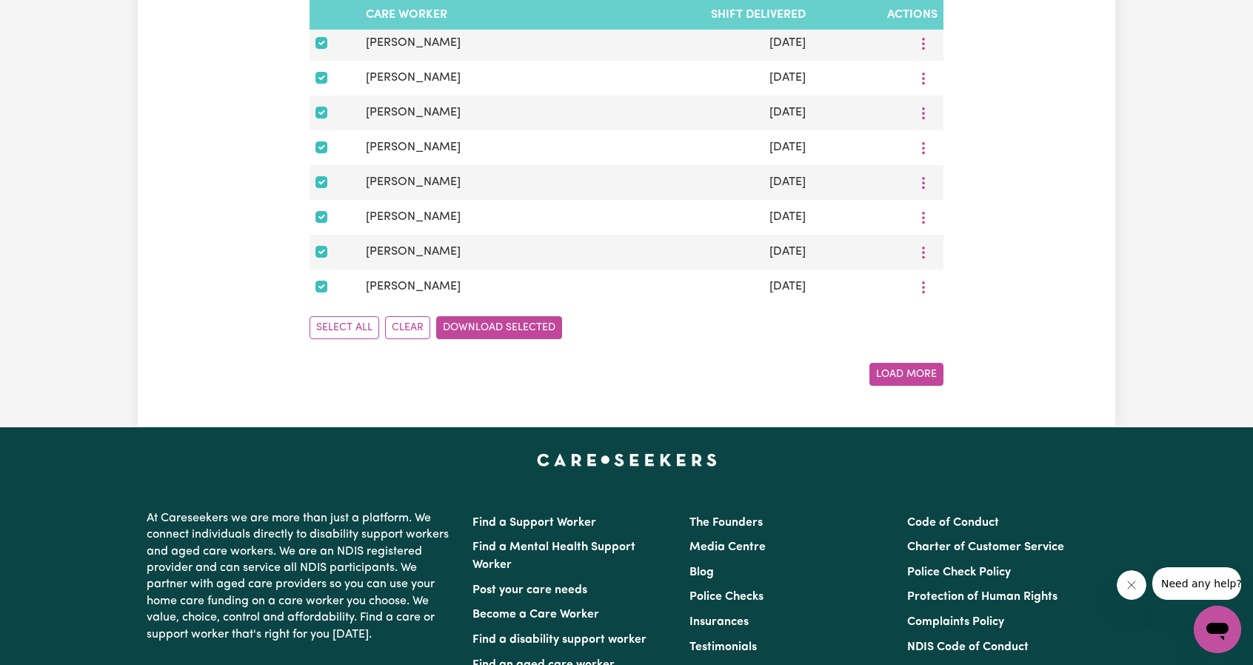
click at [477, 337] on button "Download Selected" at bounding box center [499, 327] width 126 height 23
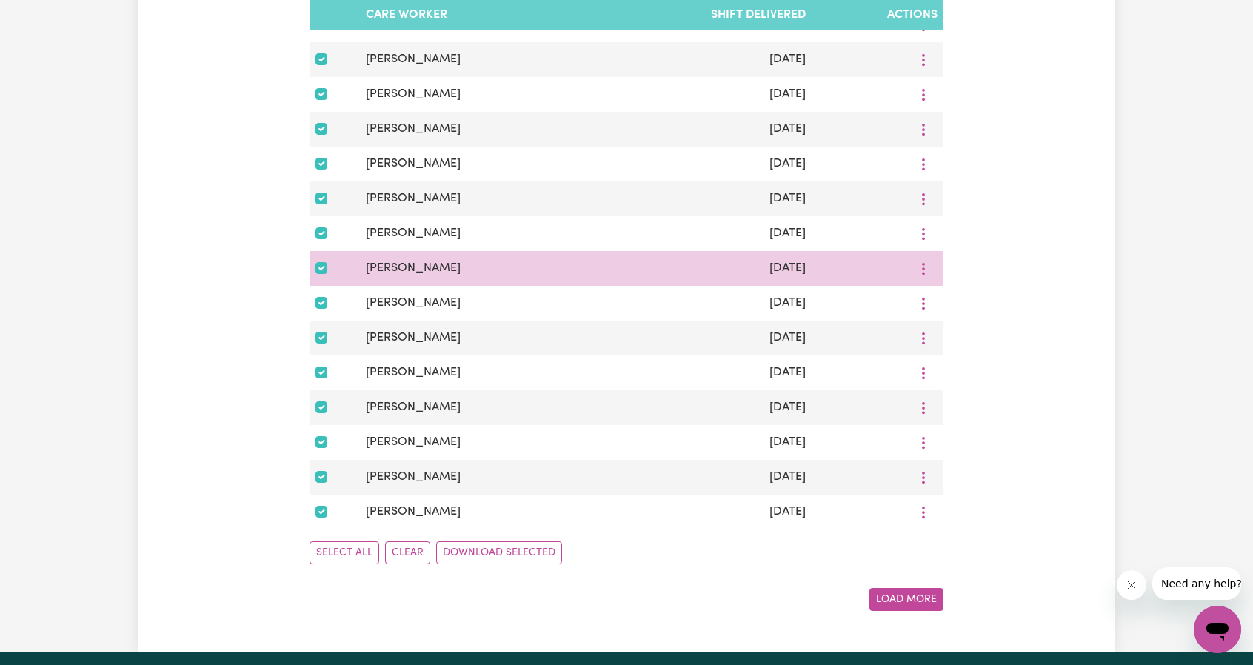
scroll to position [741, 0]
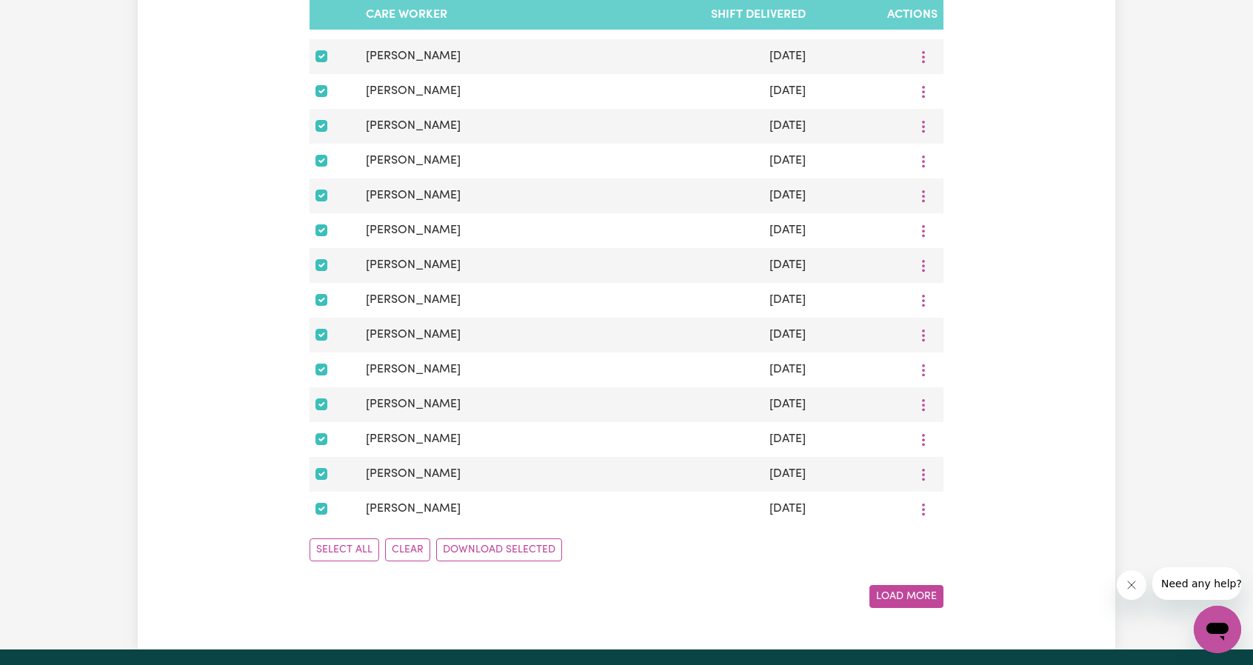
click at [907, 588] on div "To get started, select a job from the list below to view shift notes for that j…" at bounding box center [627, 16] width 634 height 1184
click at [908, 593] on button "Load More" at bounding box center [907, 596] width 74 height 23
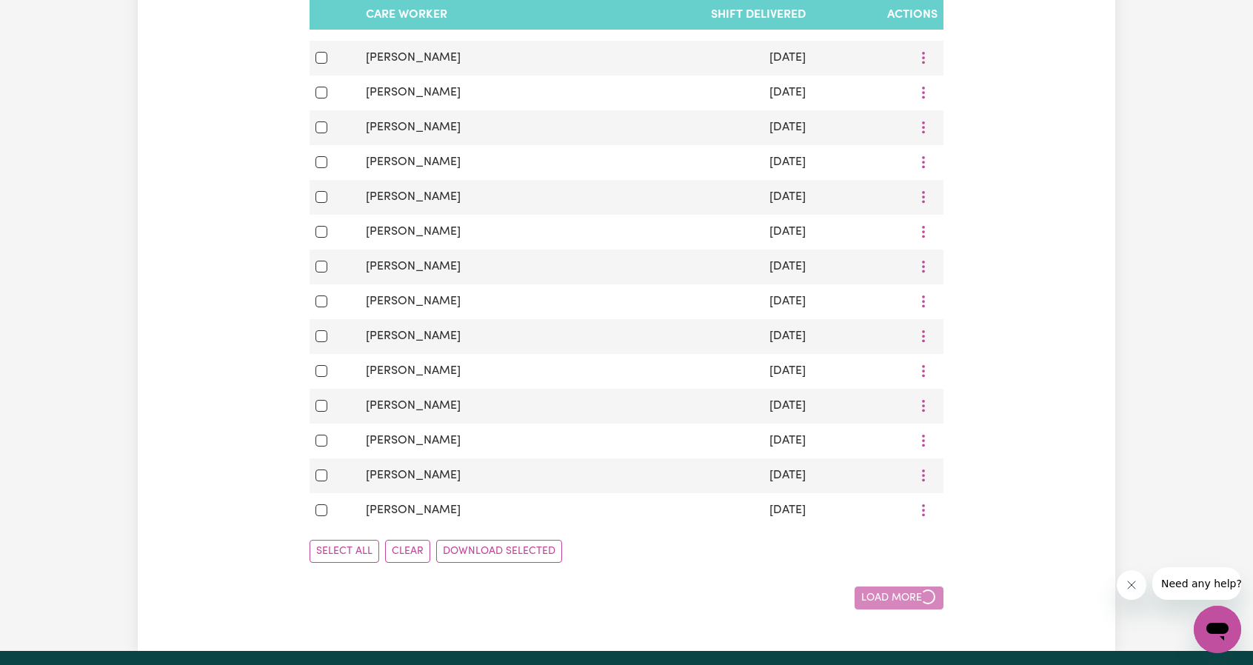
checkbox input "false"
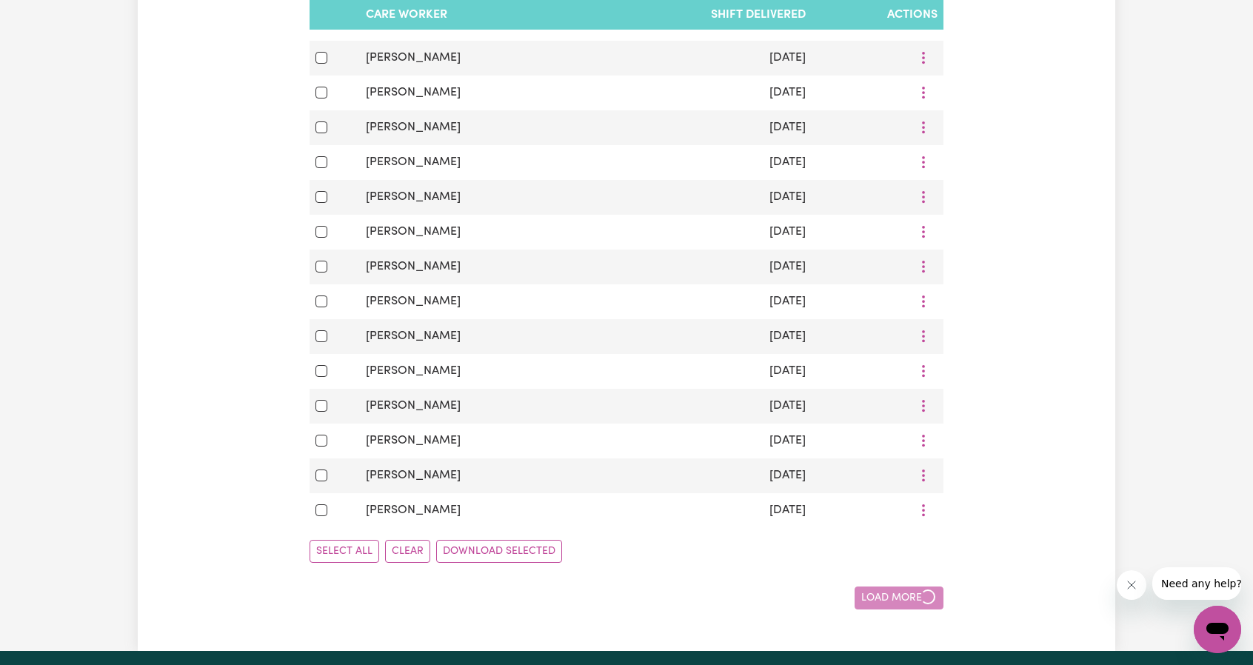
checkbox input "false"
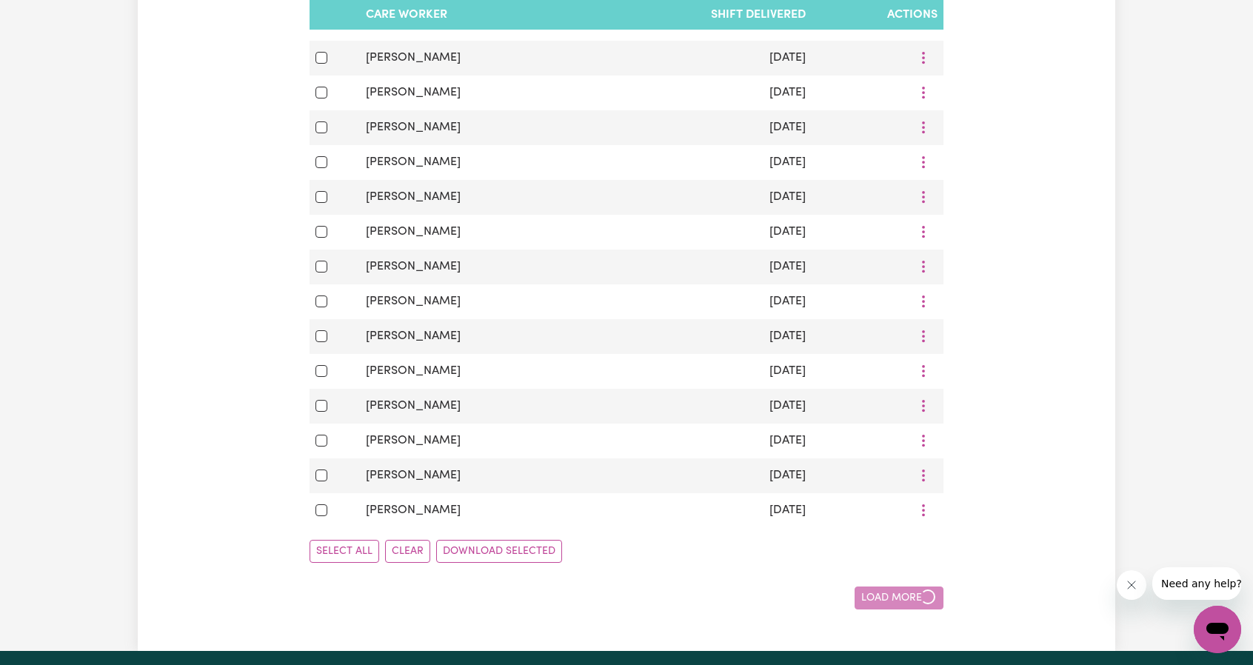
checkbox input "false"
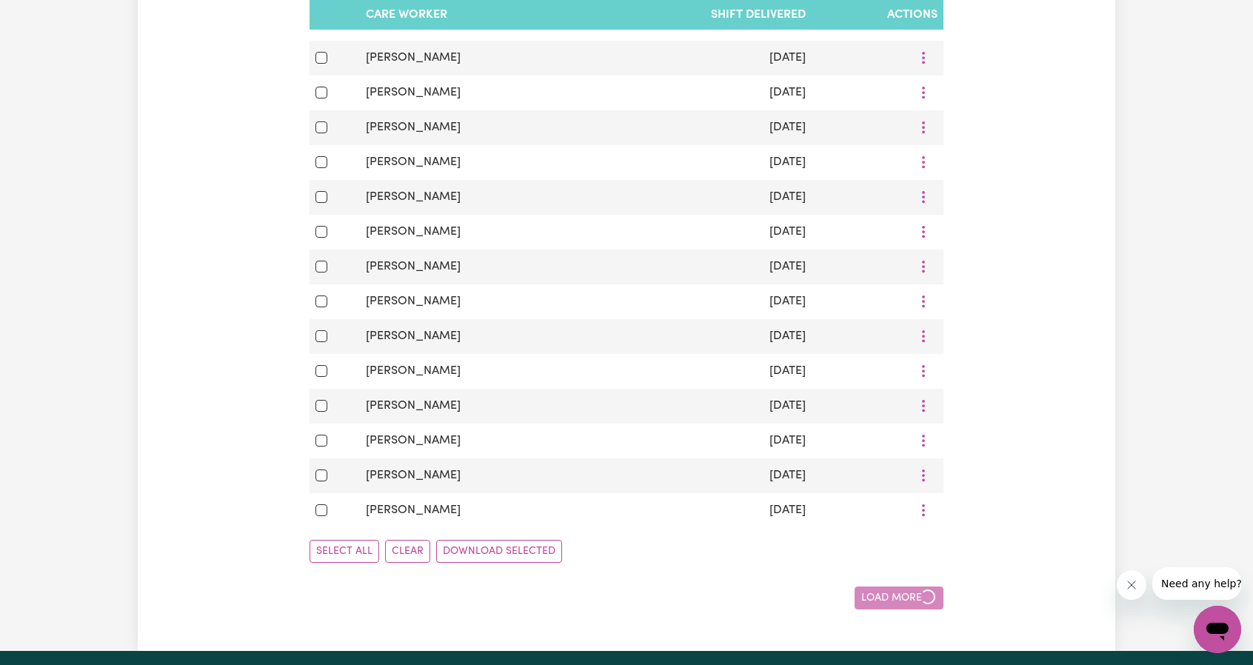
checkbox input "false"
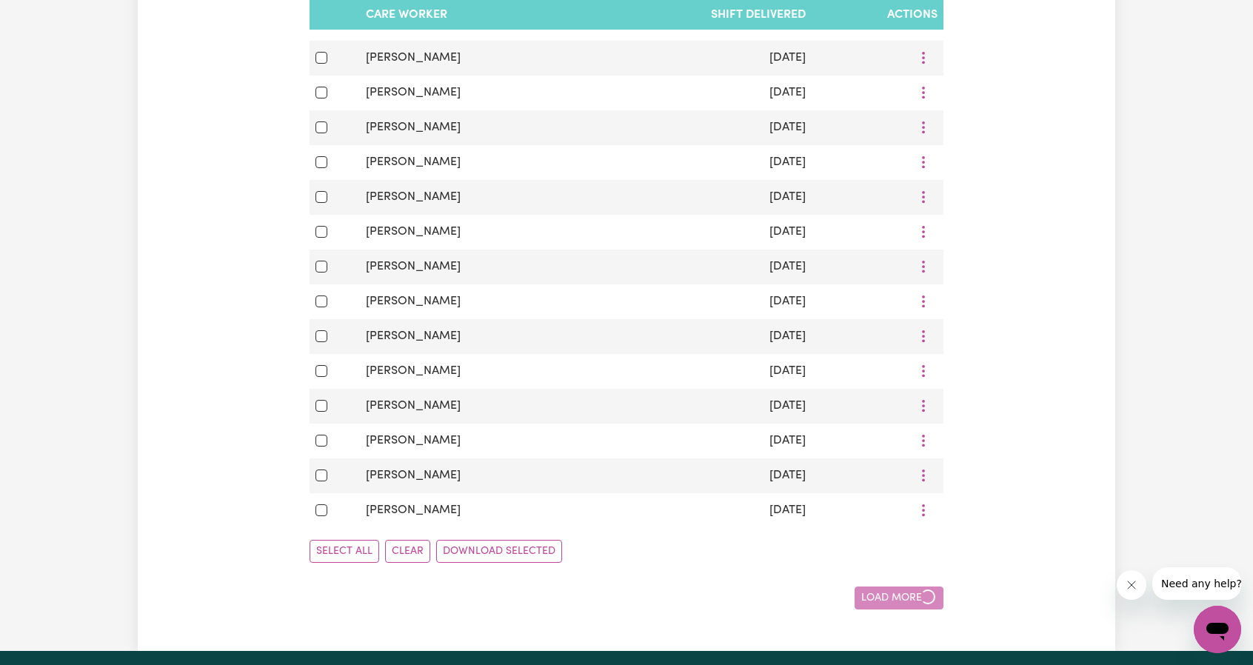
checkbox input "false"
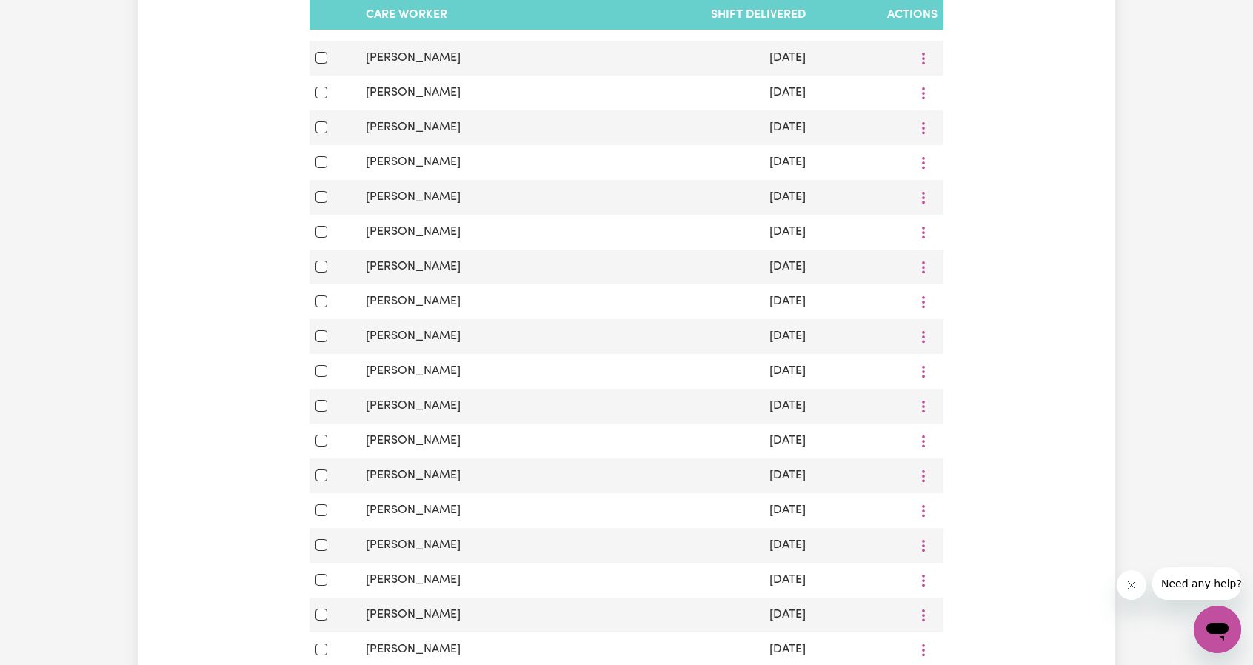
scroll to position [222, 0]
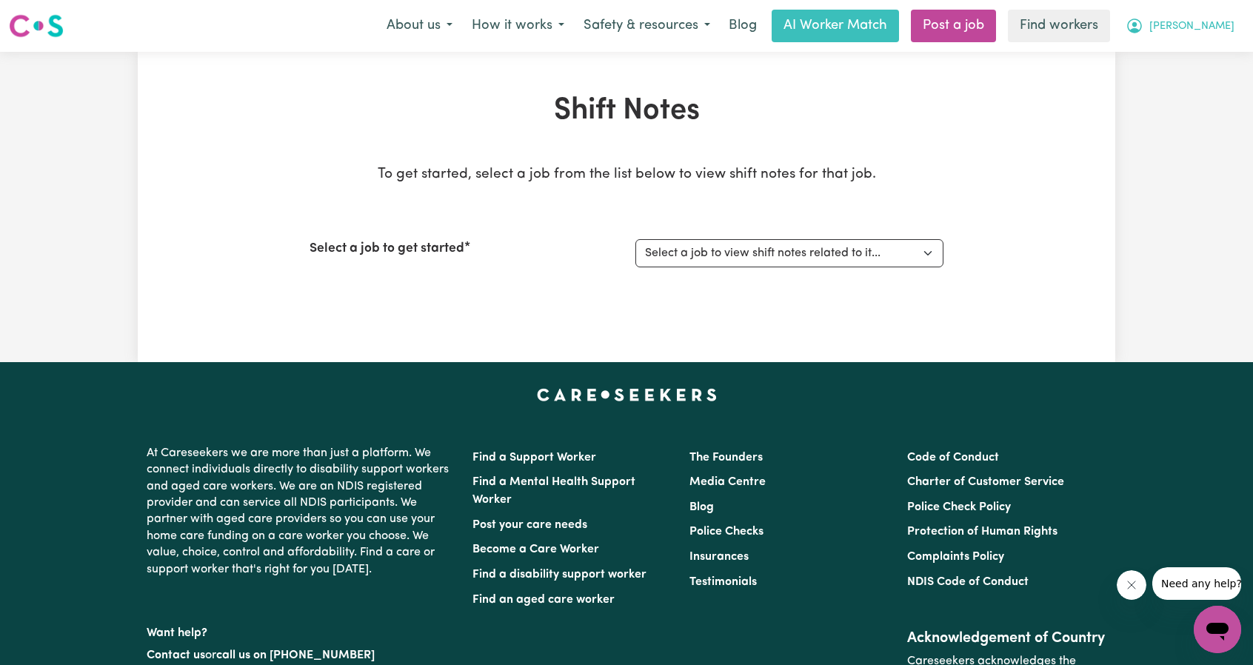
click at [1232, 27] on button "[PERSON_NAME]" at bounding box center [1180, 25] width 128 height 31
click at [1216, 51] on link "My Dashboard" at bounding box center [1185, 58] width 117 height 28
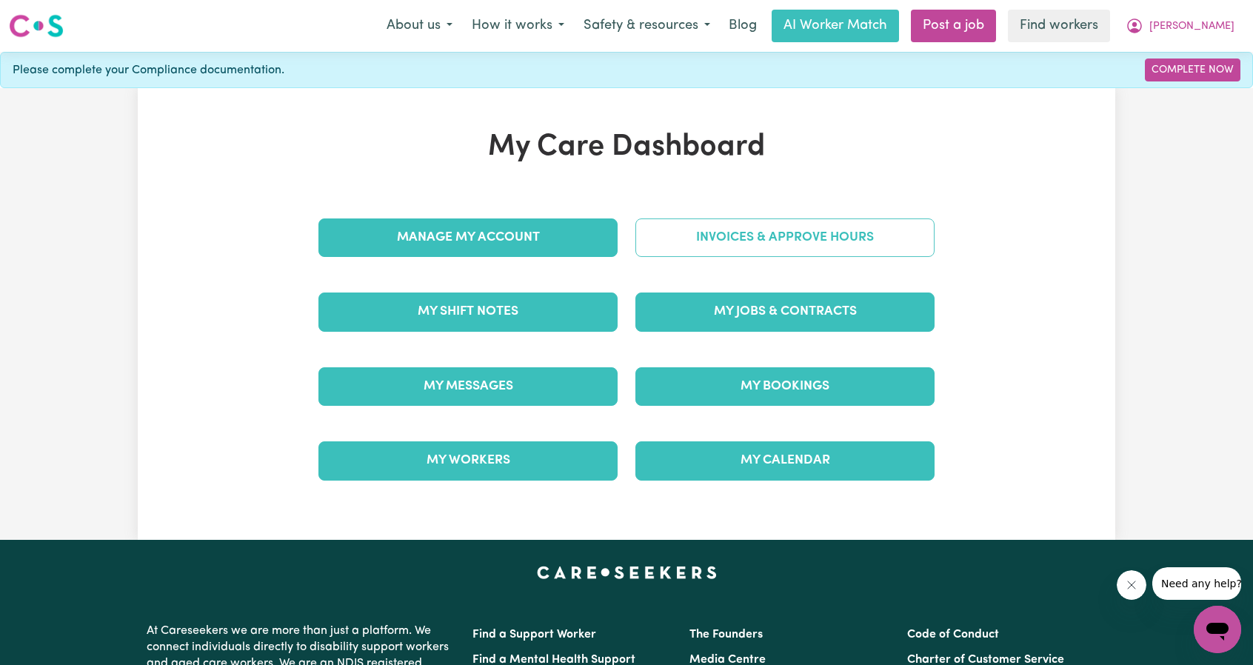
click at [798, 230] on link "Invoices & Approve Hours" at bounding box center [785, 237] width 299 height 39
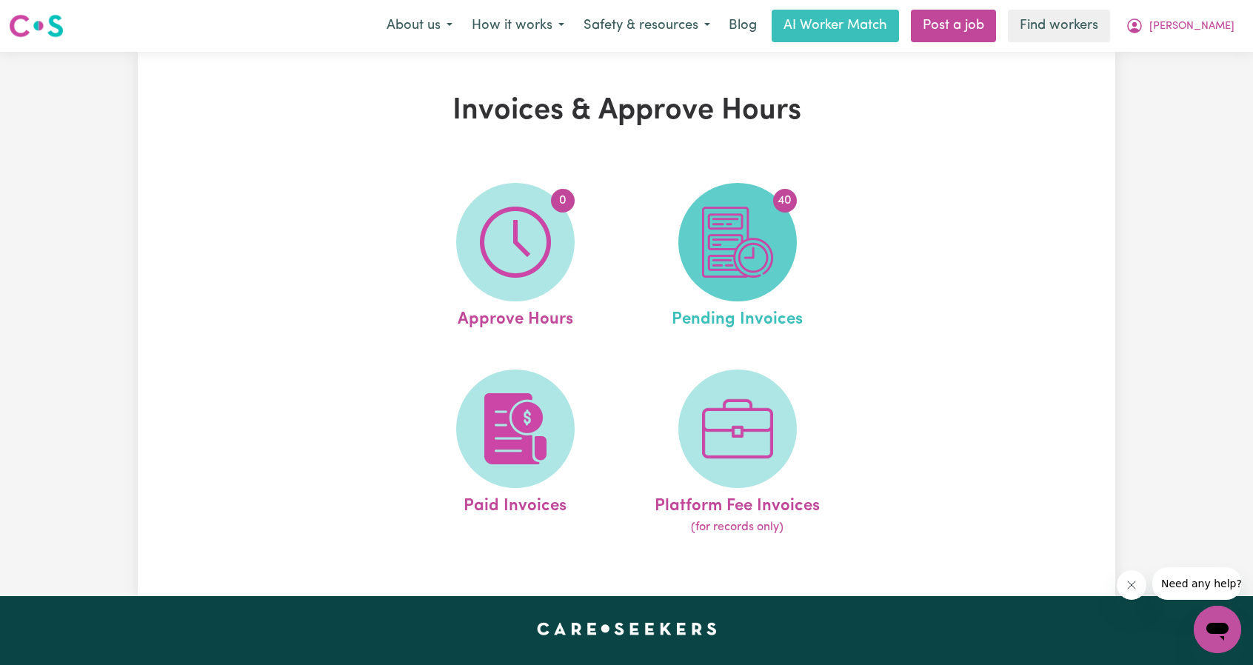
click at [752, 241] on img at bounding box center [737, 242] width 71 height 71
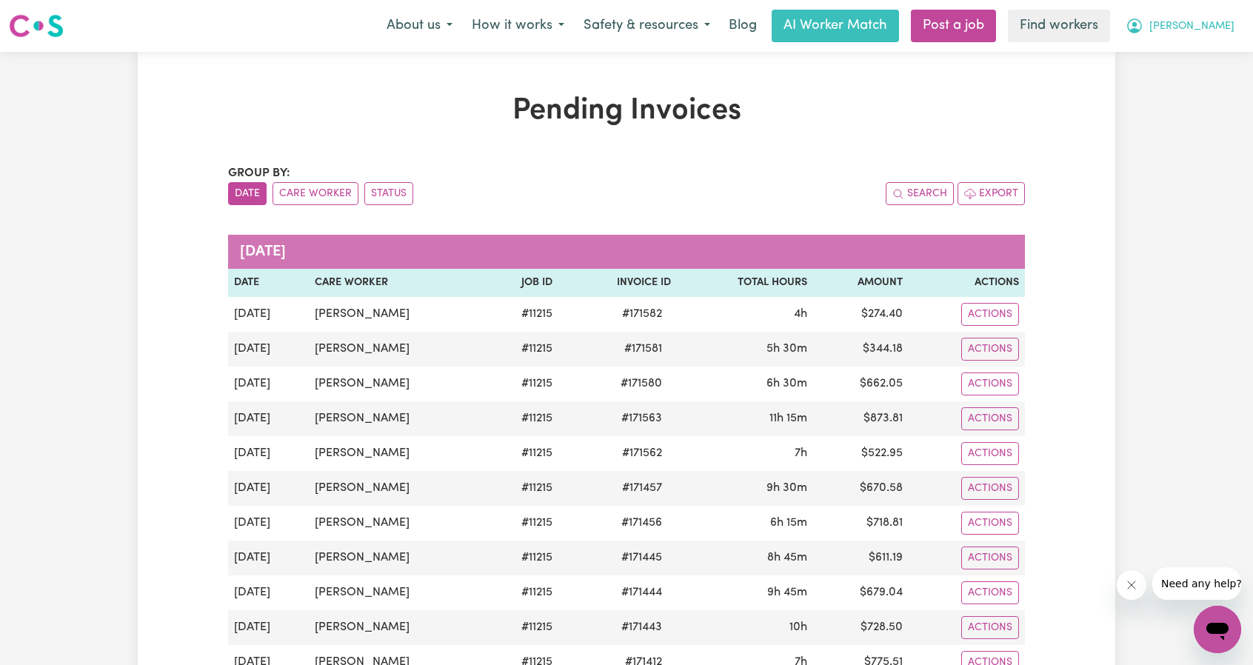
click at [1213, 30] on span "[PERSON_NAME]" at bounding box center [1192, 27] width 85 height 16
click at [1190, 82] on link "Logout" at bounding box center [1185, 85] width 117 height 28
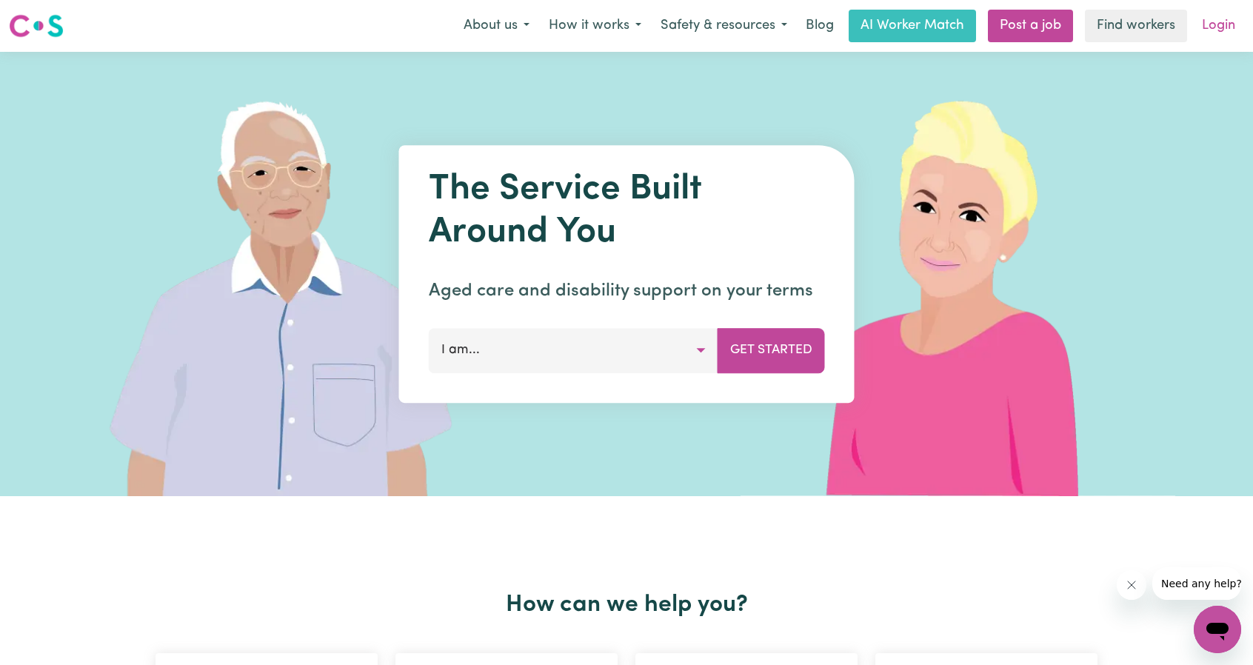
click at [1209, 28] on link "Login" at bounding box center [1218, 26] width 51 height 33
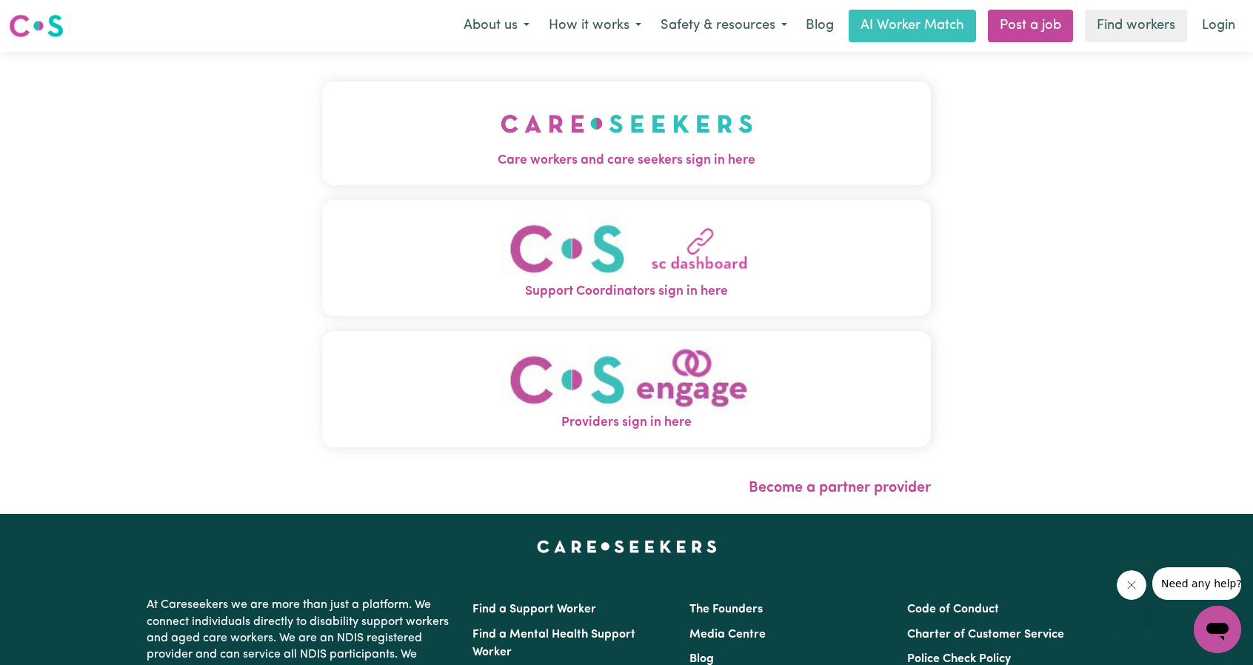
click at [578, 125] on button "Care workers and care seekers sign in here" at bounding box center [626, 133] width 609 height 104
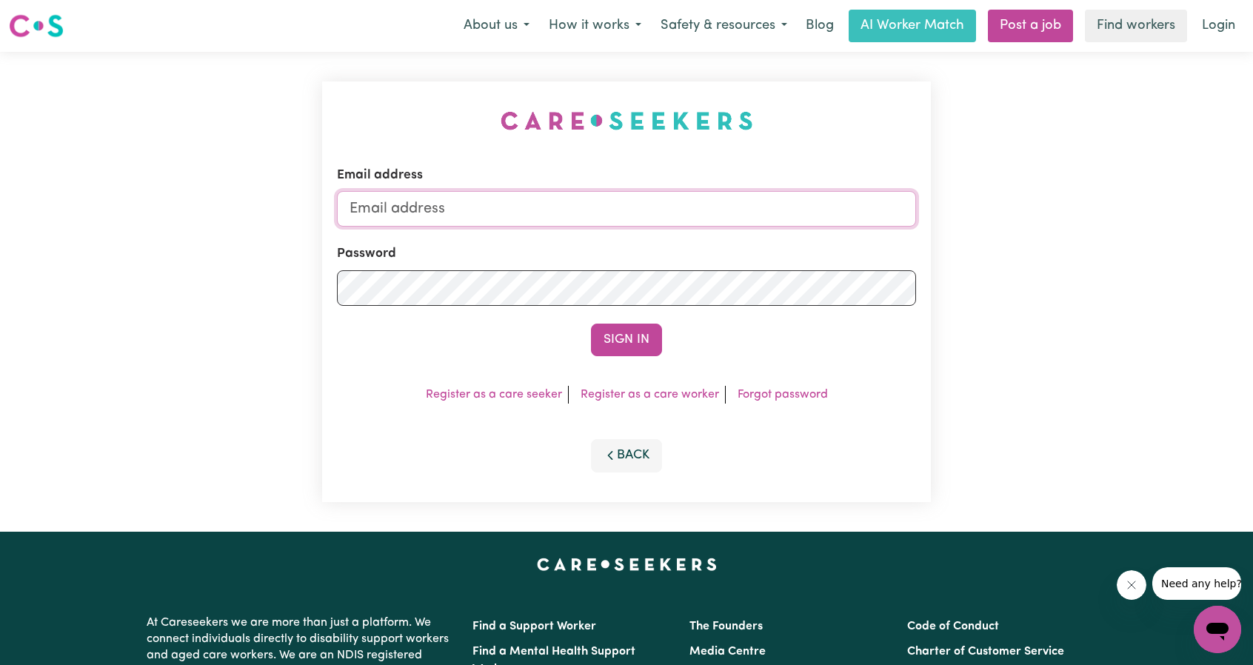
drag, startPoint x: 606, startPoint y: 202, endPoint x: 612, endPoint y: 221, distance: 19.4
click at [606, 202] on input "Email address" at bounding box center [626, 209] width 579 height 36
drag, startPoint x: 425, startPoint y: 216, endPoint x: 696, endPoint y: 231, distance: 271.5
click at [696, 231] on form "Email address [EMAIL_ADDRESS][PERSON_NAME][DOMAIN_NAME] Password Sign In" at bounding box center [626, 261] width 579 height 190
type input "[EMAIL_ADDRESS][DOMAIN_NAME]"
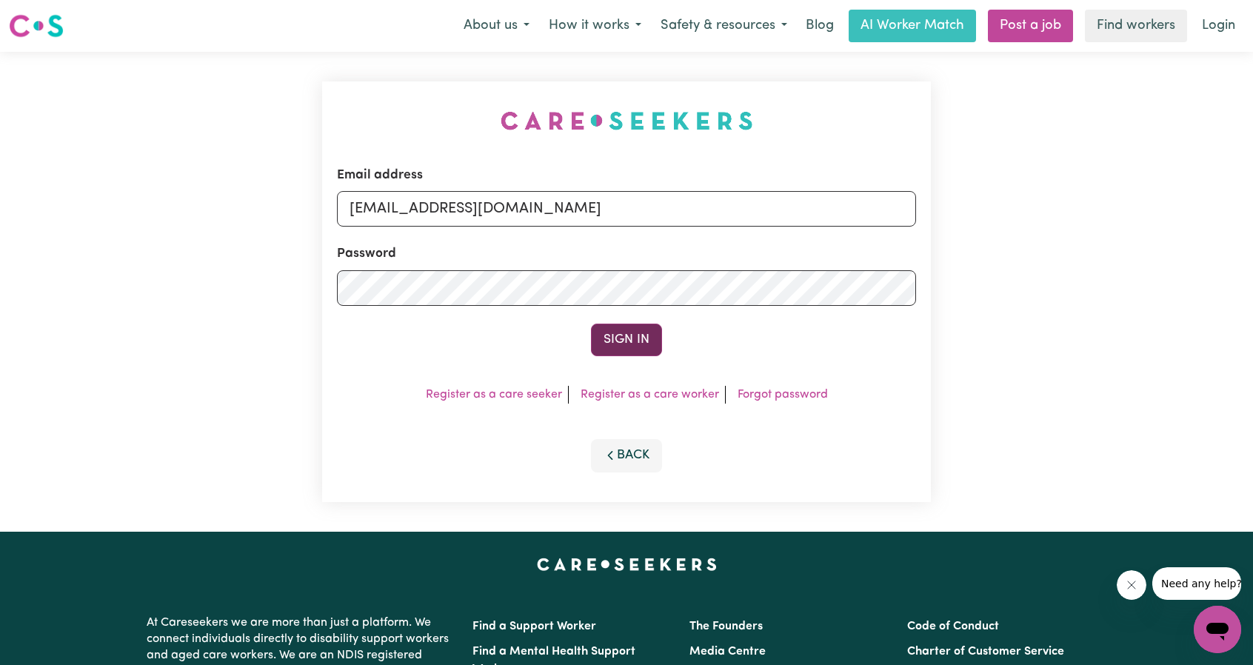
click at [633, 349] on button "Sign In" at bounding box center [626, 340] width 71 height 33
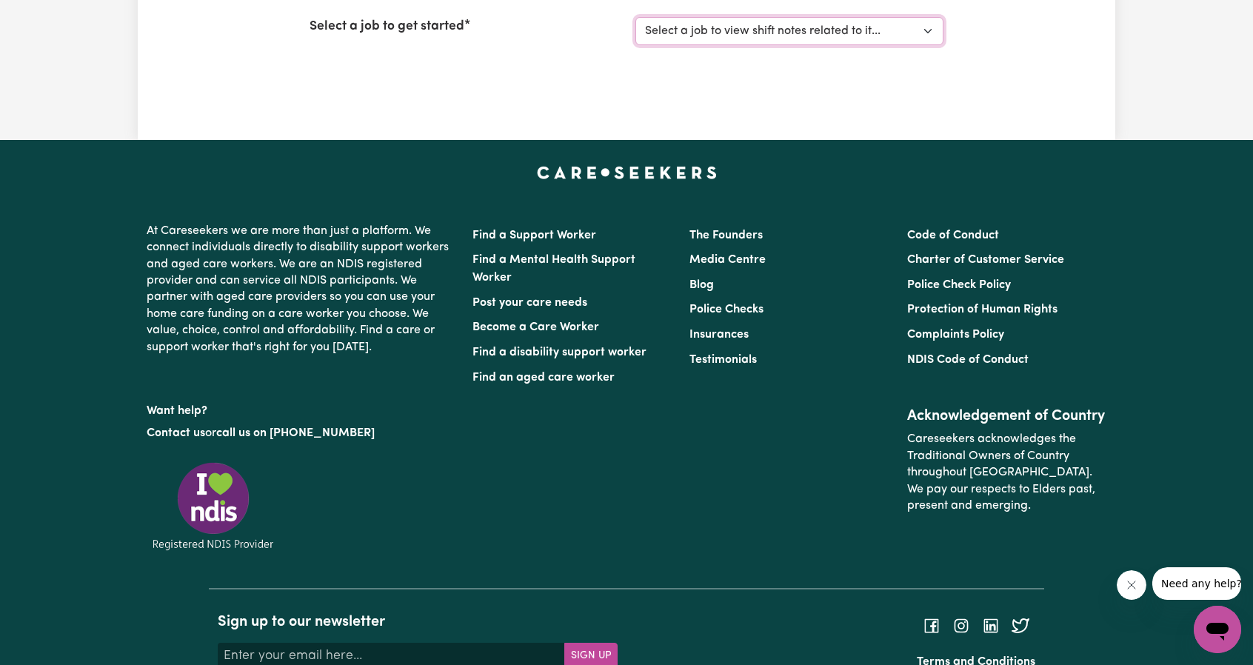
click at [715, 42] on select "Select a job to view shift notes related to it... Support Worker Needed ONE OFF…" at bounding box center [790, 31] width 308 height 28
click at [636, 17] on select "Select a job to view shift notes related to it... Support Worker Needed ONE OFF…" at bounding box center [790, 31] width 308 height 28
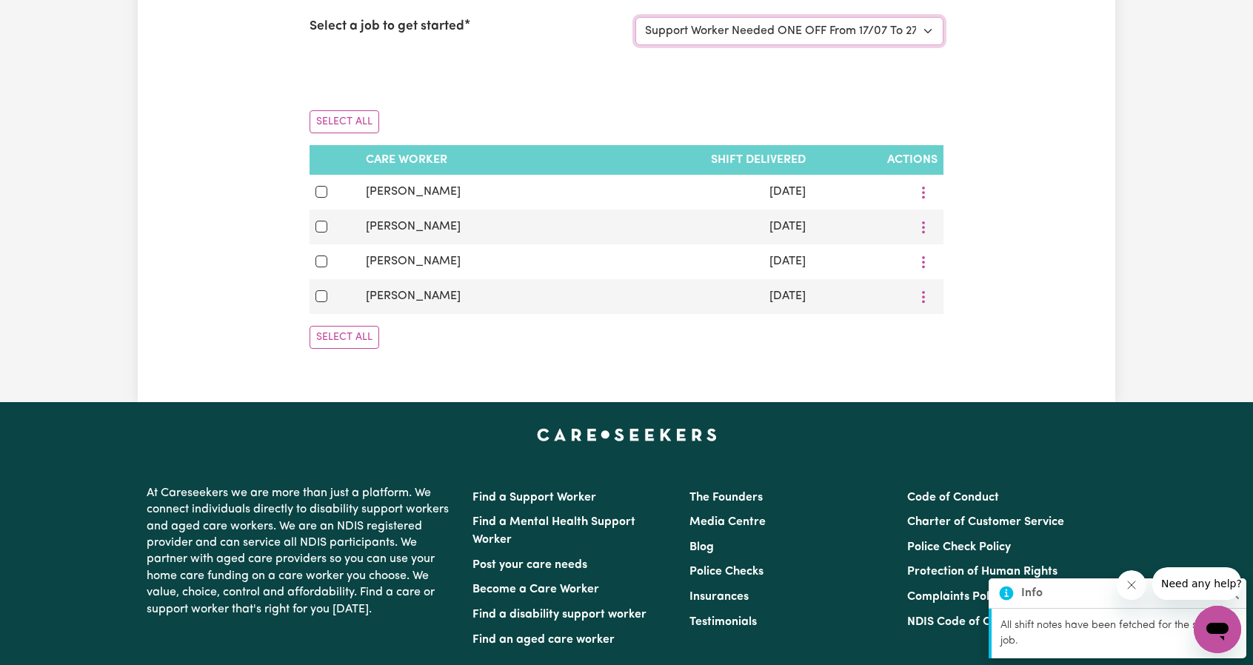
click at [779, 33] on select "Select a job to view shift notes related to it... Support Worker Needed ONE OFF…" at bounding box center [790, 31] width 308 height 28
select select "11215"
click at [636, 17] on select "Select a job to view shift notes related to it... Support Worker Needed ONE OFF…" at bounding box center [790, 31] width 308 height 28
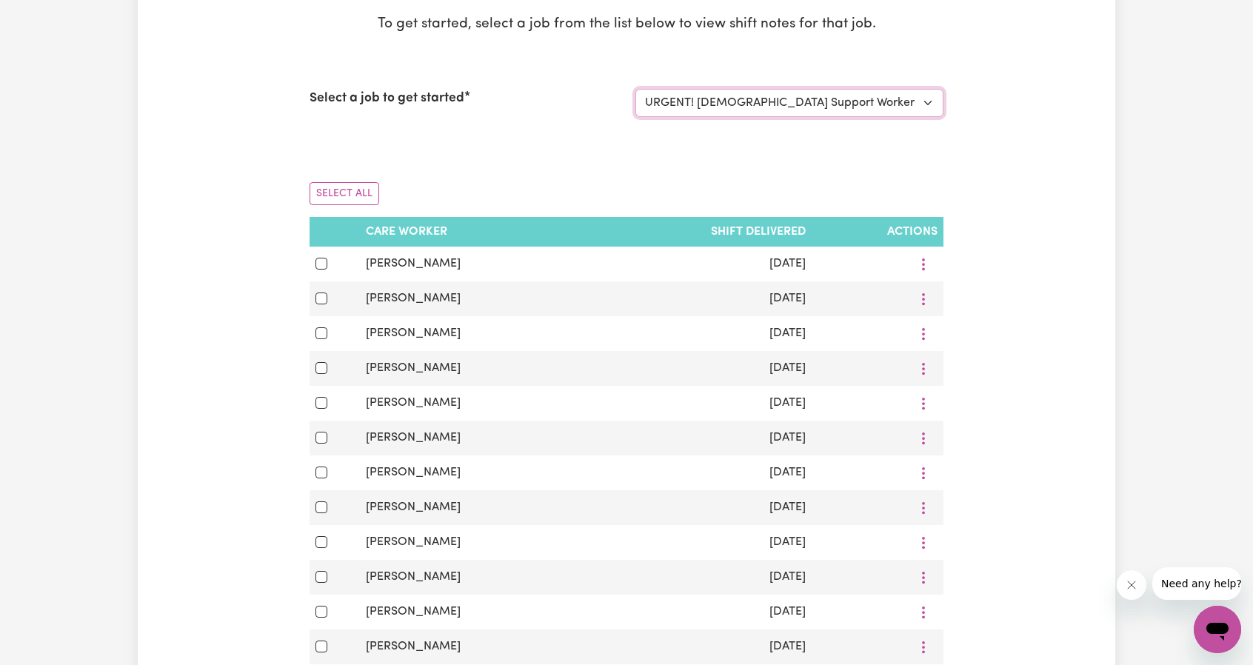
scroll to position [148, 0]
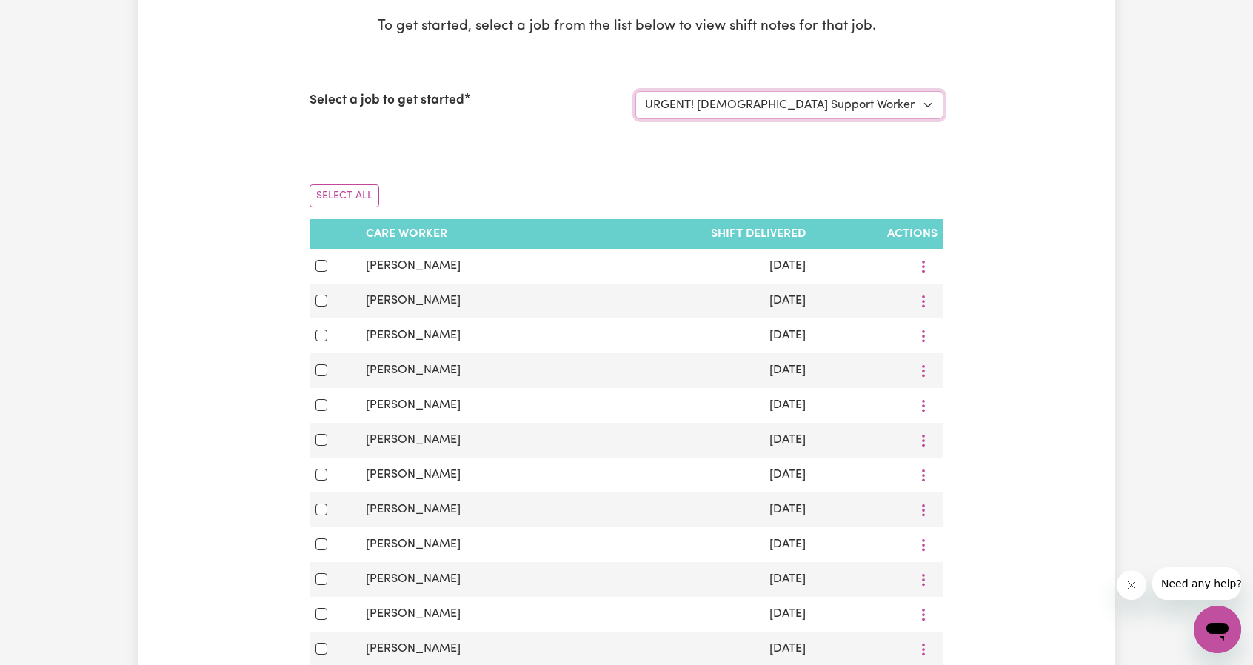
click at [799, 96] on select "Select a job to view shift notes related to it... Support Worker Needed ONE OFF…" at bounding box center [790, 105] width 308 height 28
drag, startPoint x: 1062, startPoint y: 90, endPoint x: 1055, endPoint y: 78, distance: 13.6
click at [1062, 88] on div "Shift Notes To get started, select a job from the list below to view shift note…" at bounding box center [627, 572] width 978 height 1255
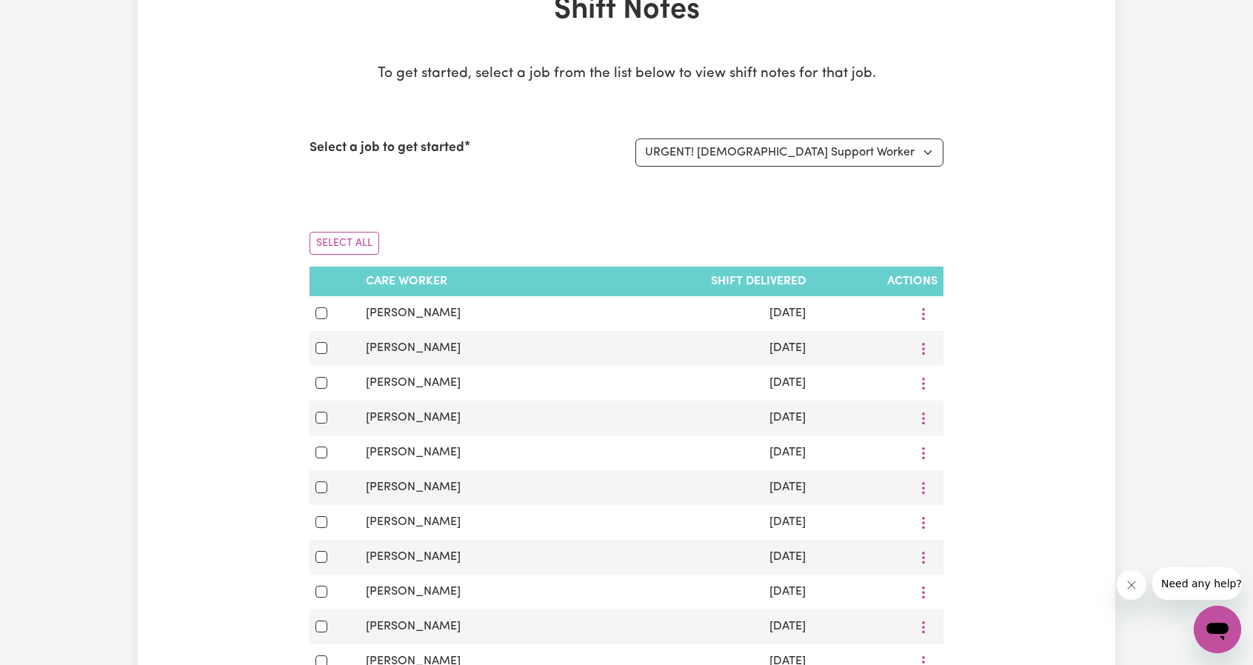
scroll to position [0, 0]
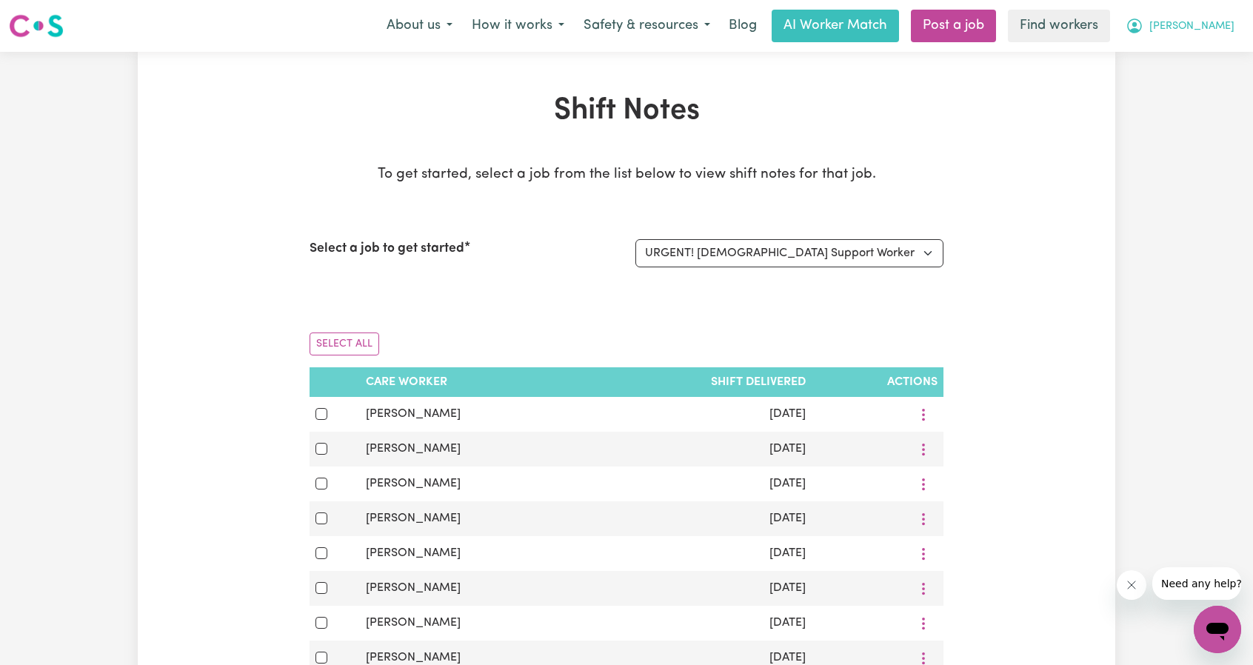
click at [1207, 29] on span "[PERSON_NAME]" at bounding box center [1192, 27] width 85 height 16
click at [1169, 90] on link "Logout" at bounding box center [1185, 85] width 117 height 28
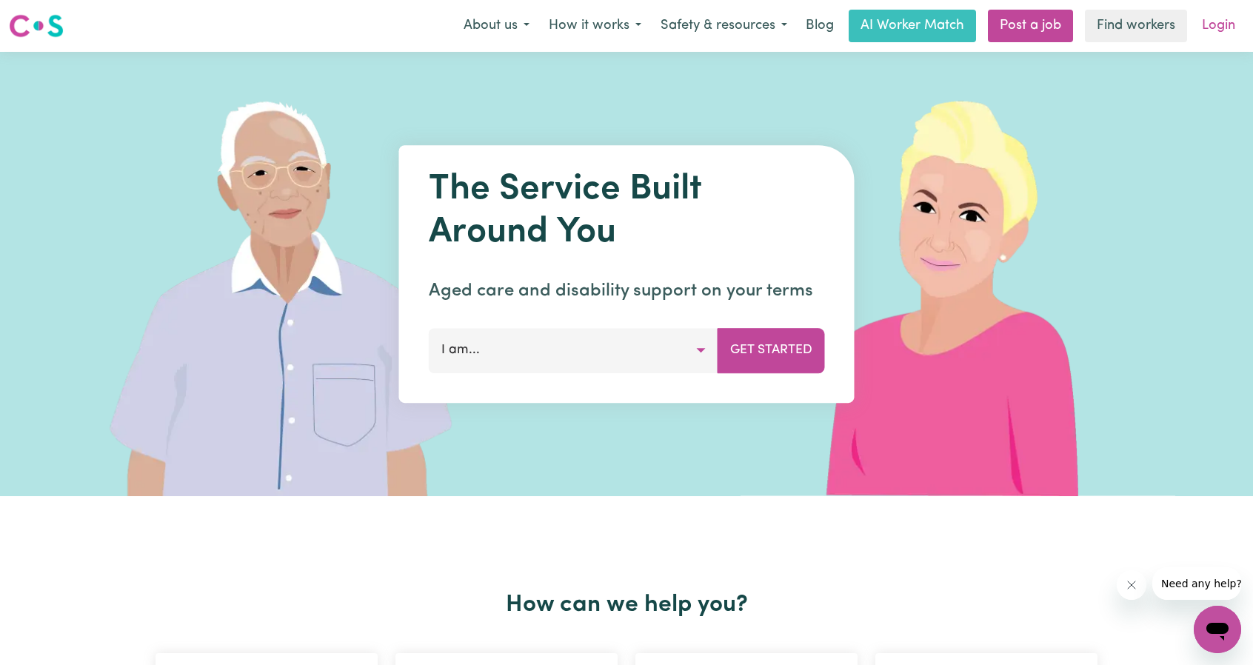
click at [1218, 29] on link "Login" at bounding box center [1218, 26] width 51 height 33
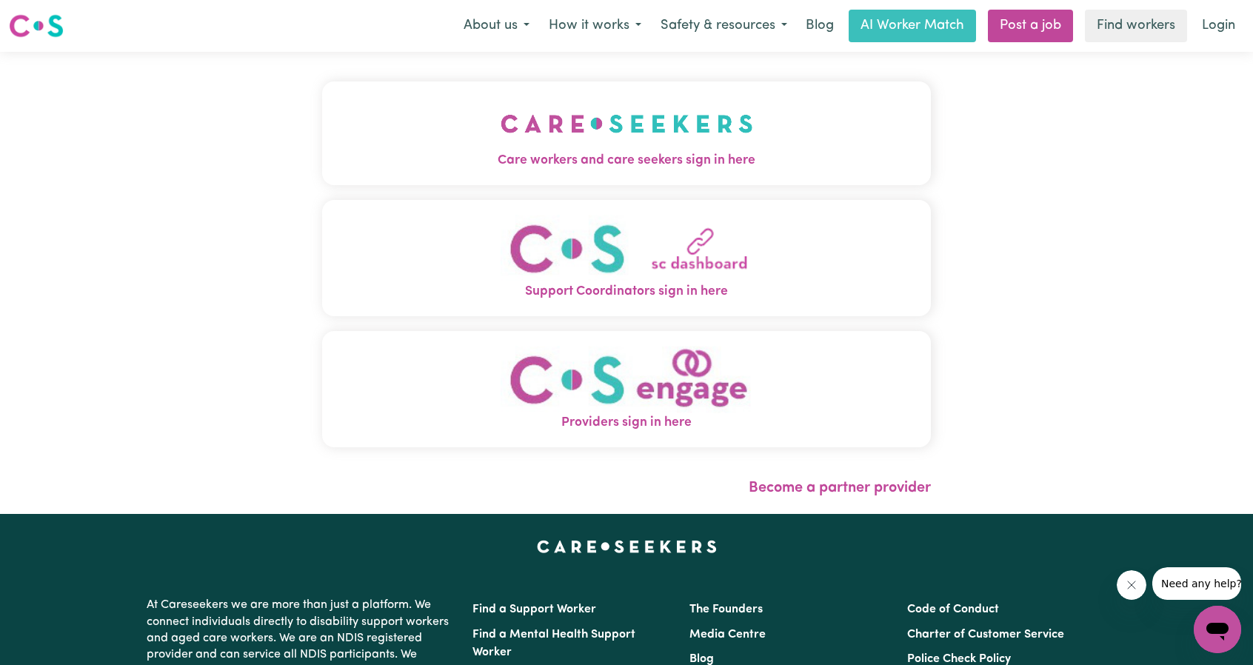
click at [579, 90] on button "Care workers and care seekers sign in here" at bounding box center [626, 133] width 609 height 104
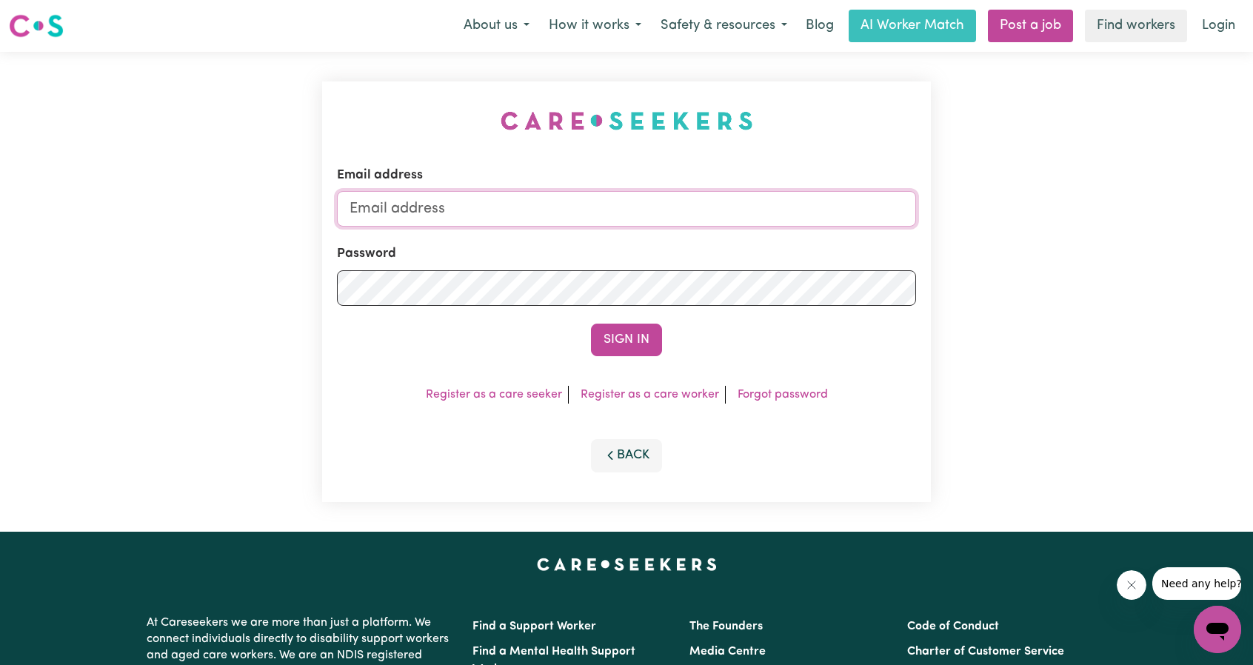
click at [634, 198] on input "Email address" at bounding box center [626, 209] width 579 height 36
drag, startPoint x: 425, startPoint y: 208, endPoint x: 775, endPoint y: 245, distance: 351.6
click at [790, 241] on form "Email address [EMAIL_ADDRESS][PERSON_NAME][DOMAIN_NAME] Password Sign In" at bounding box center [626, 261] width 579 height 190
type input "superuser~farshadnajafipour@yahoo.com"
click at [648, 308] on form "Email address superuser~farshadnajafipour@yahoo.com Password Sign In" at bounding box center [626, 261] width 579 height 190
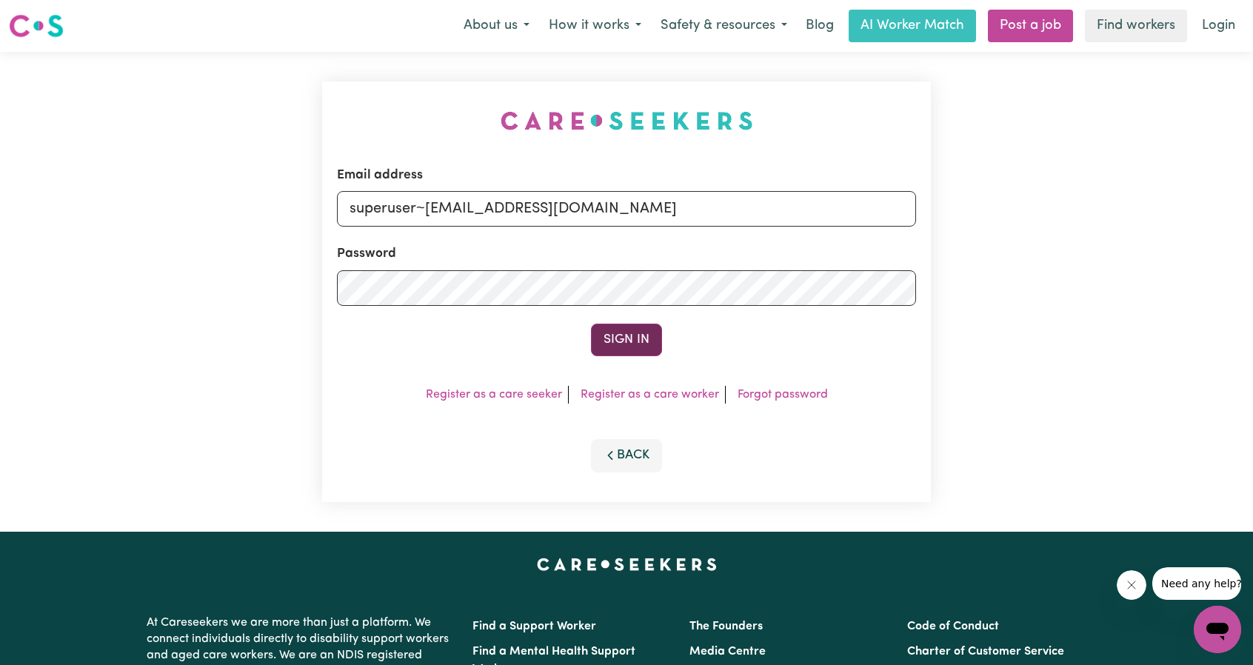
click at [647, 338] on button "Sign In" at bounding box center [626, 340] width 71 height 33
